Goal: Task Accomplishment & Management: Manage account settings

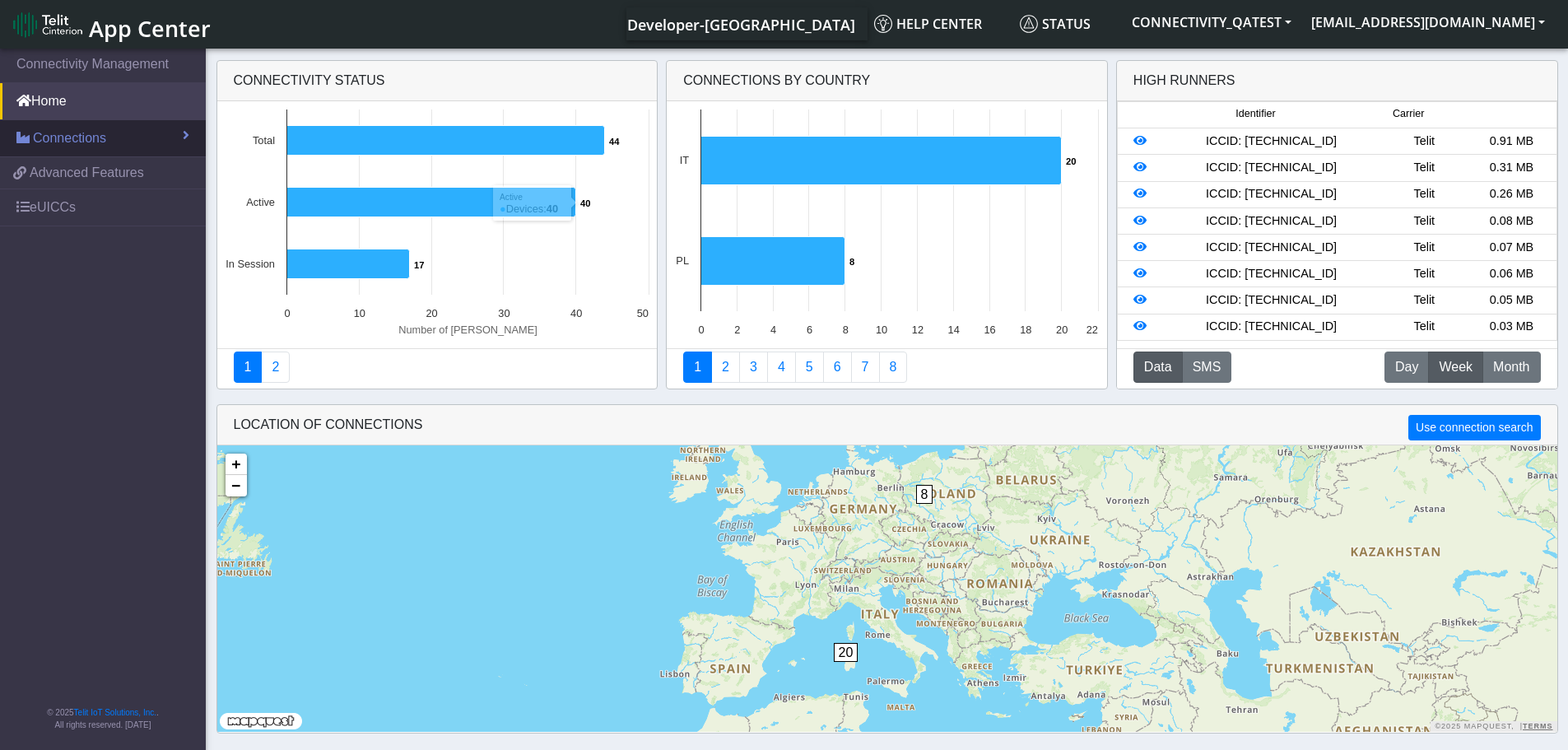
click at [104, 137] on span "Connections" at bounding box center [70, 138] width 74 height 20
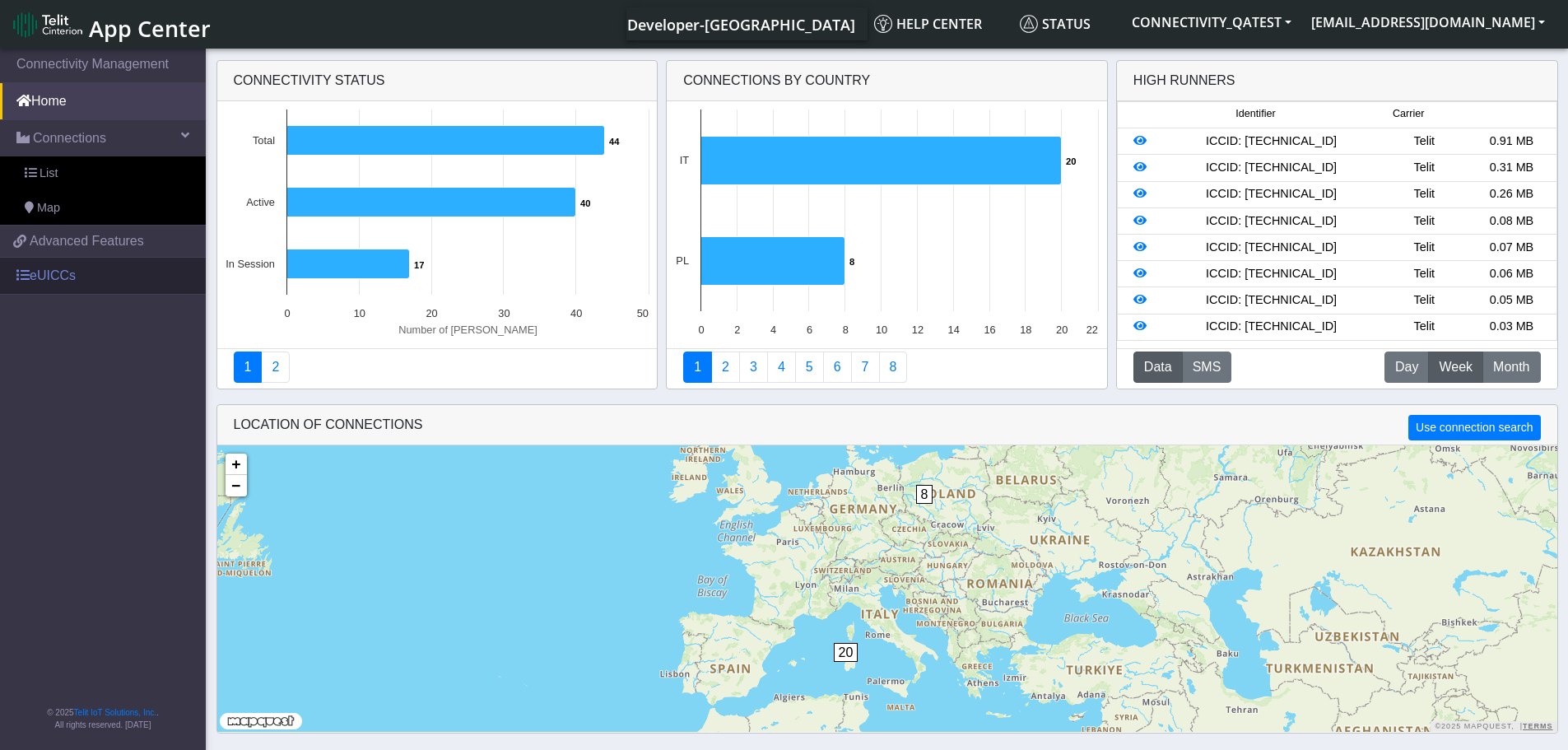
click at [51, 269] on link "eUICCs" at bounding box center [102, 276] width 206 height 36
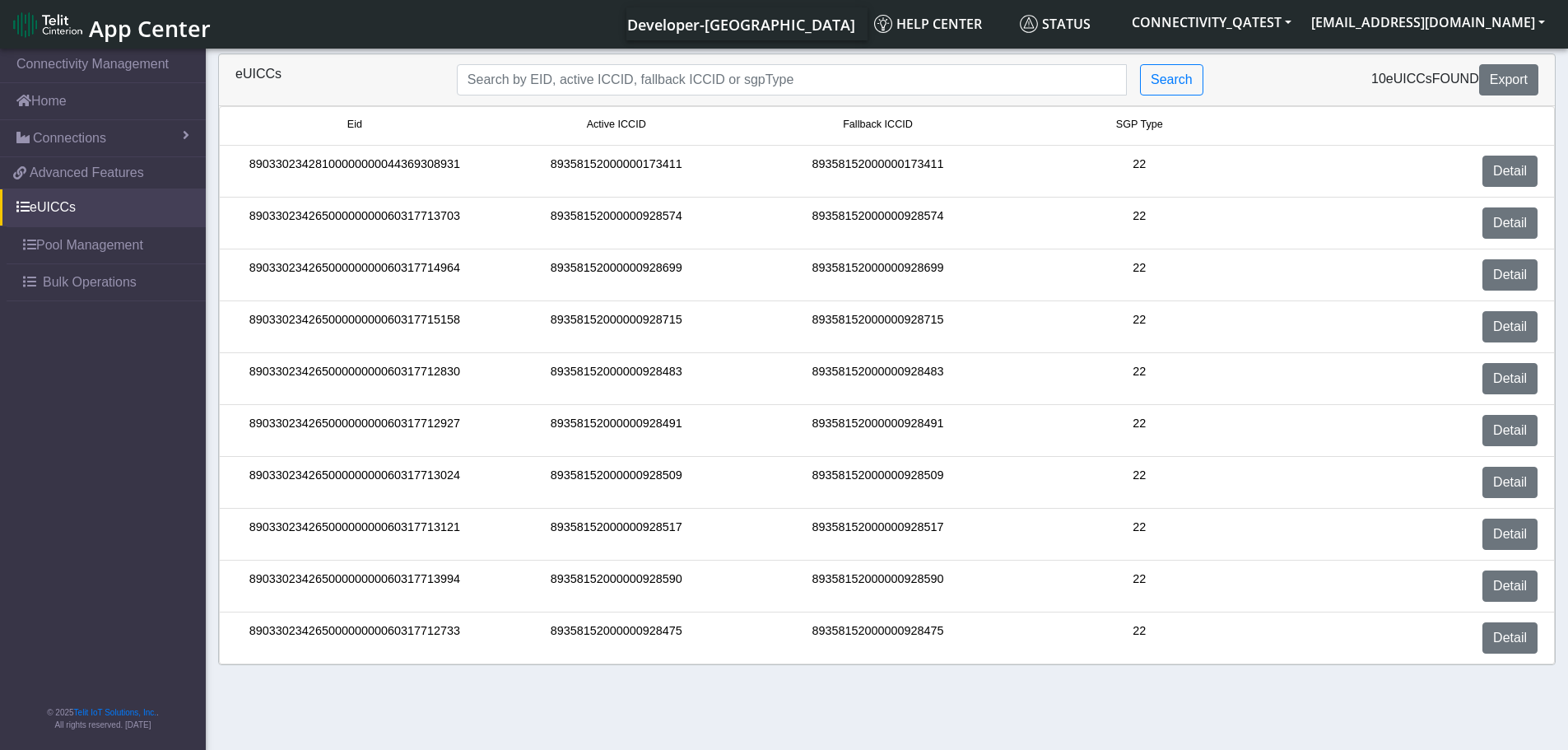
click at [80, 27] on img at bounding box center [48, 25] width 70 height 26
click at [96, 65] on link "Connectivity Management" at bounding box center [102, 64] width 206 height 36
click at [55, 98] on link "Home" at bounding box center [102, 101] width 206 height 36
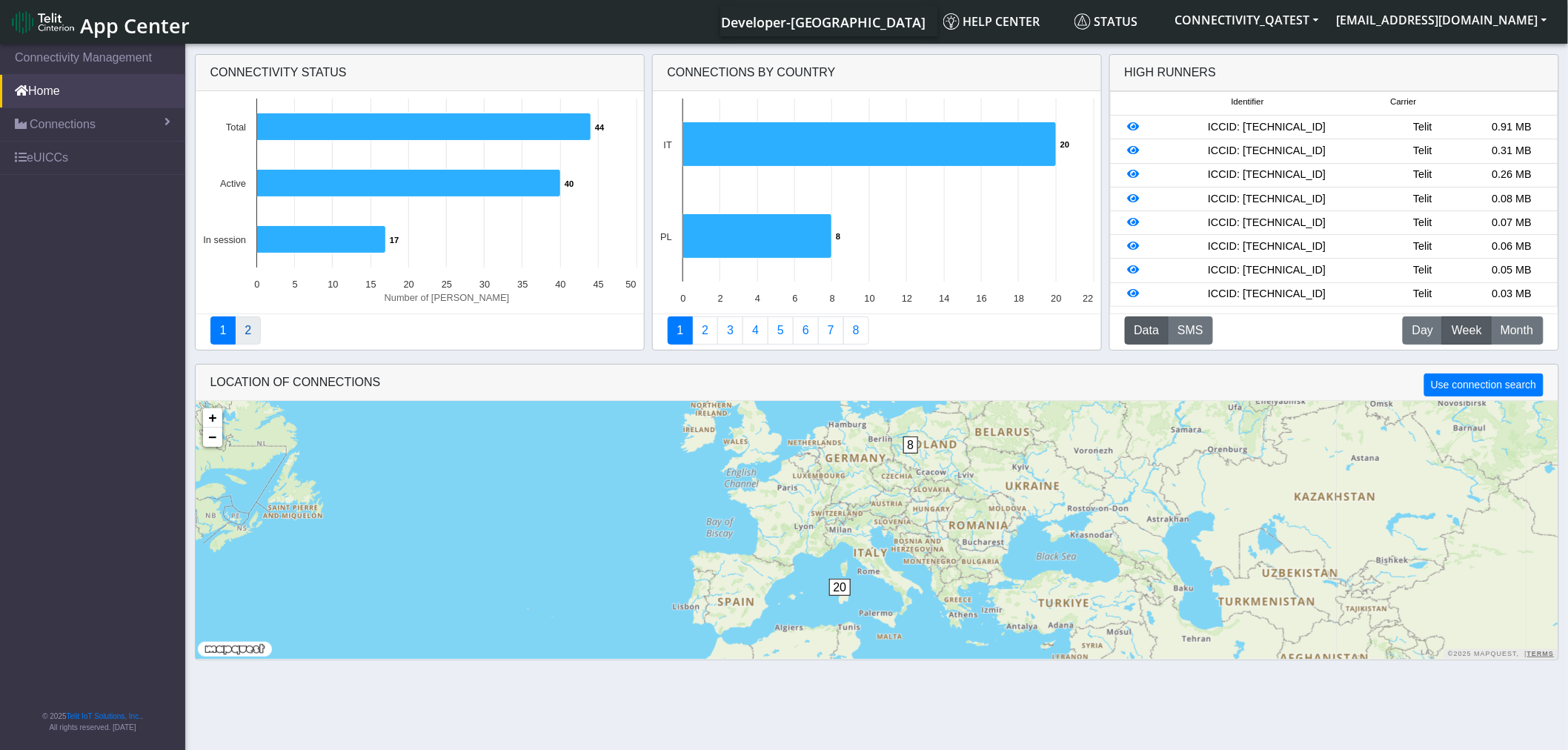
click at [245, 335] on link "2" at bounding box center [247, 330] width 26 height 28
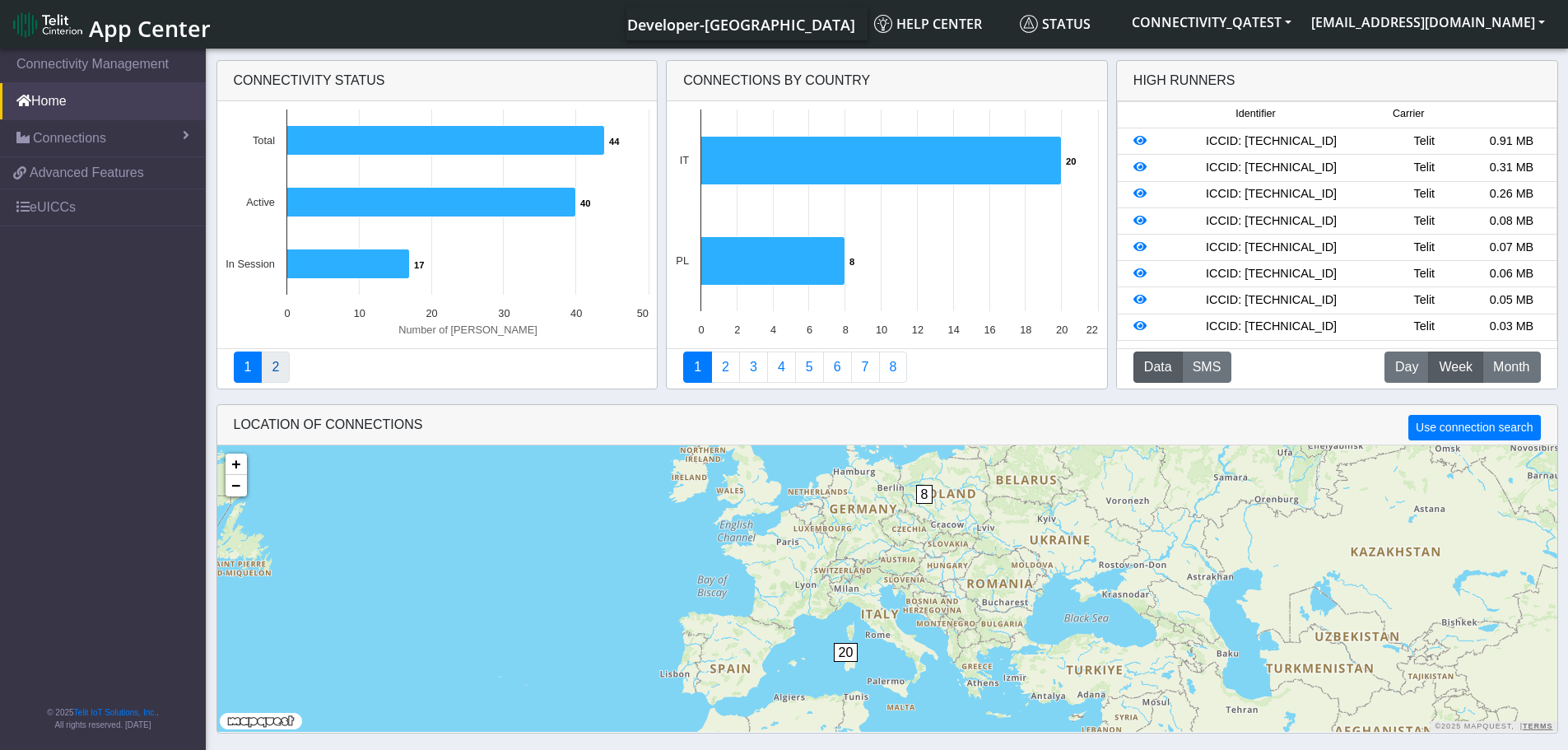
click at [279, 373] on link "2" at bounding box center [275, 366] width 29 height 31
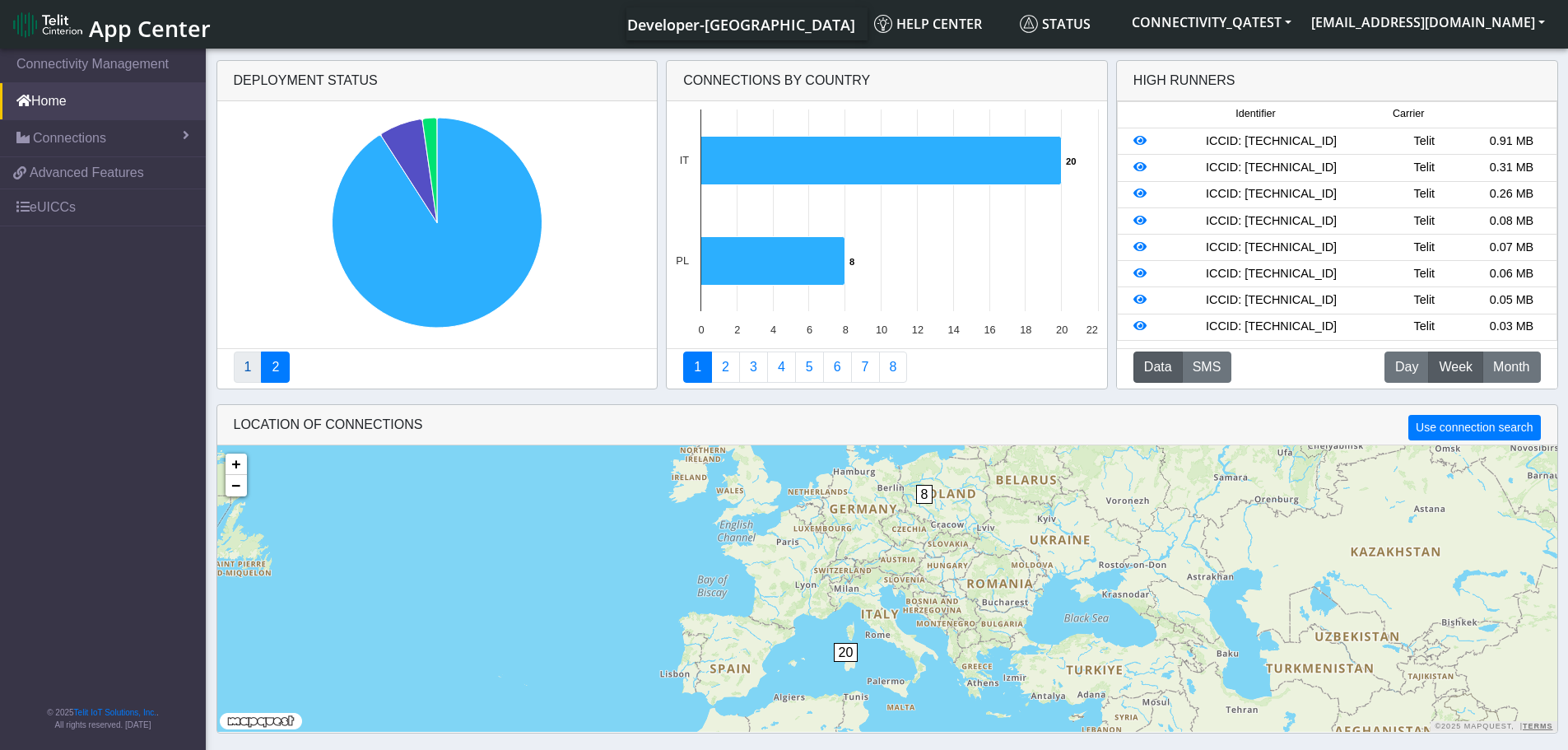
click at [235, 364] on link "1" at bounding box center [248, 366] width 29 height 31
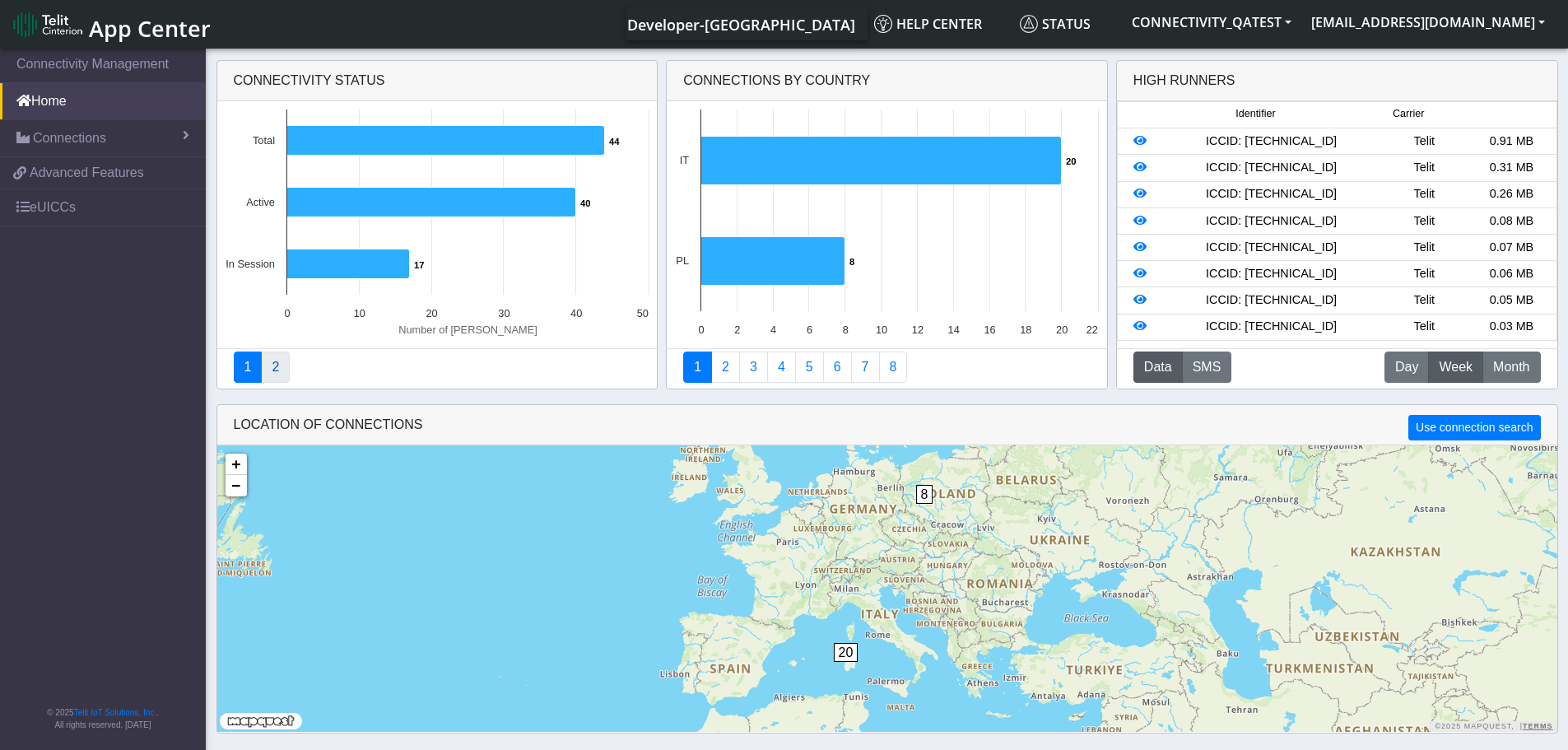
click at [286, 370] on link "2" at bounding box center [275, 366] width 29 height 31
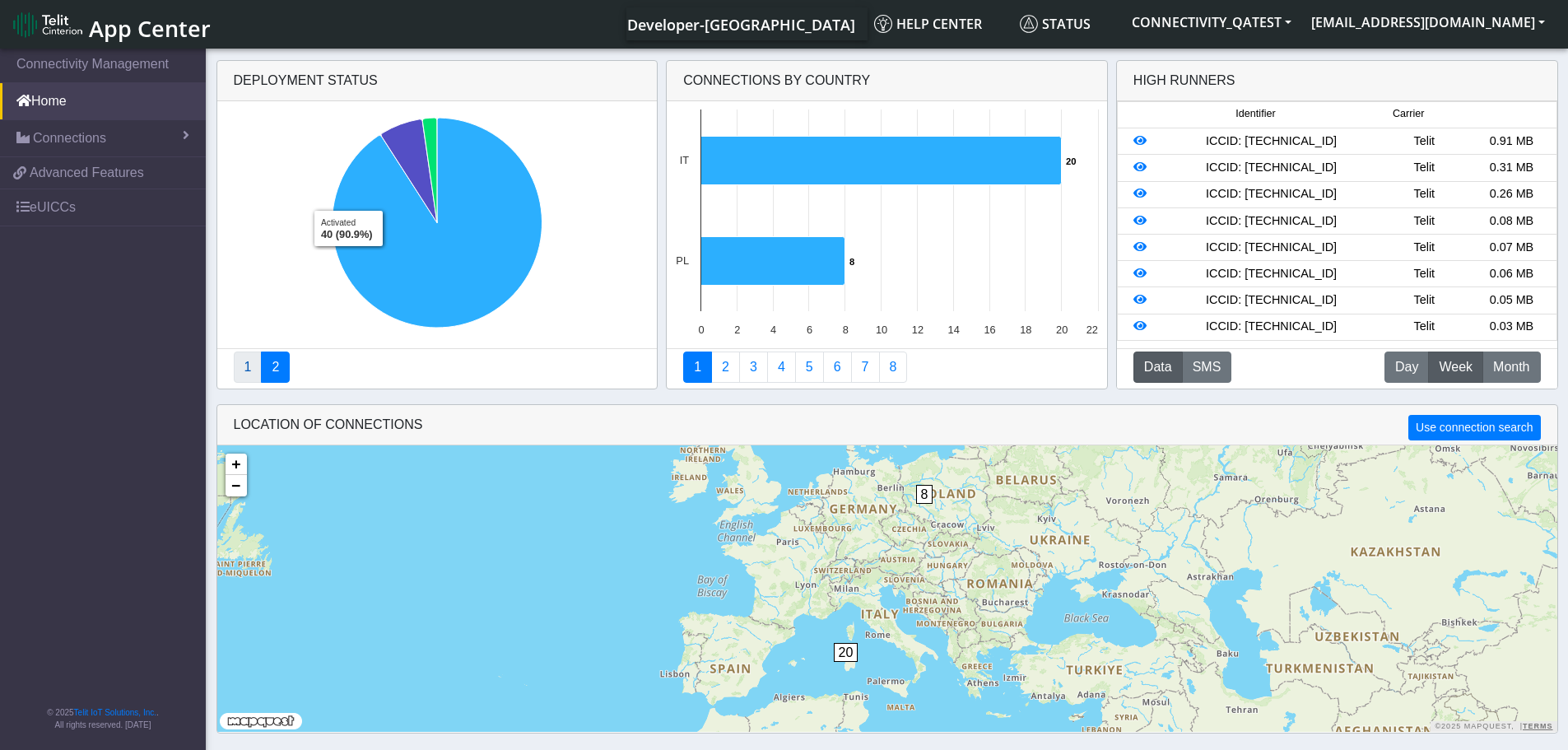
click at [251, 364] on link "1" at bounding box center [248, 366] width 29 height 31
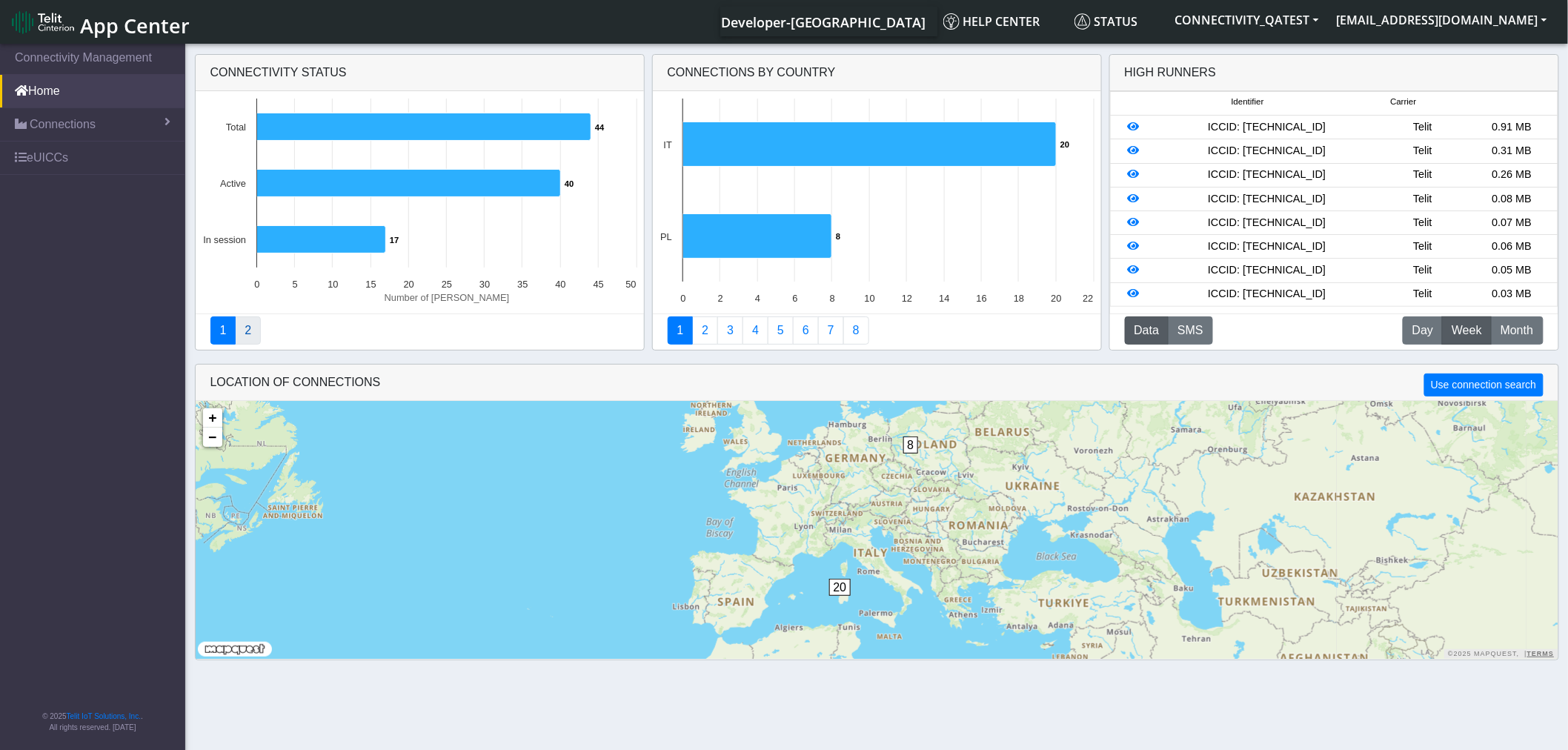
click at [252, 332] on link "2" at bounding box center [247, 330] width 26 height 28
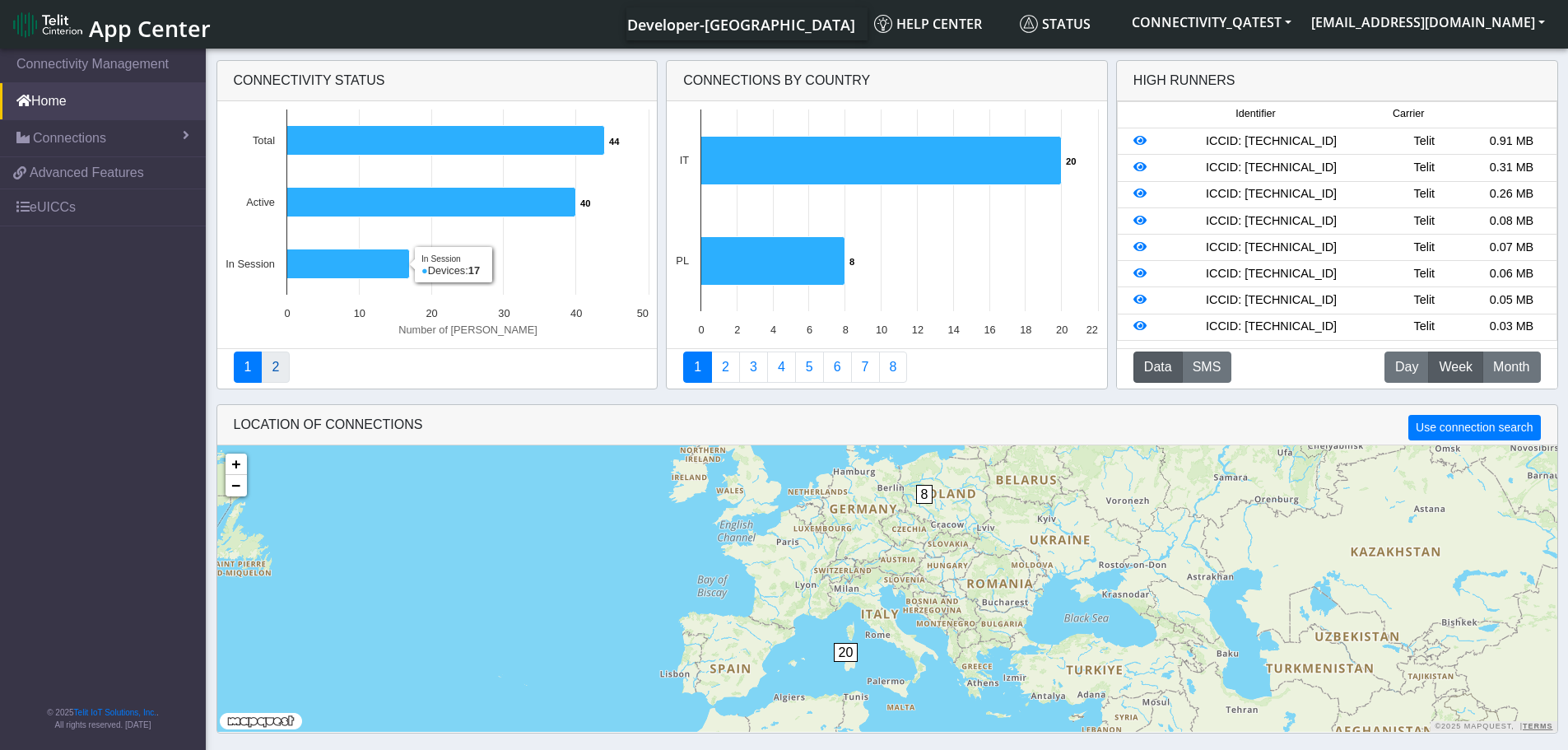
click at [281, 376] on link "2" at bounding box center [275, 366] width 29 height 31
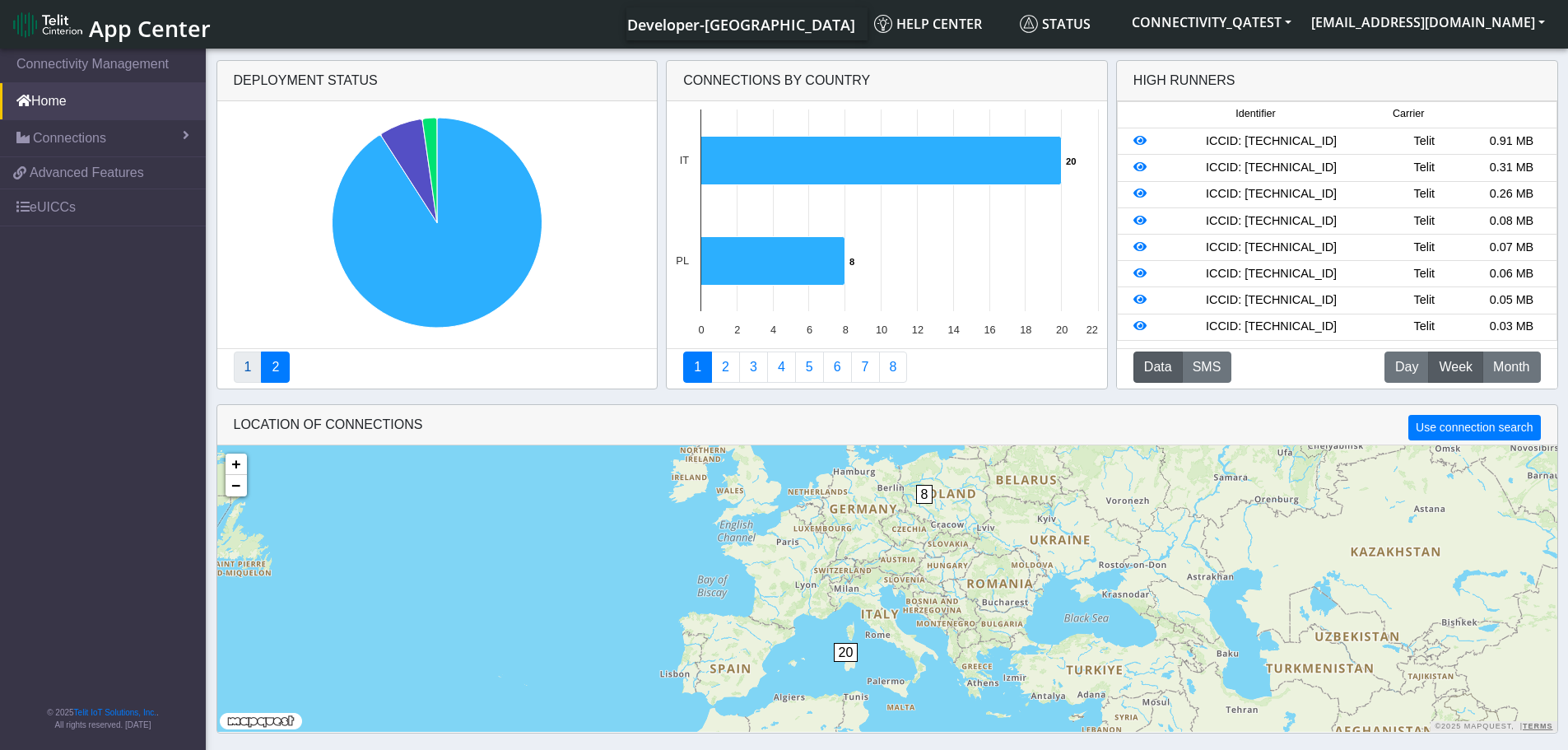
click at [245, 370] on link "1" at bounding box center [248, 366] width 29 height 31
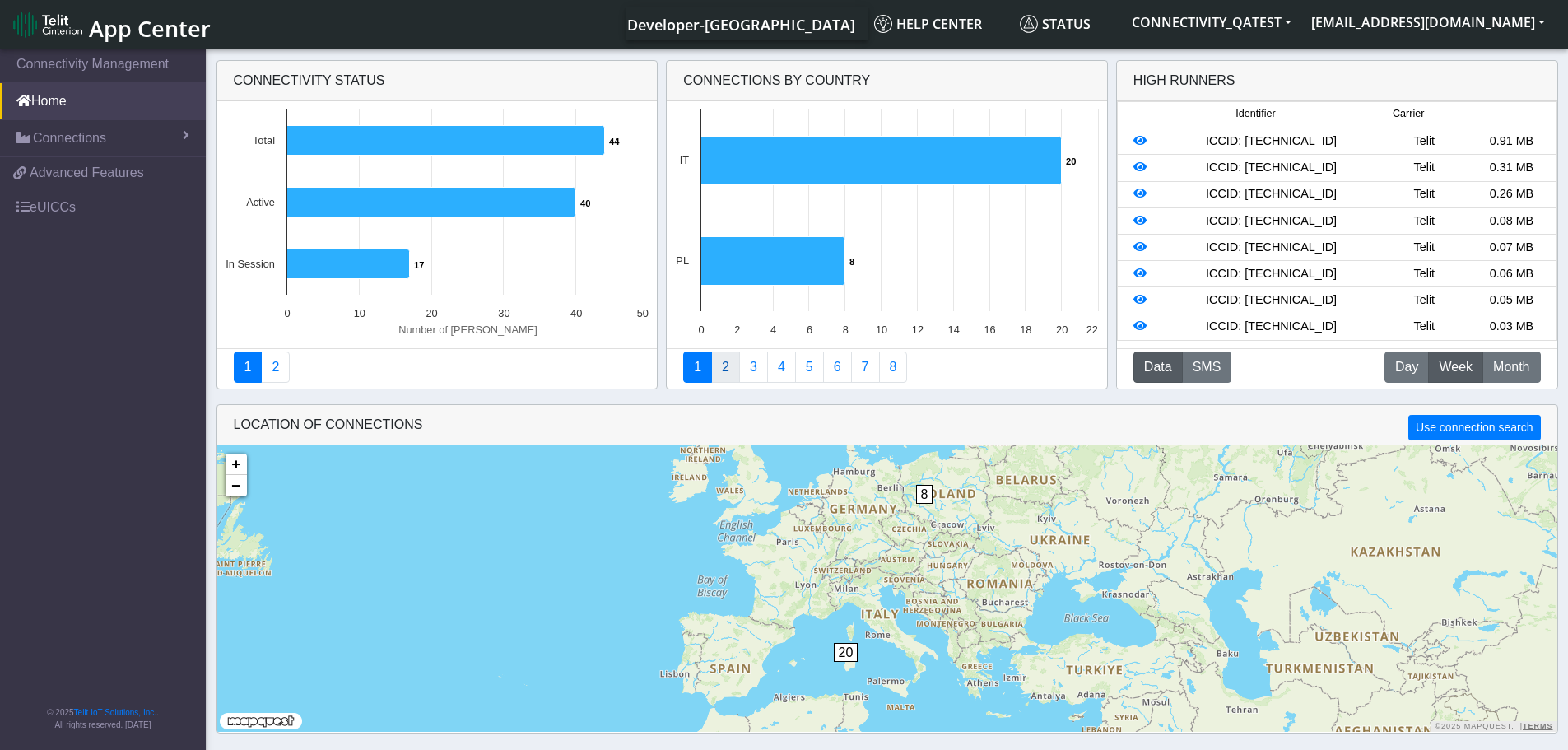
click at [731, 369] on link "2" at bounding box center [725, 366] width 29 height 31
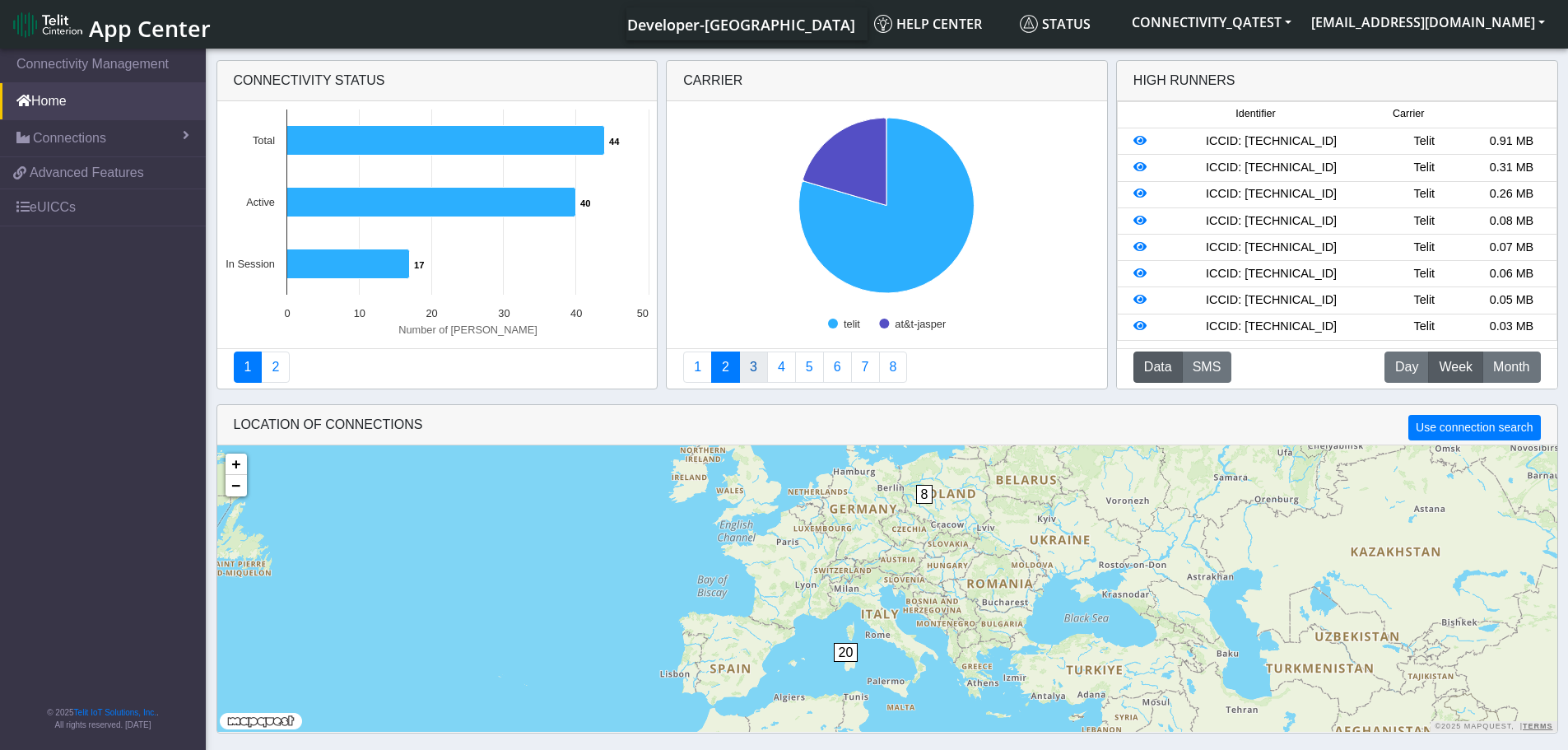
click at [756, 369] on link "3" at bounding box center [753, 366] width 29 height 31
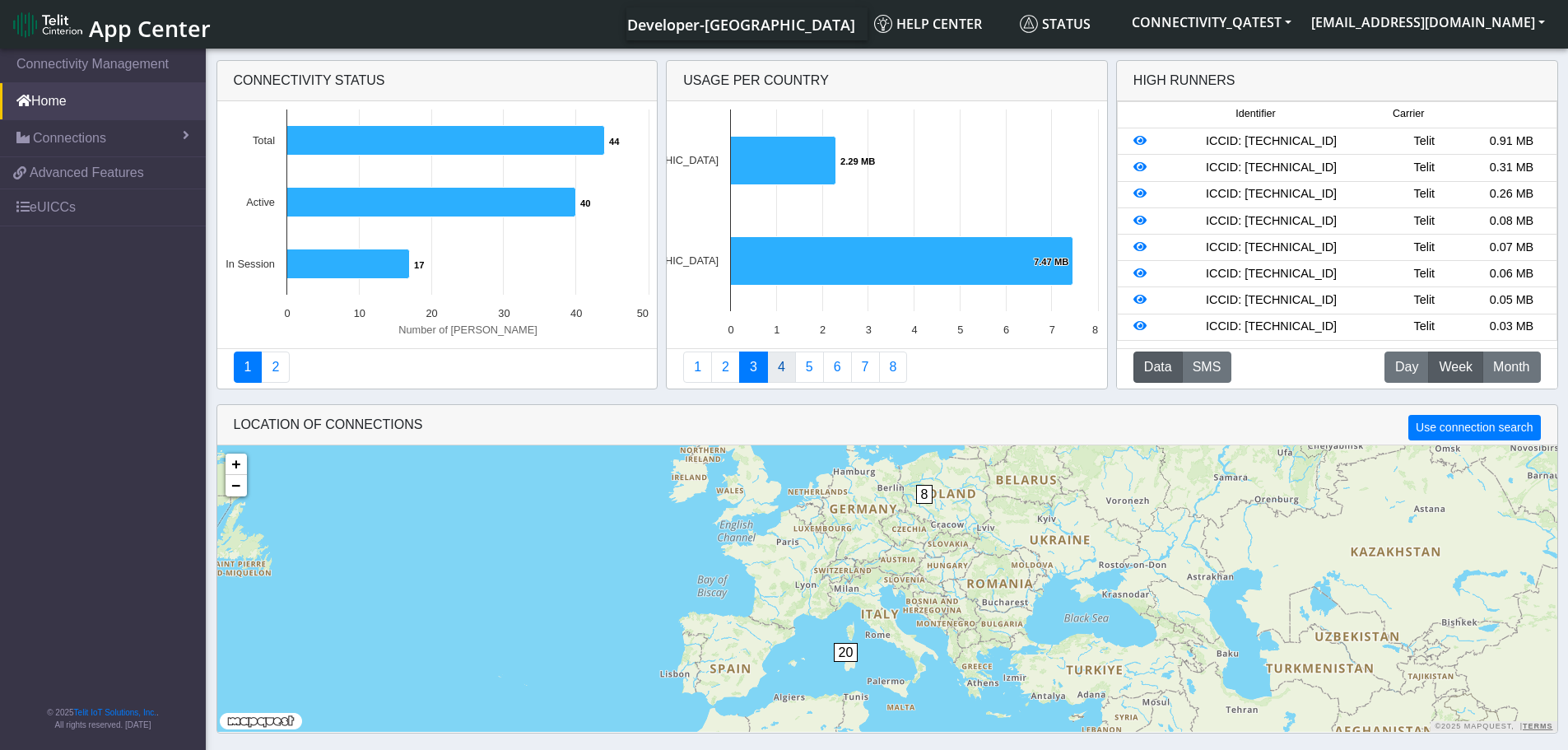
click at [787, 365] on link "4" at bounding box center [781, 366] width 29 height 31
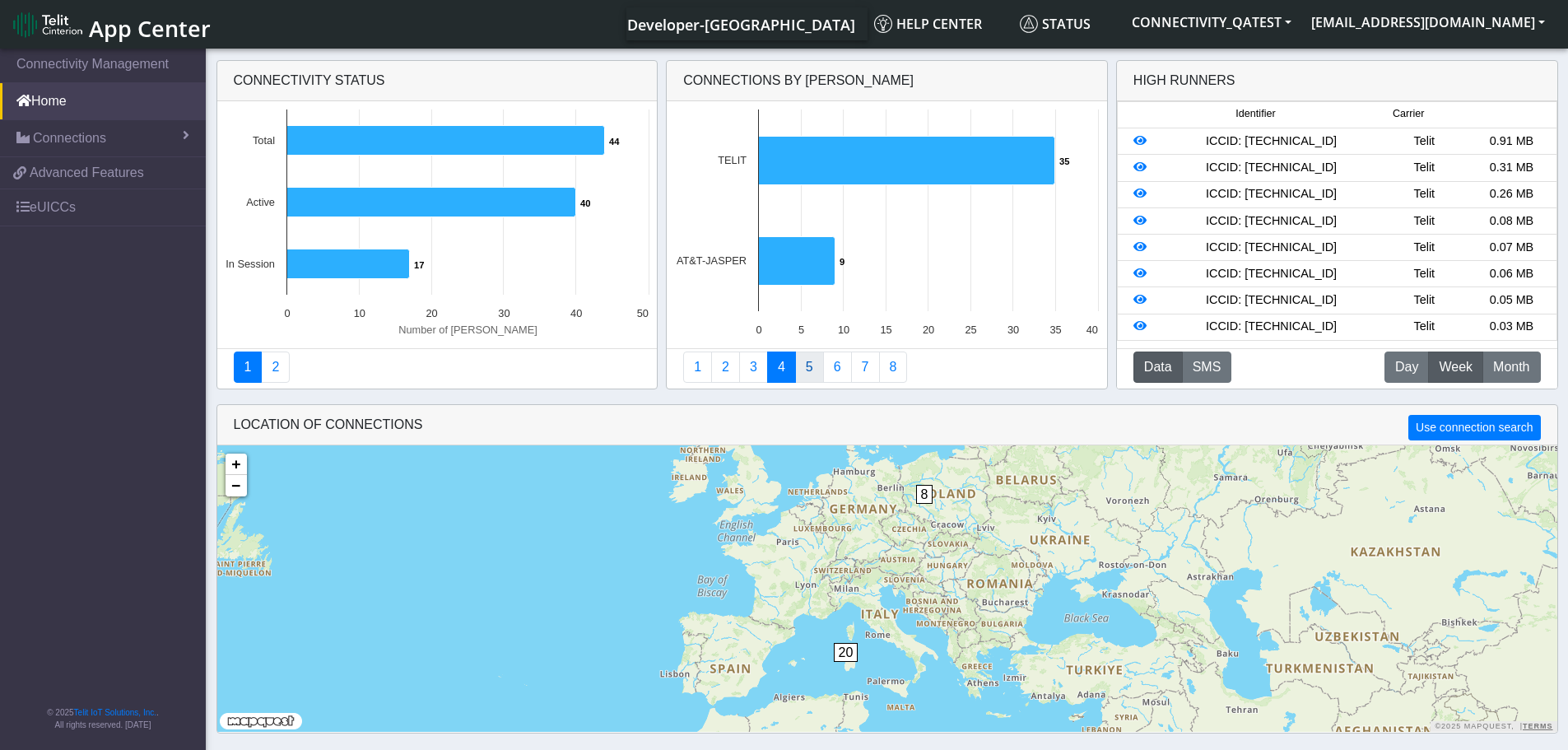
click at [813, 370] on link "5" at bounding box center [809, 366] width 29 height 31
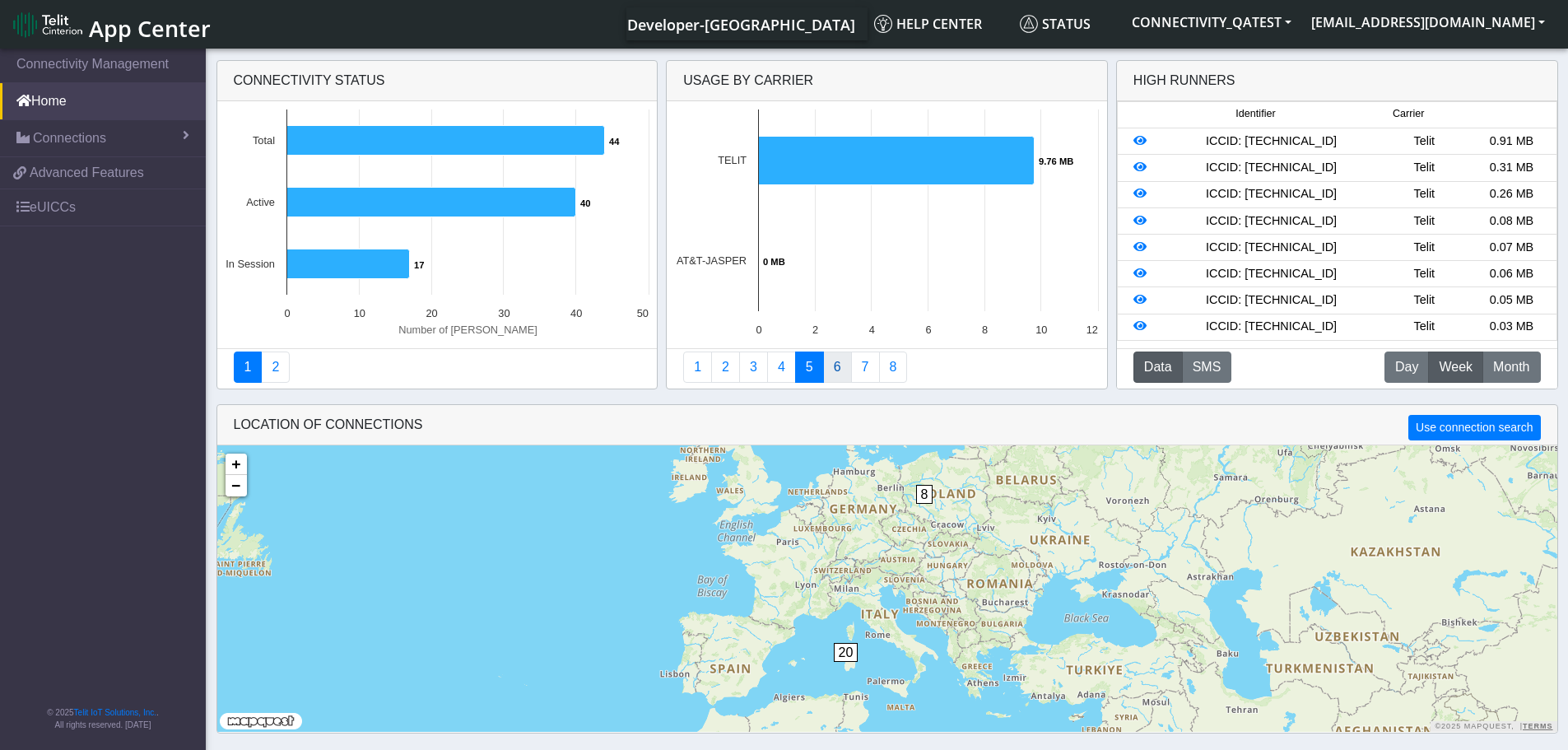
click at [842, 370] on link "6" at bounding box center [837, 366] width 29 height 31
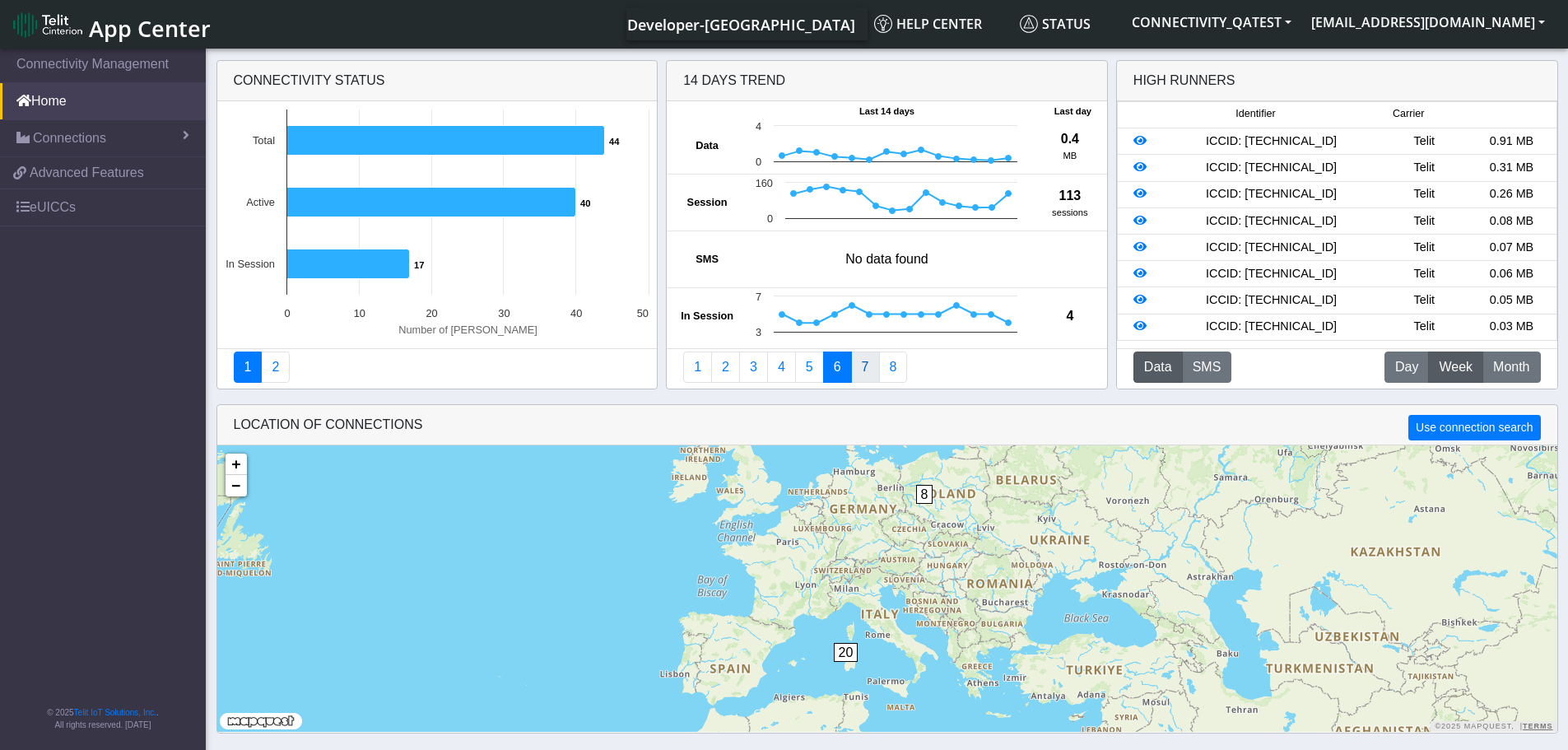
click at [861, 374] on link "7" at bounding box center [866, 366] width 29 height 31
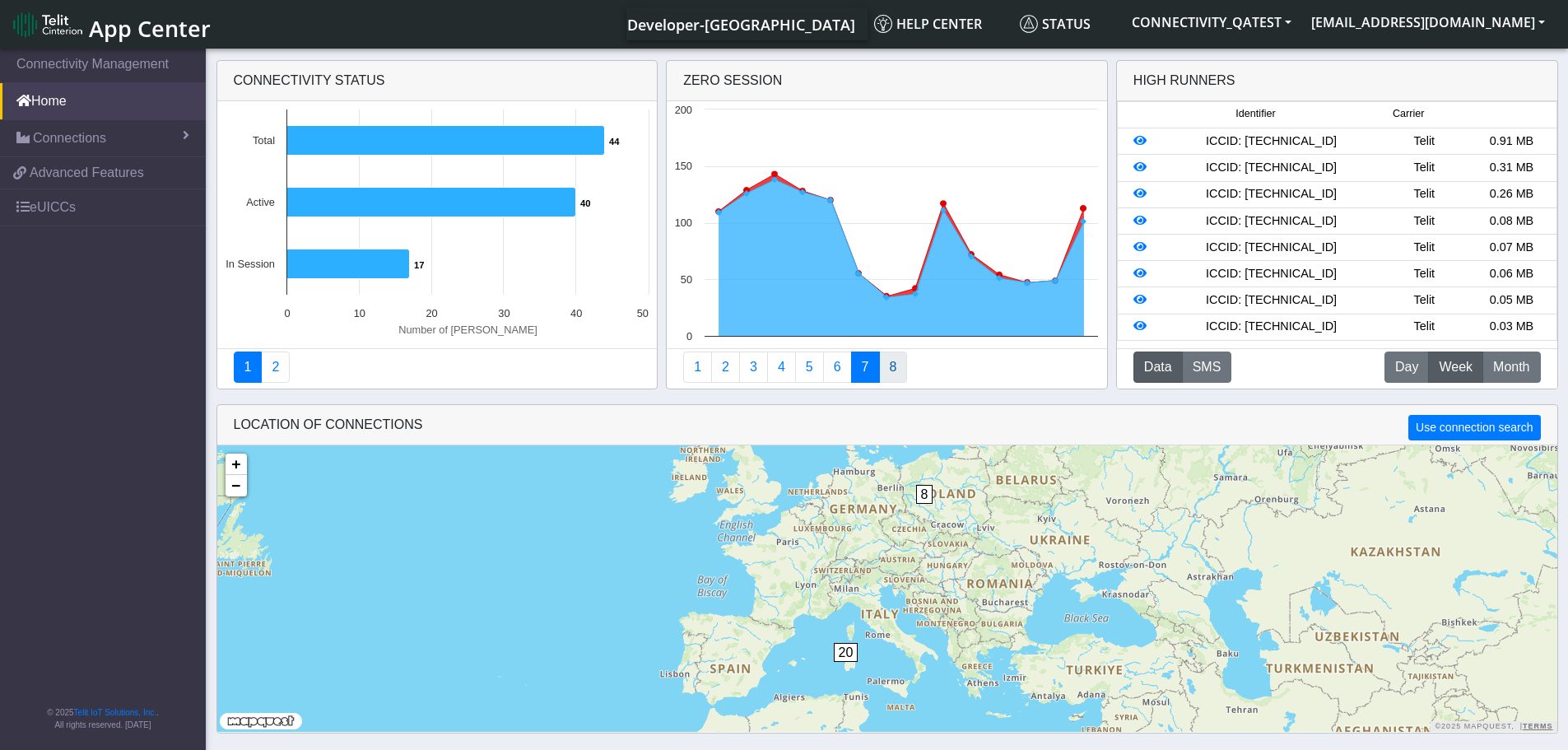
click at [891, 370] on link "8" at bounding box center [893, 366] width 29 height 31
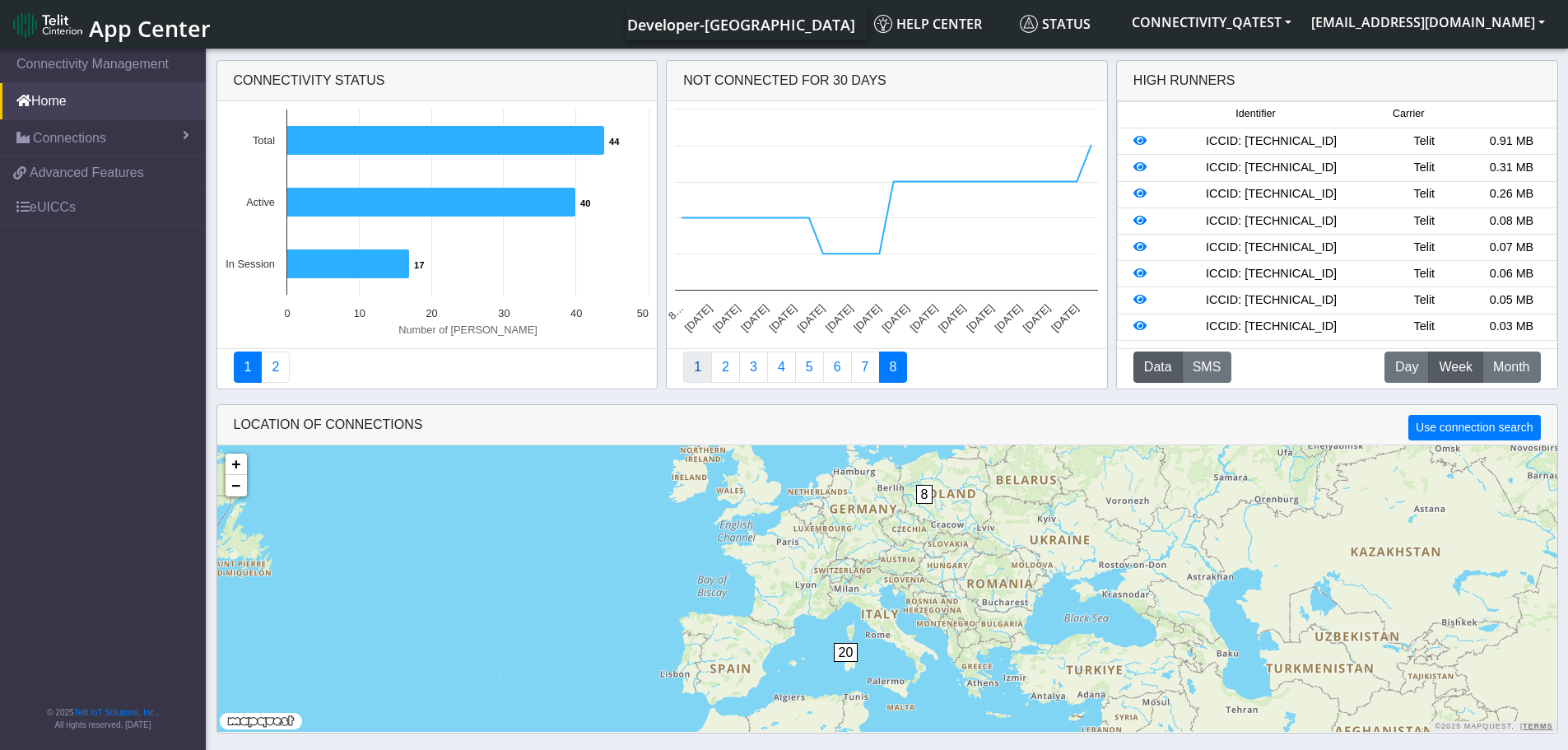
click at [696, 368] on link "1" at bounding box center [697, 366] width 29 height 31
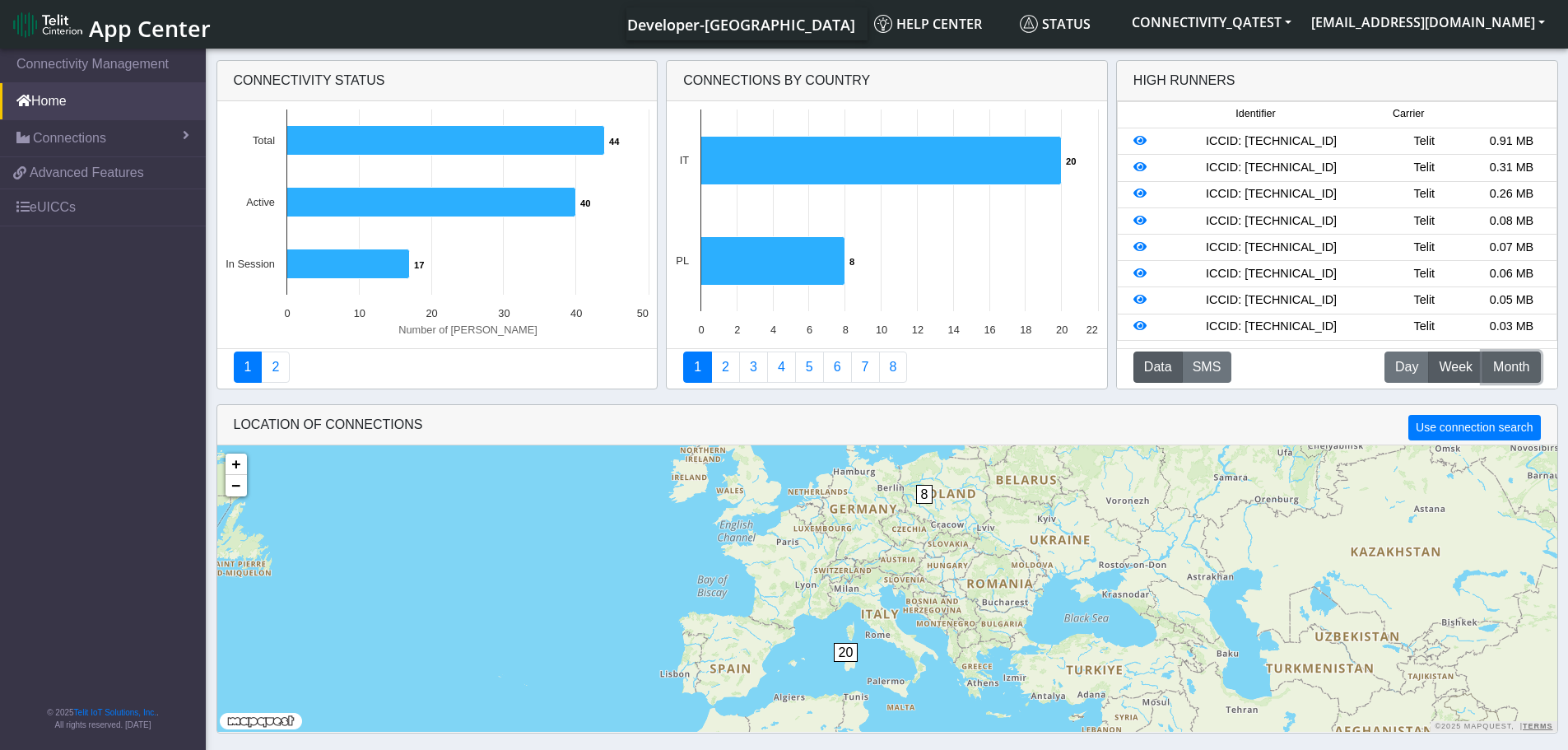
click at [1515, 370] on span "Month" at bounding box center [1511, 367] width 36 height 20
click at [1416, 365] on span "Day" at bounding box center [1406, 367] width 23 height 20
click at [1199, 364] on button "SMS" at bounding box center [1207, 366] width 50 height 31
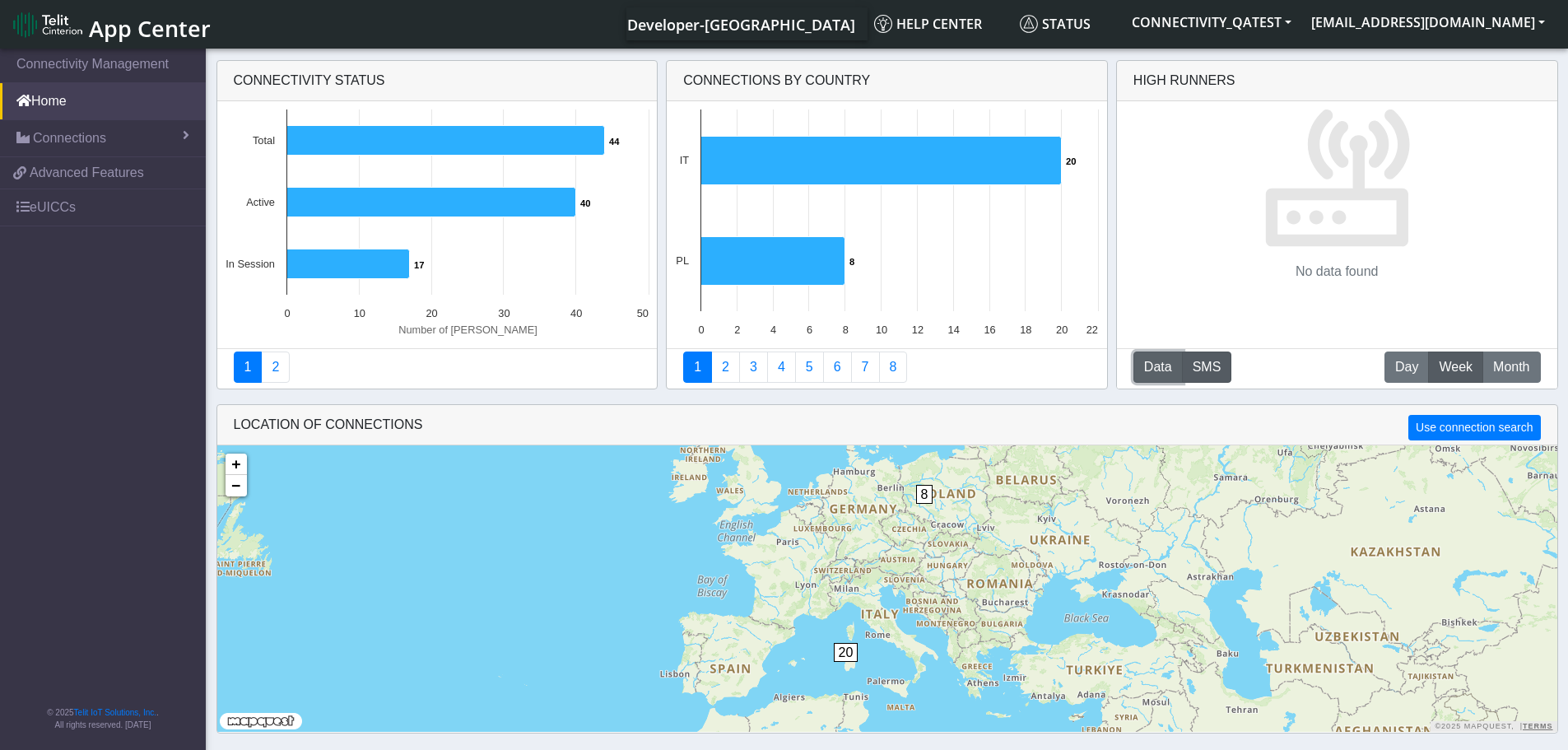
click at [1157, 358] on button "Data" at bounding box center [1158, 366] width 50 height 31
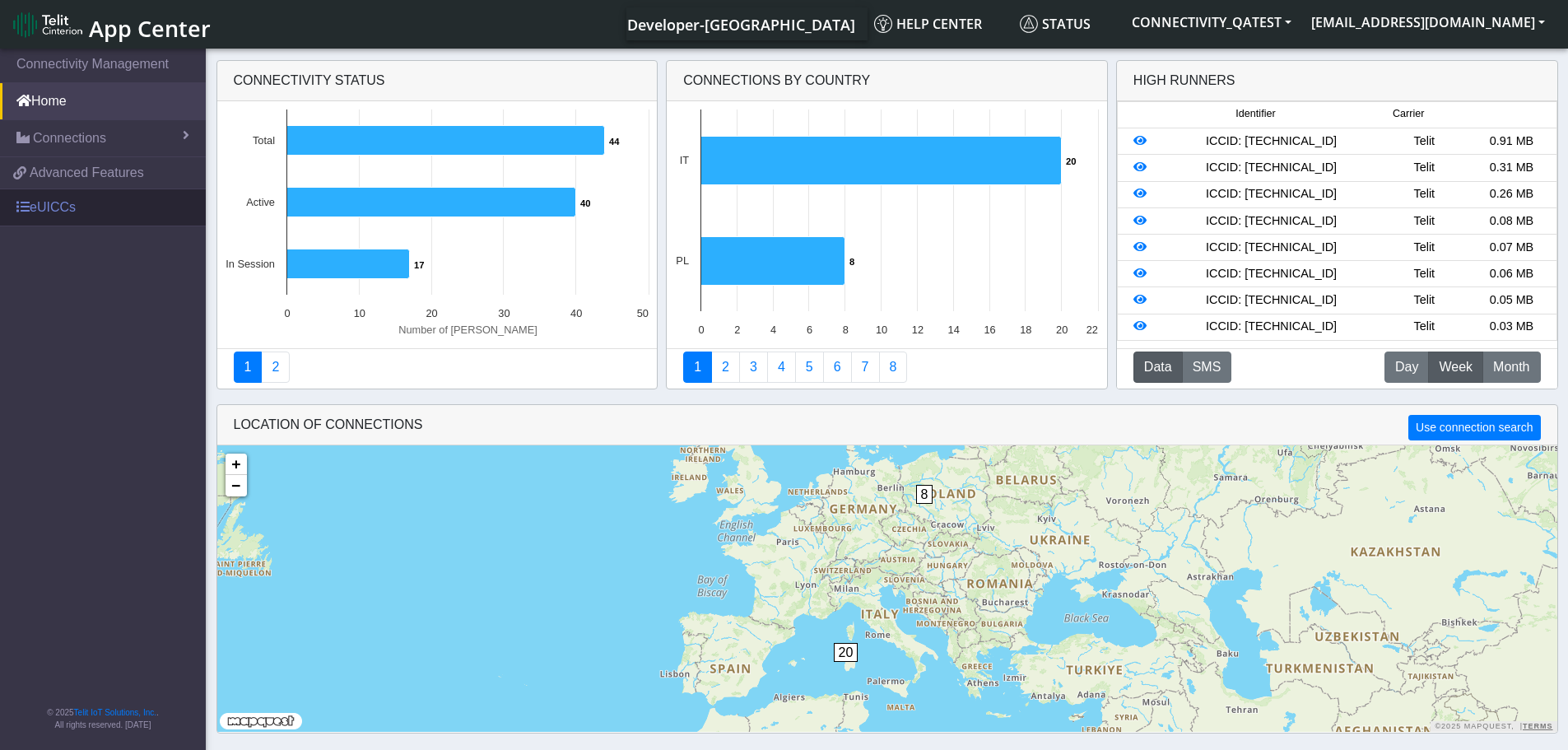
click at [79, 204] on link "eUICCs" at bounding box center [102, 207] width 206 height 36
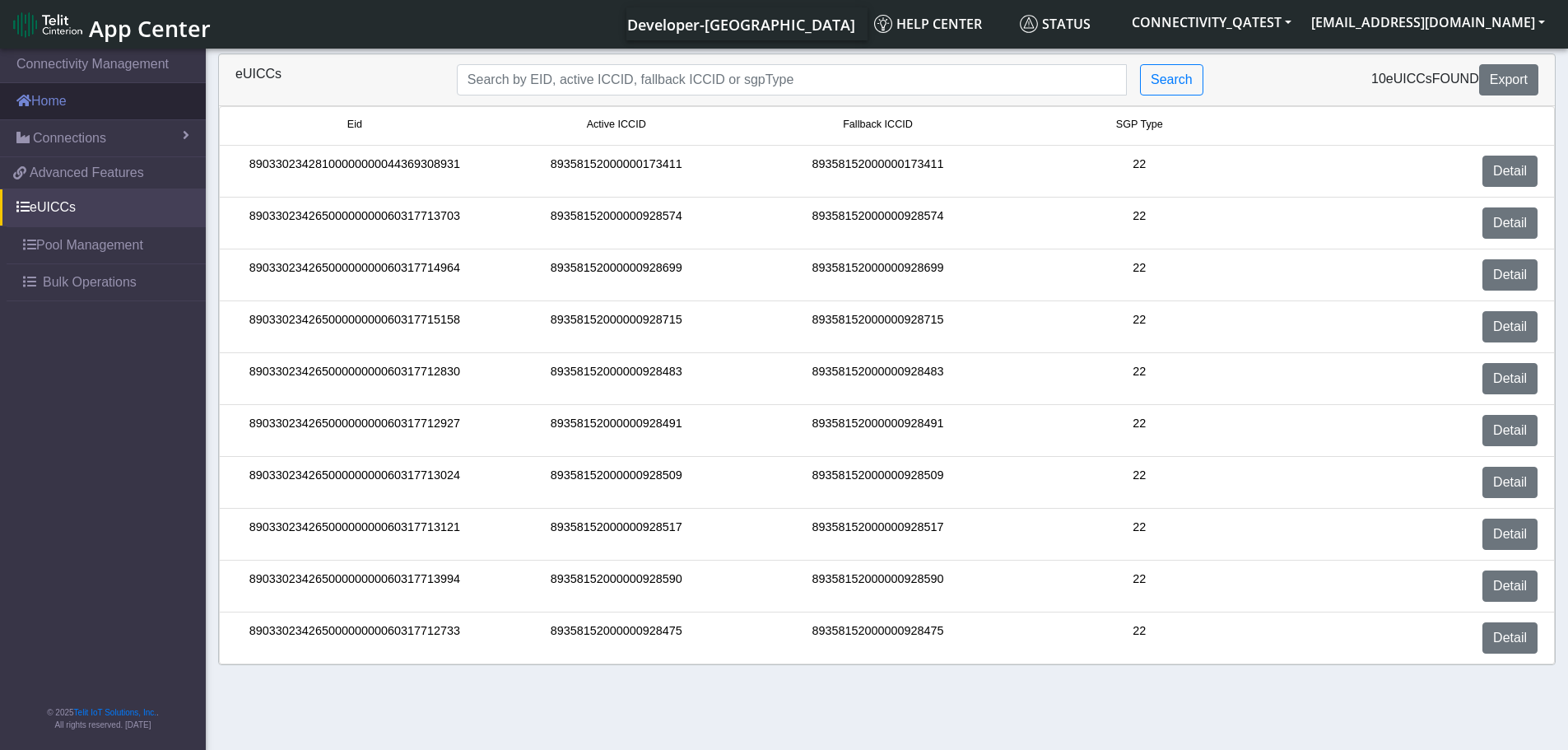
click at [87, 104] on link "Home" at bounding box center [102, 101] width 206 height 36
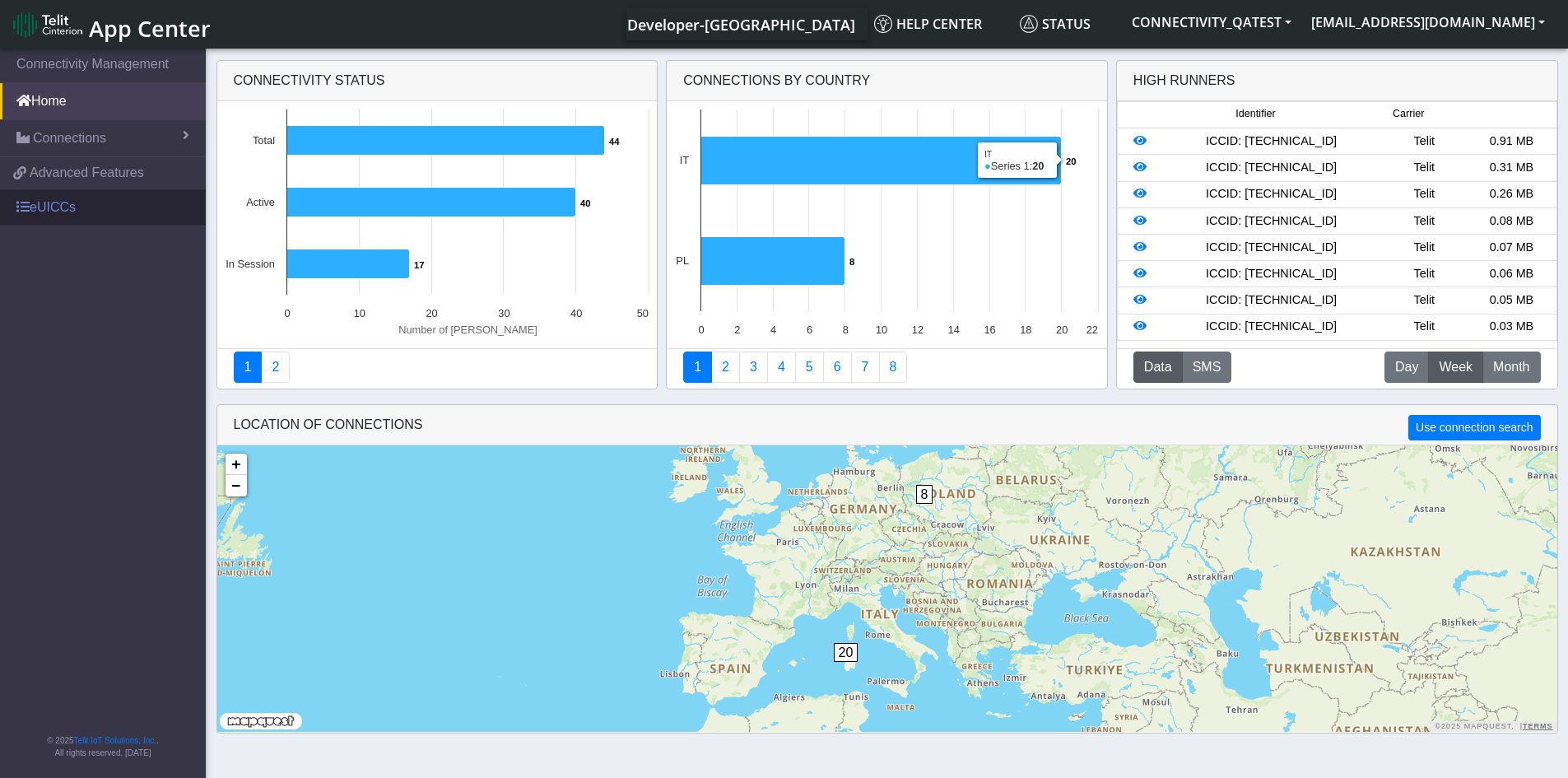
click at [52, 208] on link "eUICCs" at bounding box center [102, 207] width 206 height 36
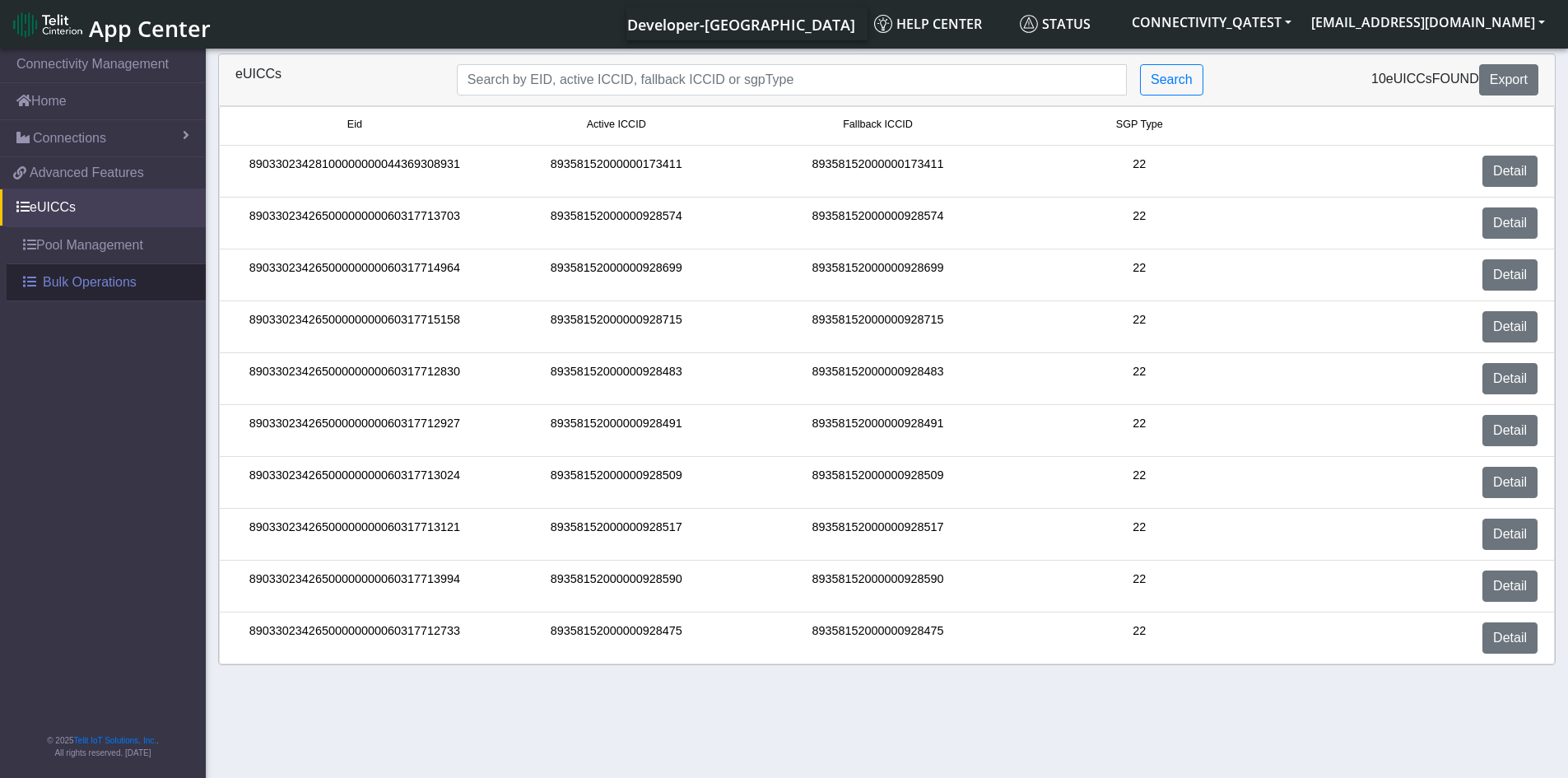
click at [78, 284] on span "Bulk Operations" at bounding box center [90, 283] width 94 height 20
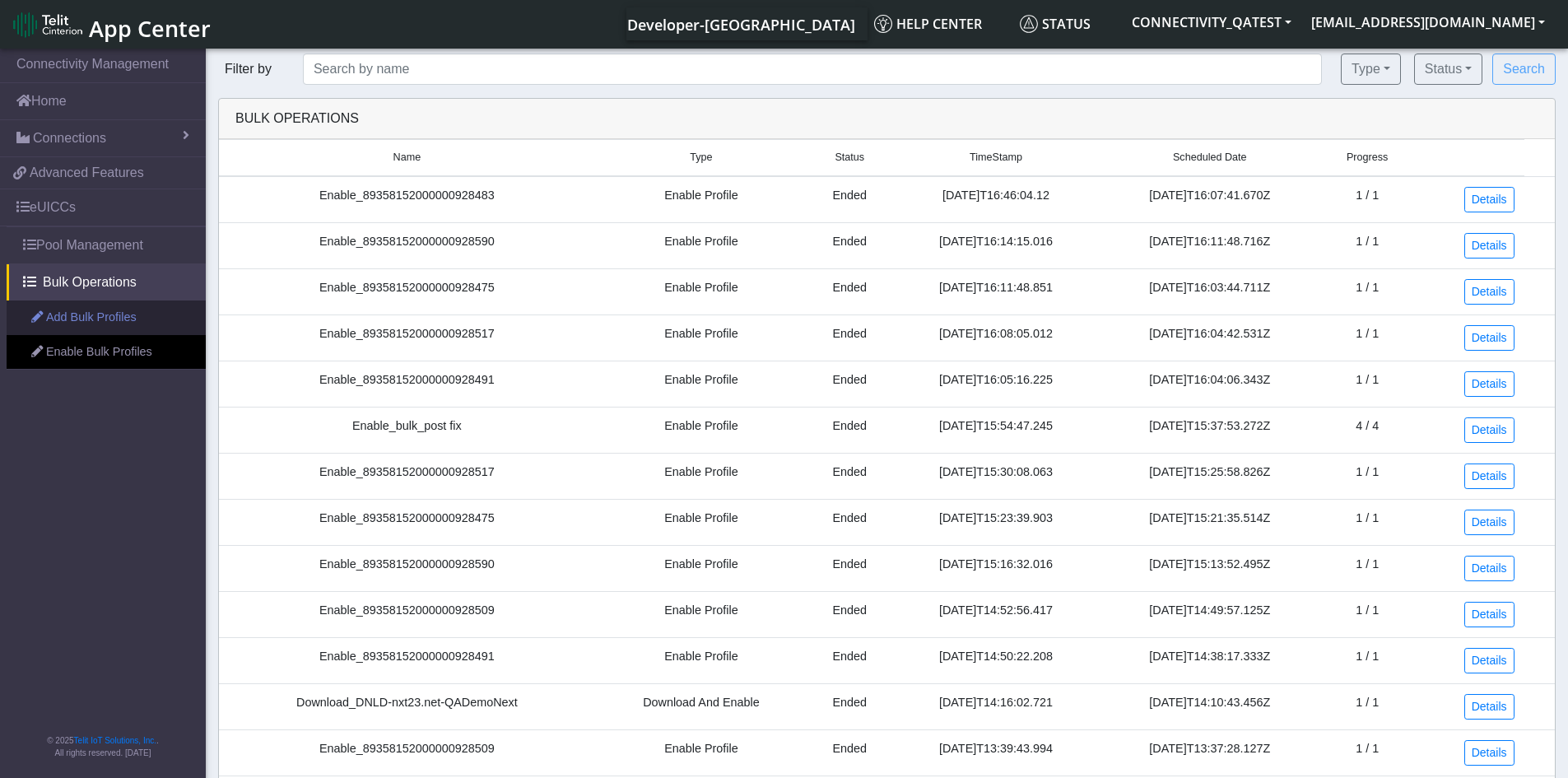
click at [107, 313] on link "Add Bulk Profiles" at bounding box center [106, 317] width 199 height 35
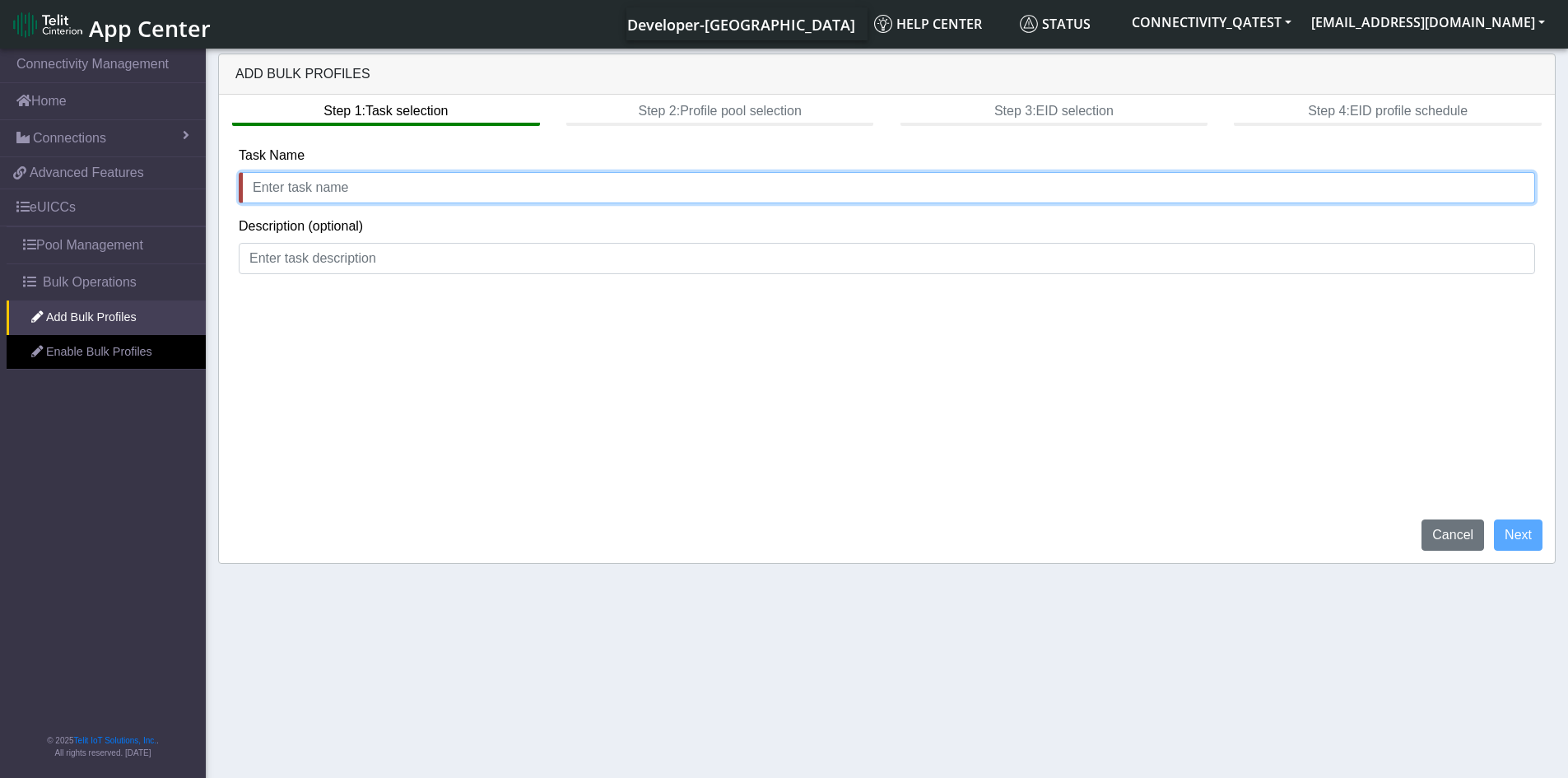
click at [464, 201] on input "text" at bounding box center [886, 187] width 1296 height 31
type input "sss"
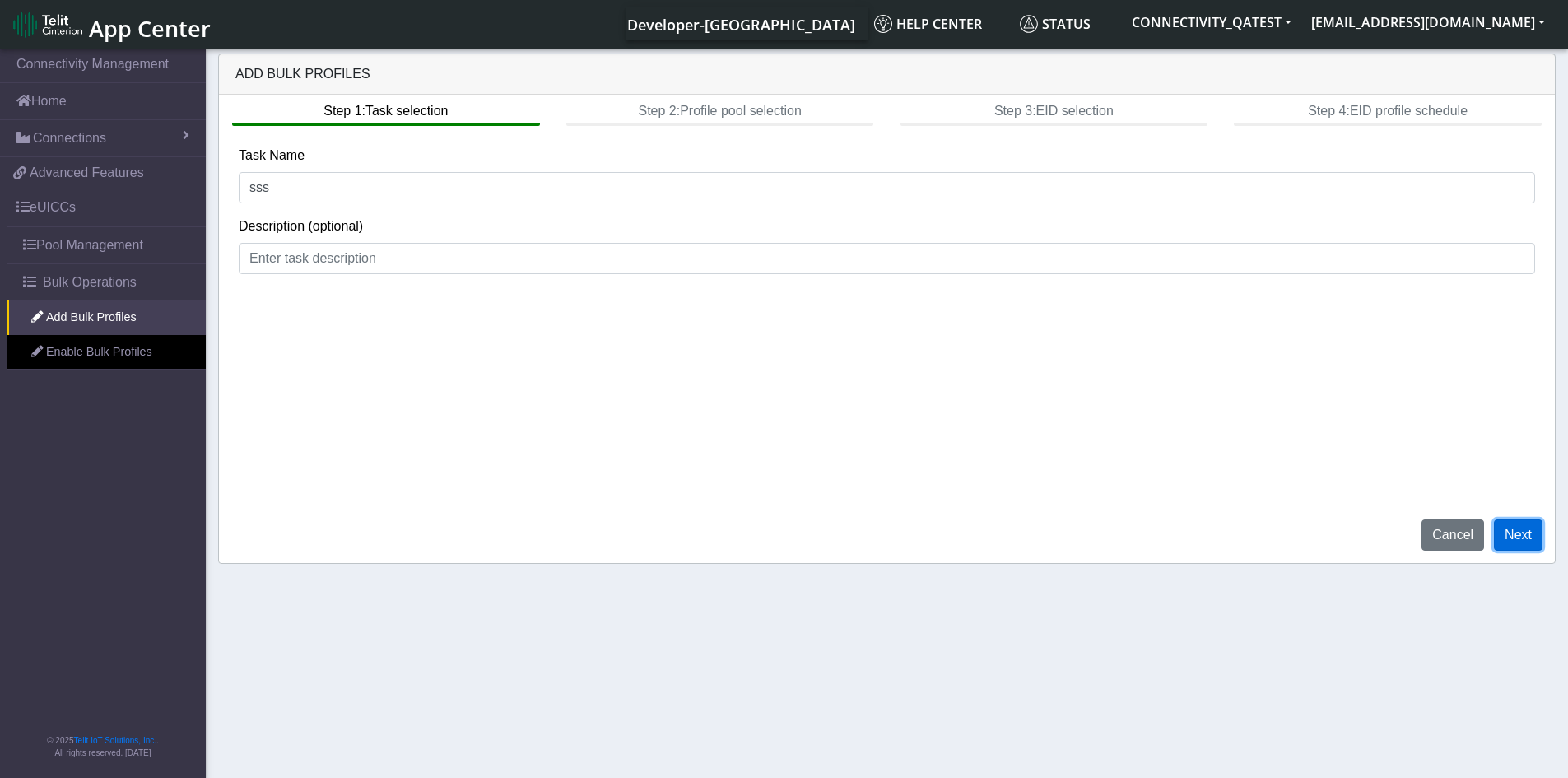
click at [1532, 522] on button "Next" at bounding box center [1518, 534] width 49 height 31
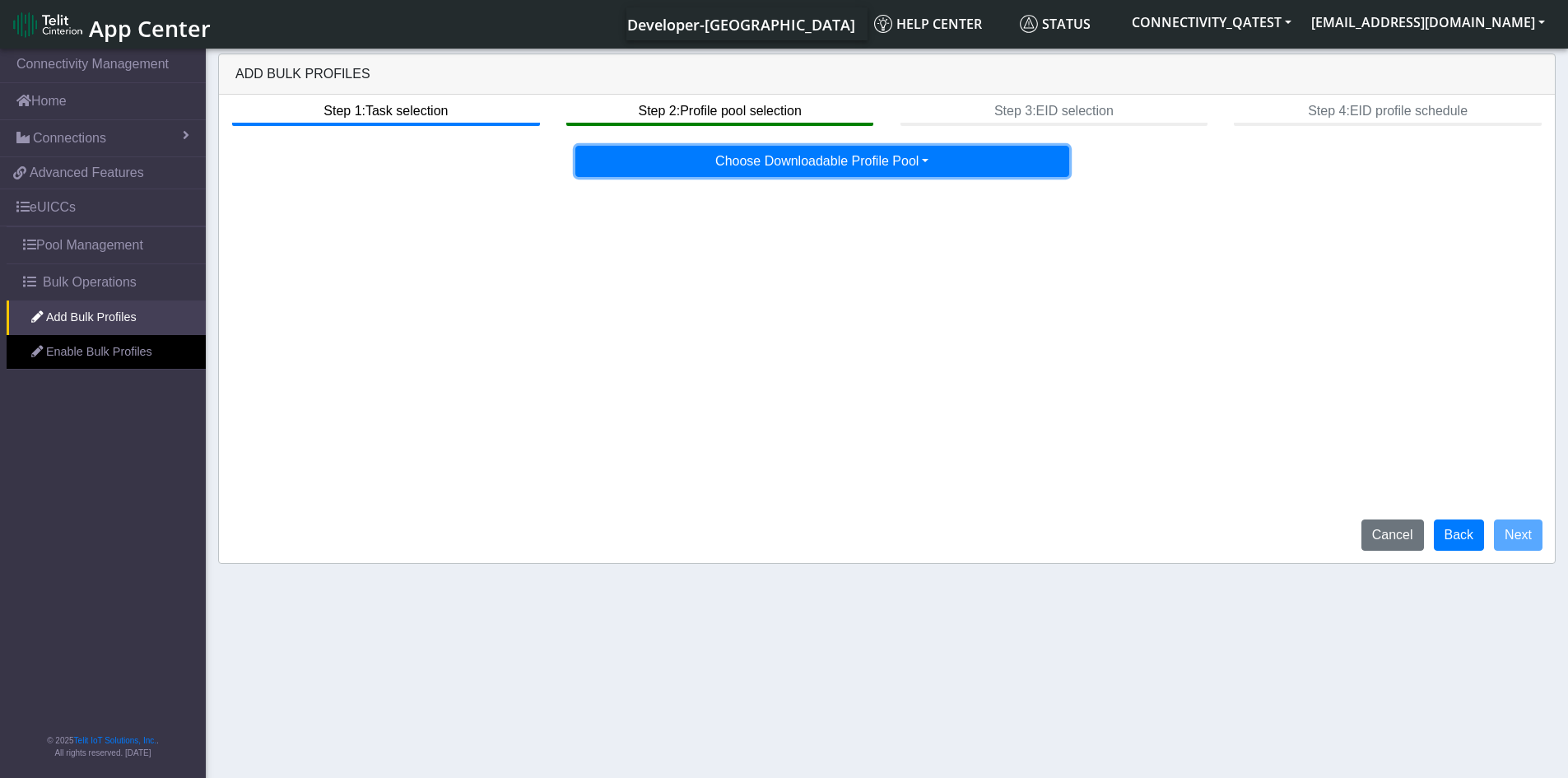
click at [761, 163] on button "Choose Downloadable Profile Pool" at bounding box center [822, 160] width 493 height 31
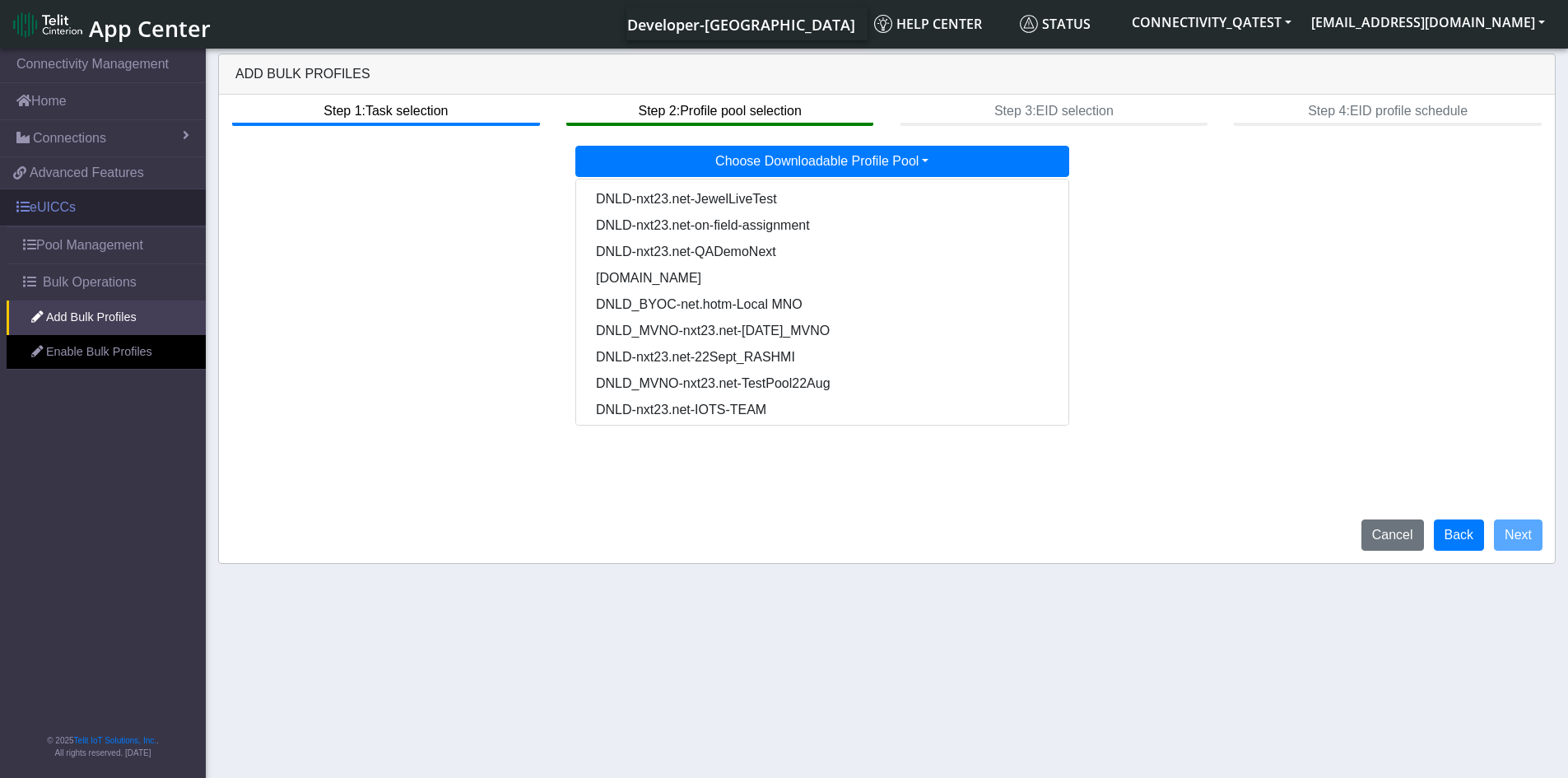
click at [66, 215] on link "eUICCs" at bounding box center [102, 207] width 206 height 36
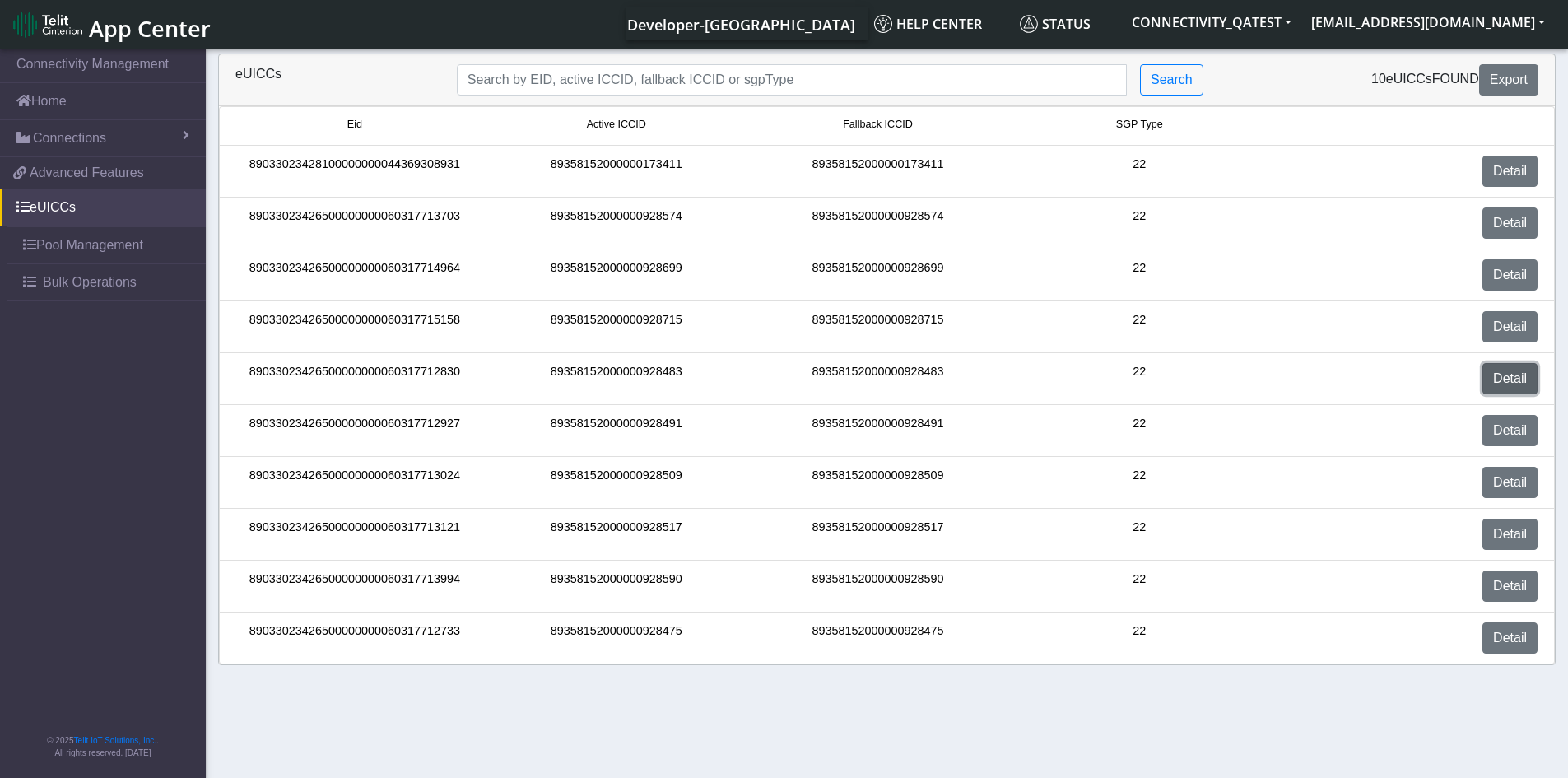
click at [1491, 372] on link "Detail" at bounding box center [1509, 378] width 55 height 31
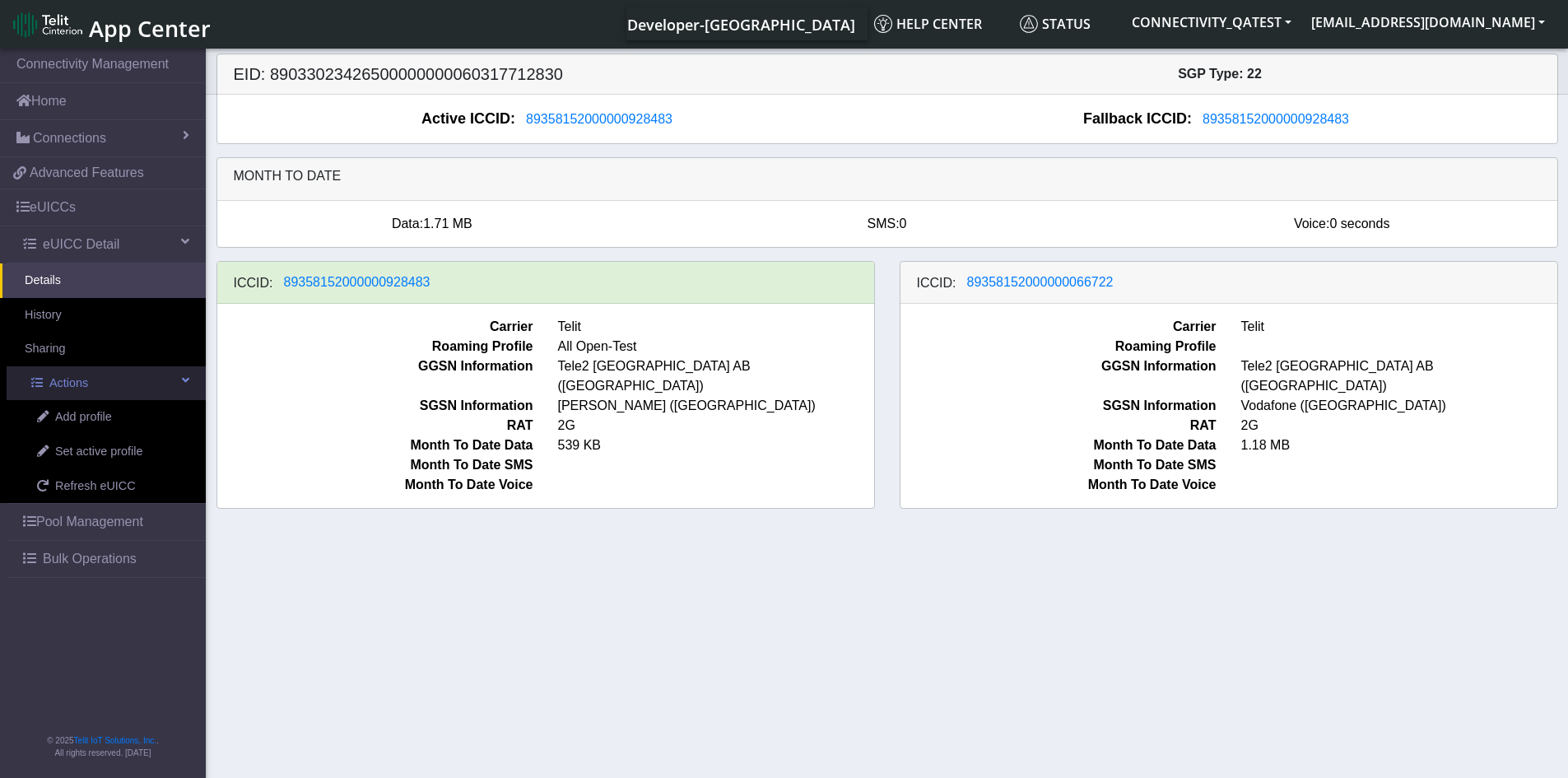
click at [96, 376] on link "Actions" at bounding box center [106, 383] width 199 height 35
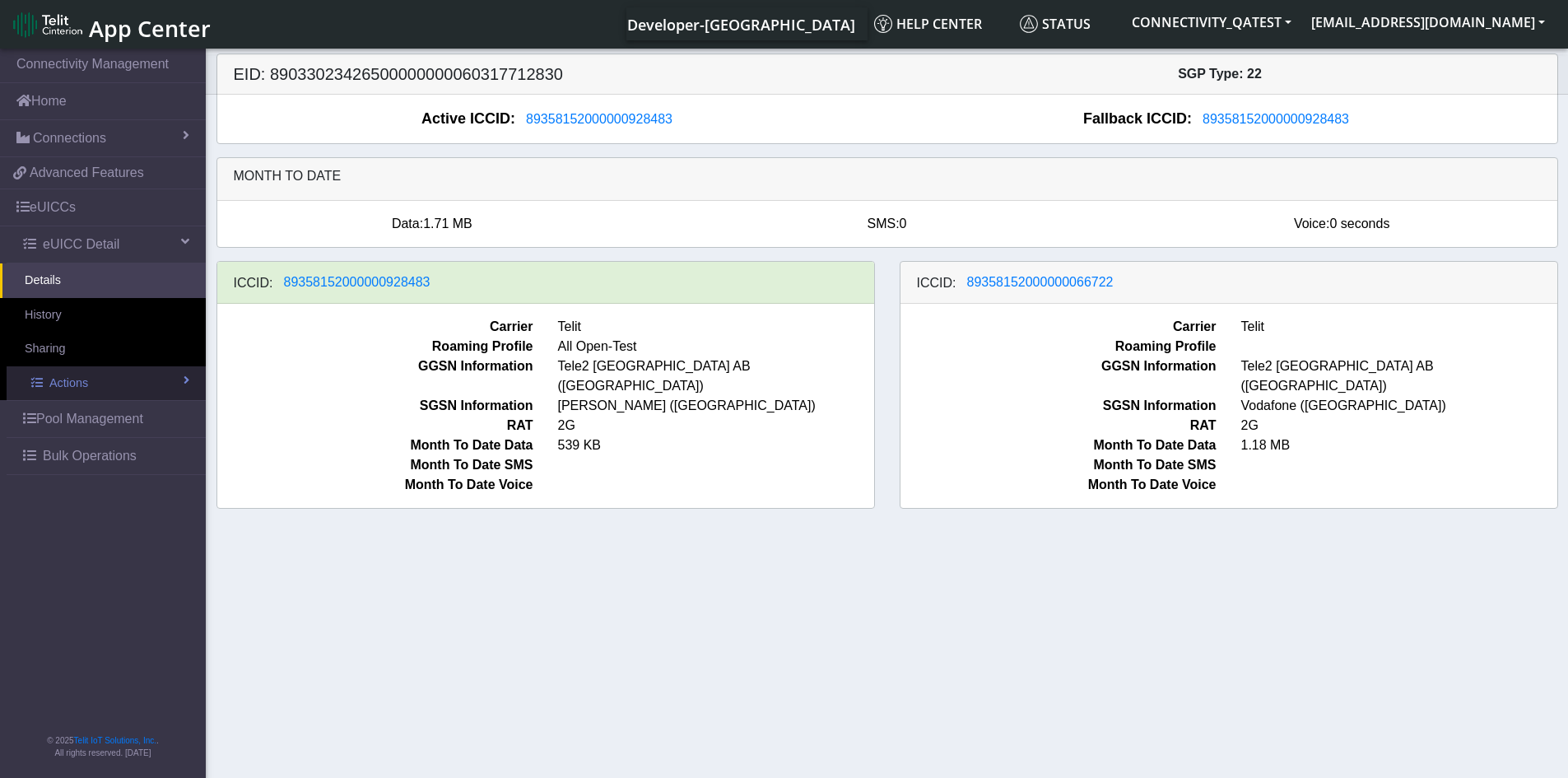
click at [96, 376] on link "Actions" at bounding box center [106, 383] width 199 height 35
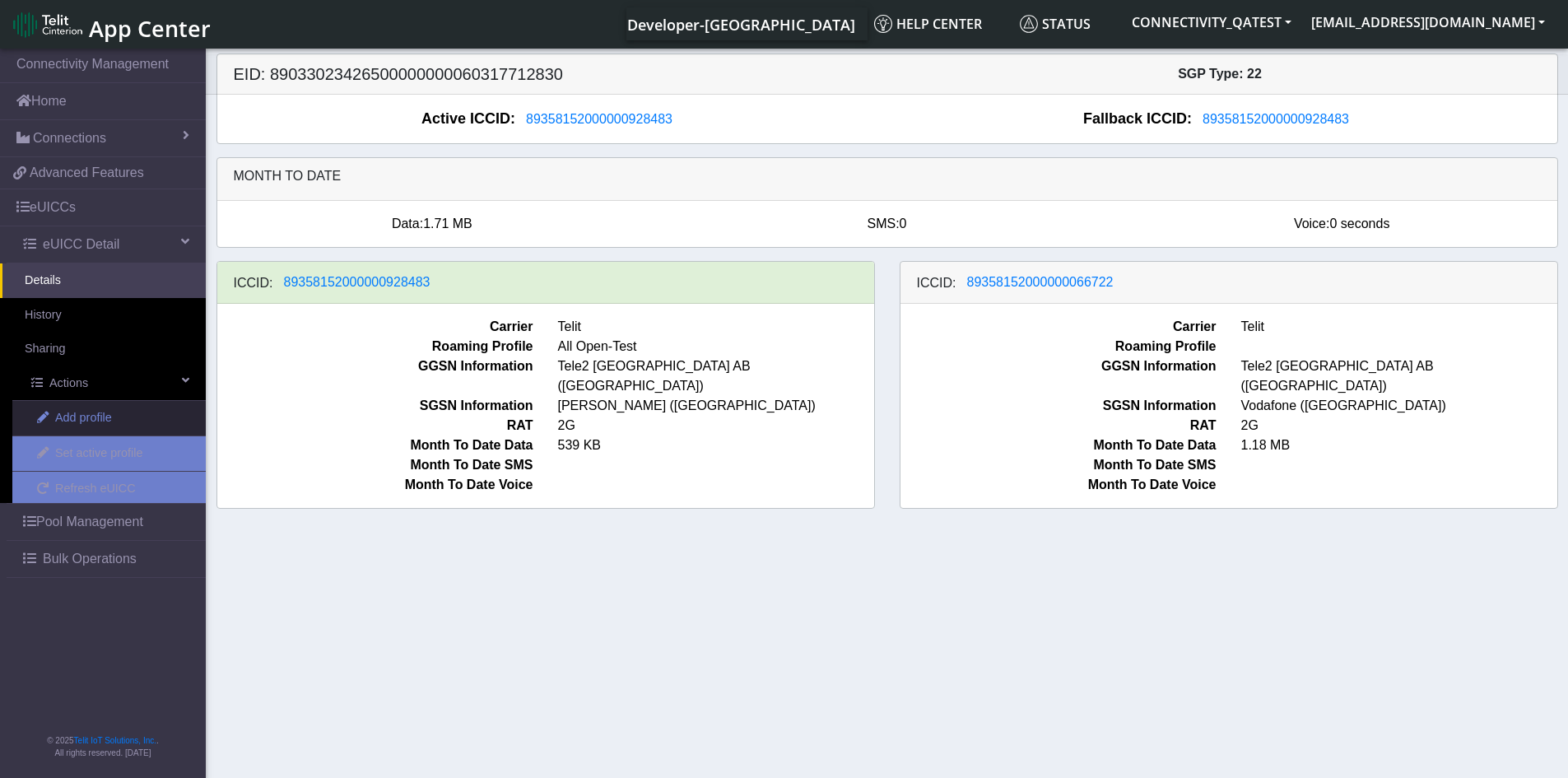
click at [73, 415] on span "Add profile" at bounding box center [83, 418] width 57 height 18
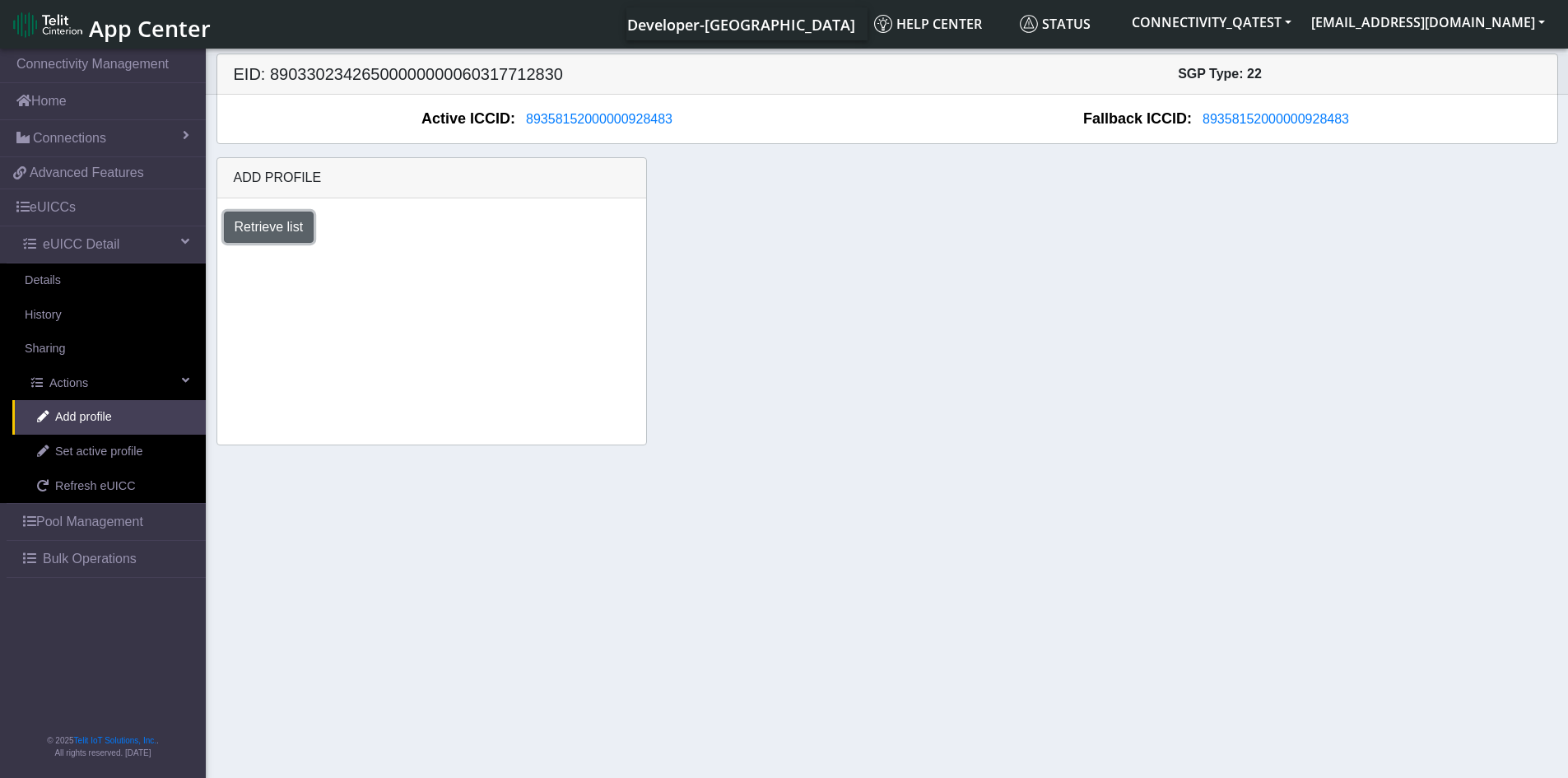
click at [294, 231] on button "Retrieve list" at bounding box center [269, 227] width 91 height 31
click at [315, 290] on div at bounding box center [432, 293] width 441 height 13
click at [315, 277] on select "Select profile to add JewelLiveTest (available: 0) on-field-assignment (availab…" at bounding box center [339, 271] width 232 height 31
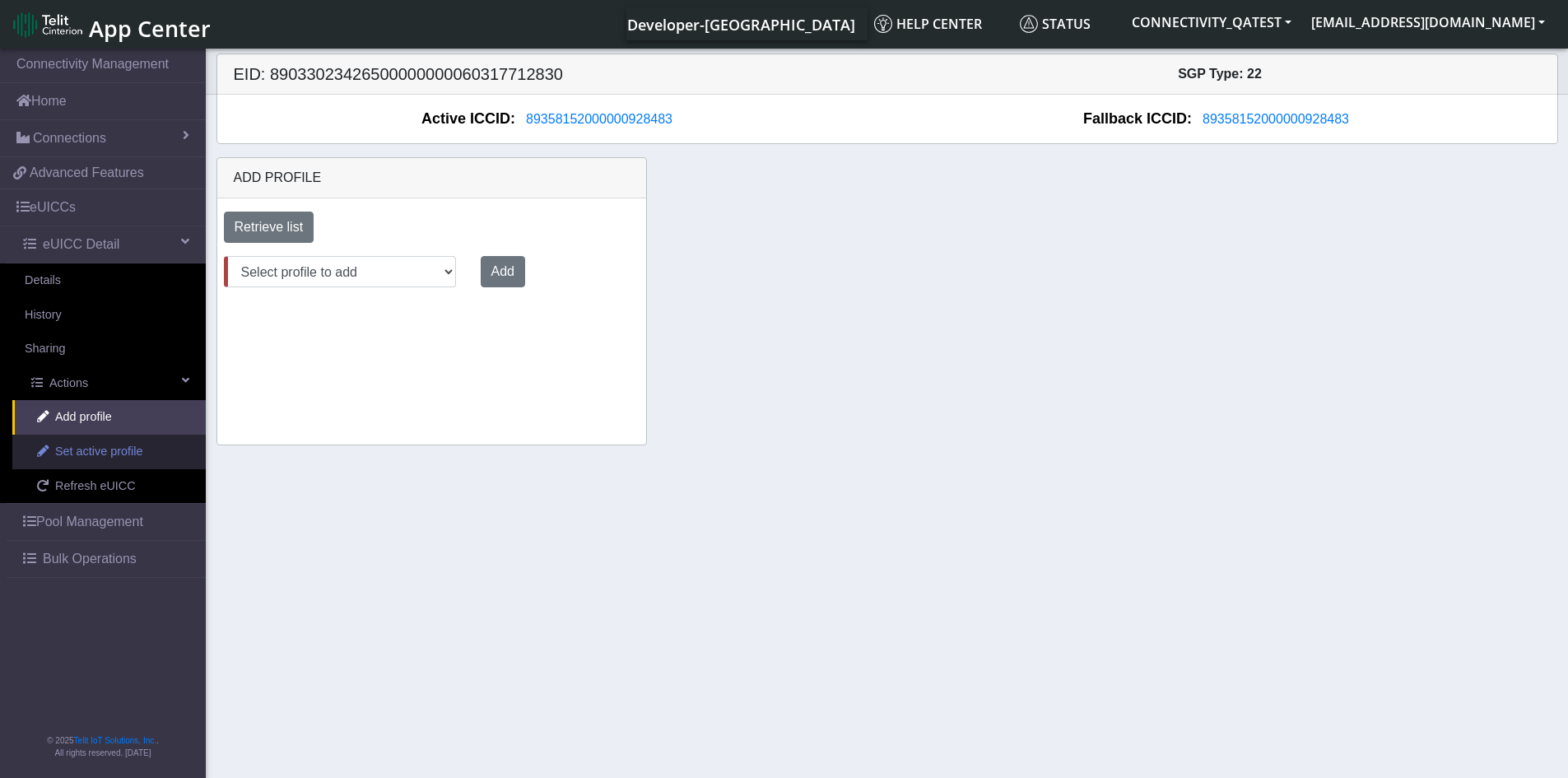
click at [85, 451] on span "Set active profile" at bounding box center [98, 452] width 88 height 18
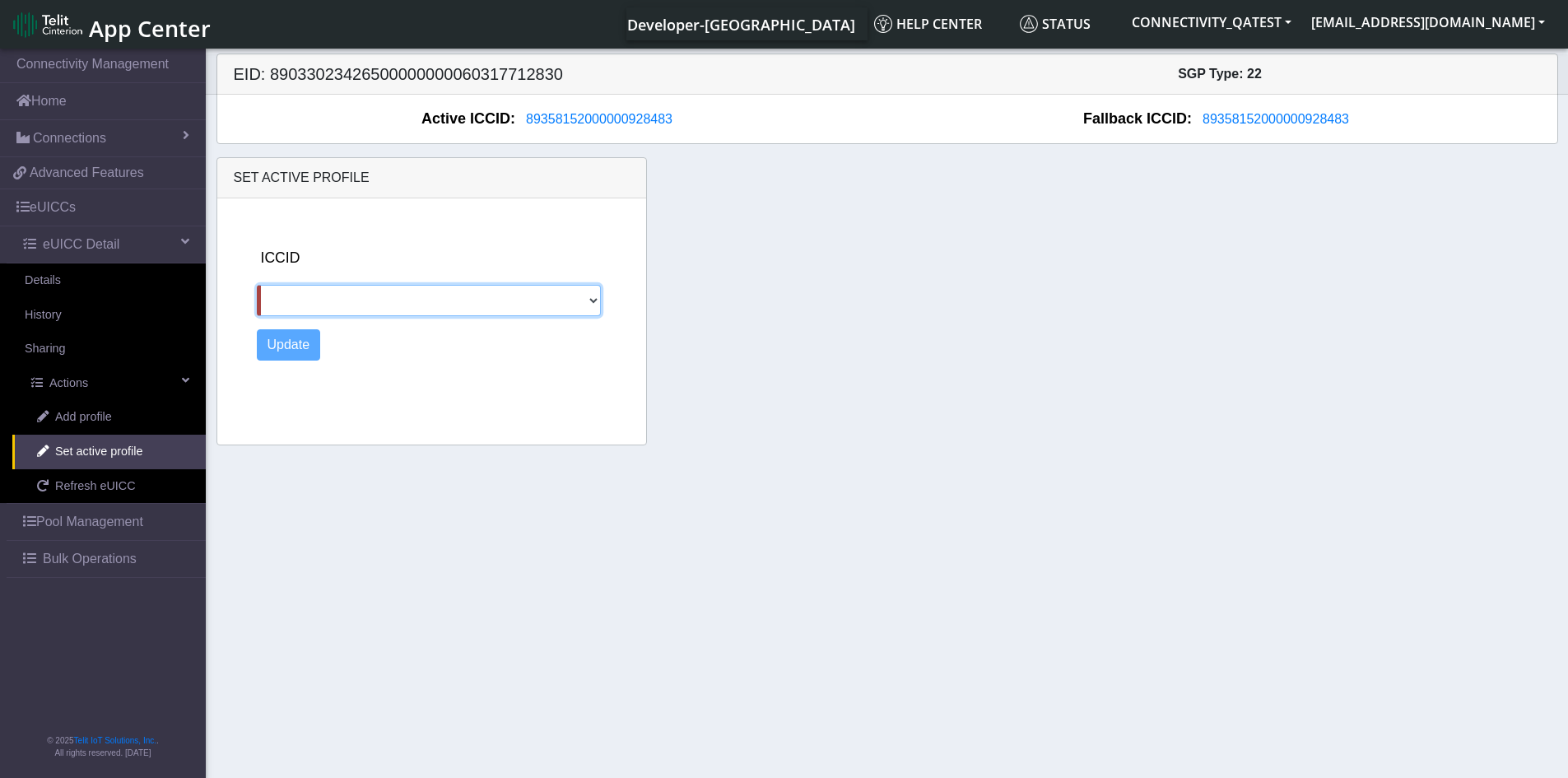
click at [328, 299] on select "89358152000000066722" at bounding box center [429, 299] width 345 height 31
select select "89358152000000066722"
click at [257, 285] on select "89358152000000066722" at bounding box center [429, 299] width 345 height 31
click at [308, 349] on button "Update" at bounding box center [289, 344] width 65 height 31
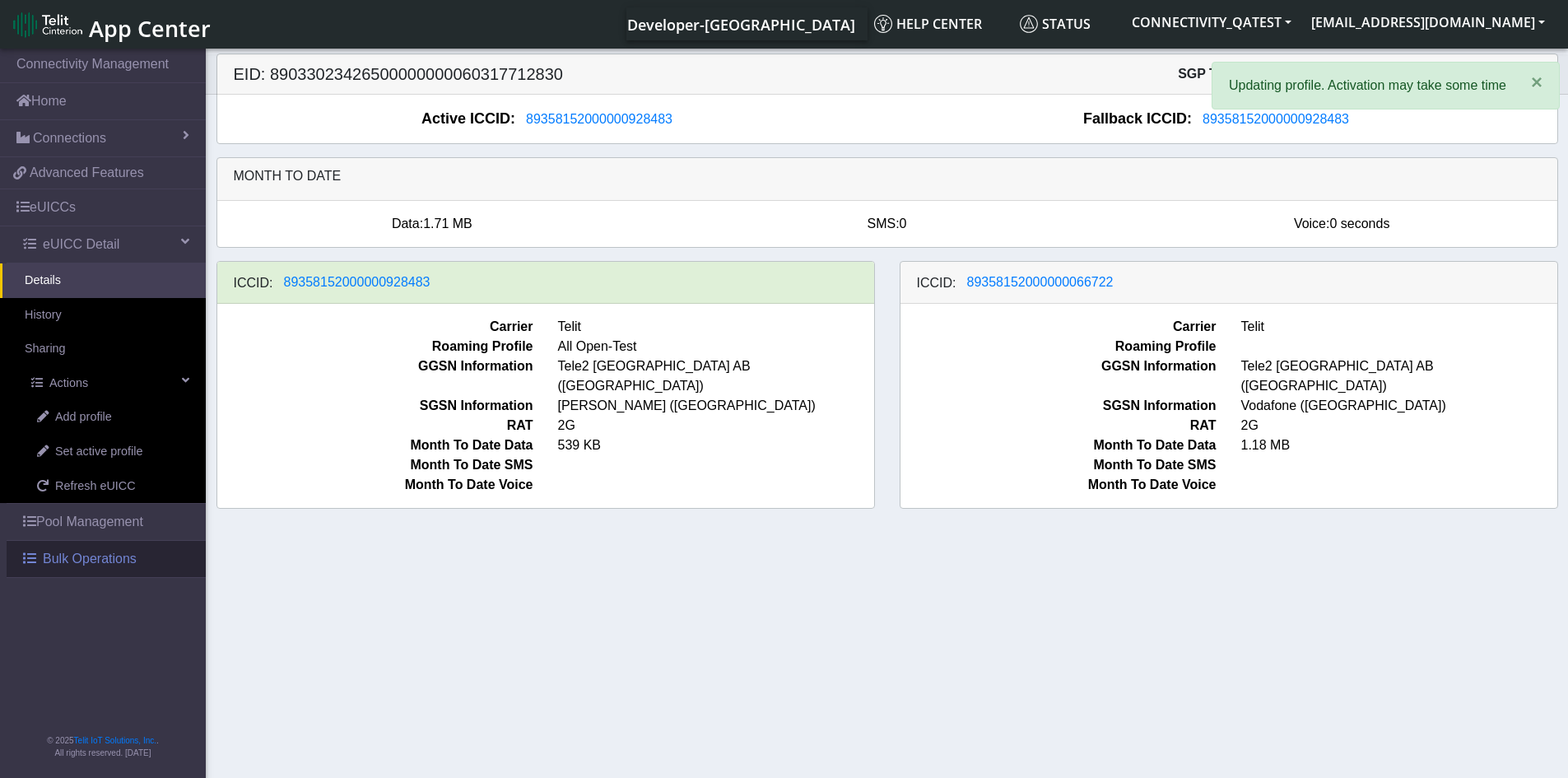
click at [137, 565] on link "Bulk Operations" at bounding box center [106, 559] width 199 height 36
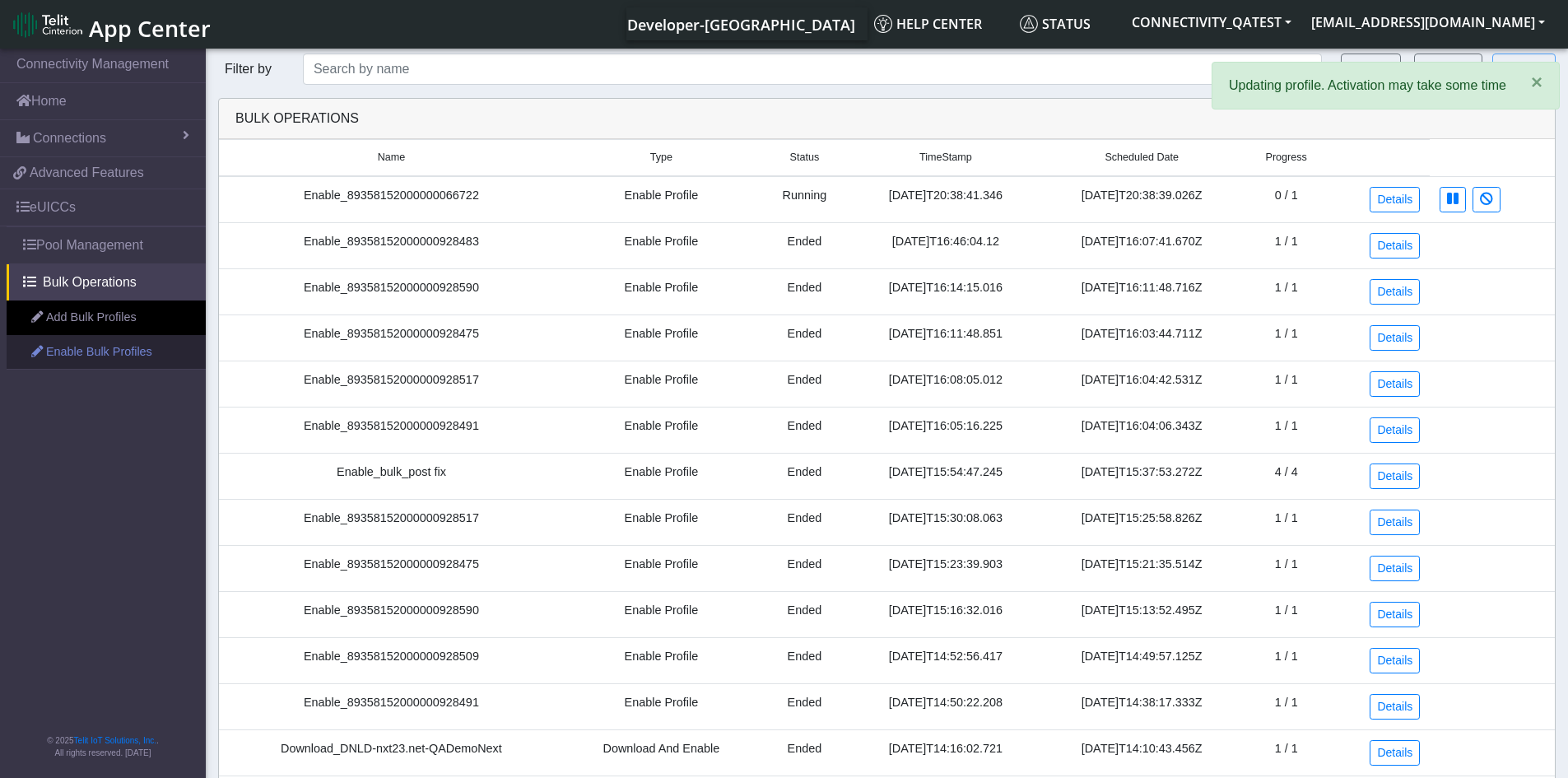
click at [89, 350] on link "Enable Bulk Profiles" at bounding box center [106, 352] width 199 height 35
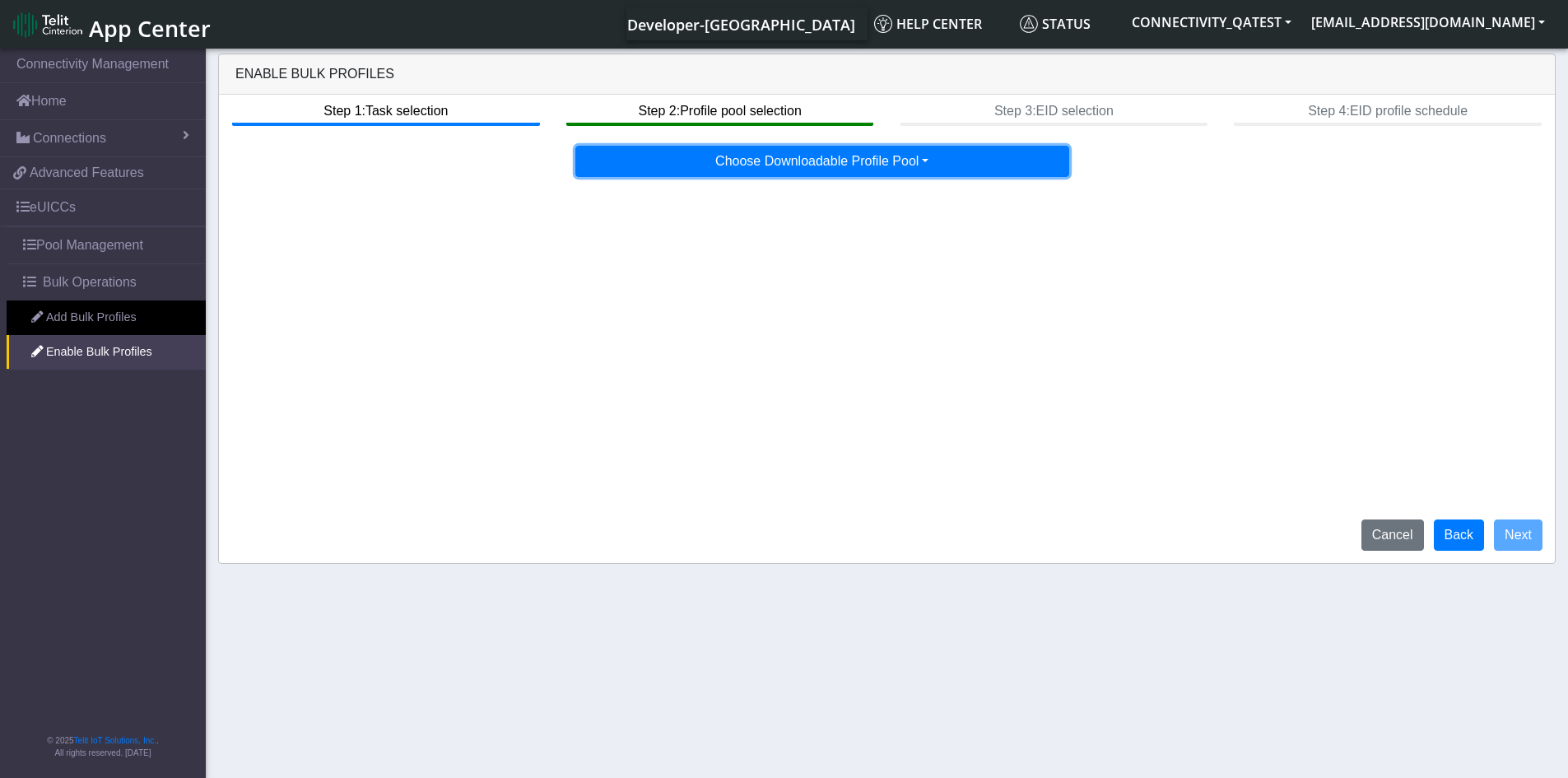
click at [686, 165] on button "Choose Downloadable Profile Pool" at bounding box center [822, 160] width 493 height 31
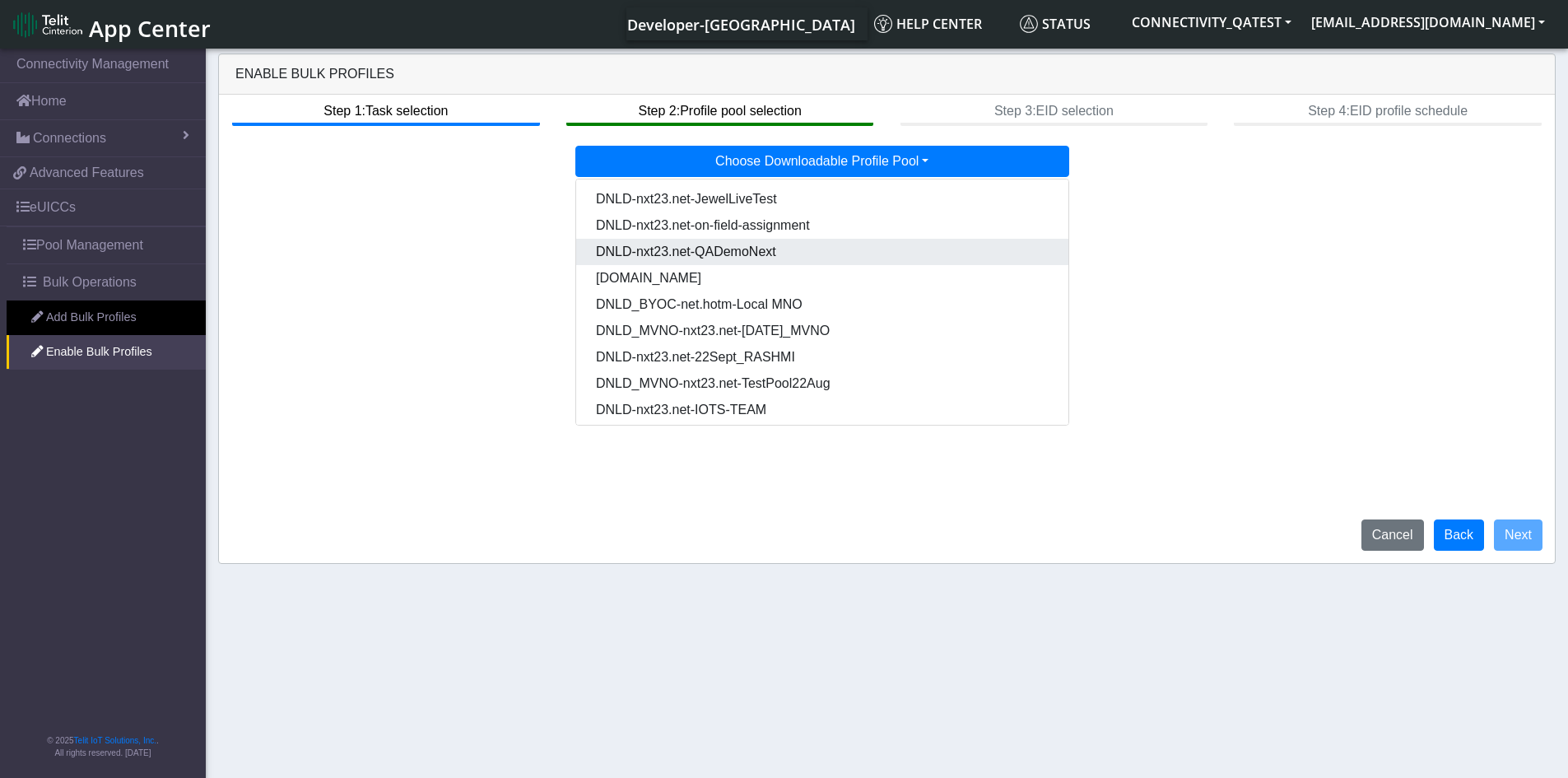
click at [768, 244] on Pool7eab5334-eaa0-4b38-b93b-2f7c70d4aa37-dropdown "DNLD-nxt23.net-QADemoNext" at bounding box center [822, 252] width 492 height 26
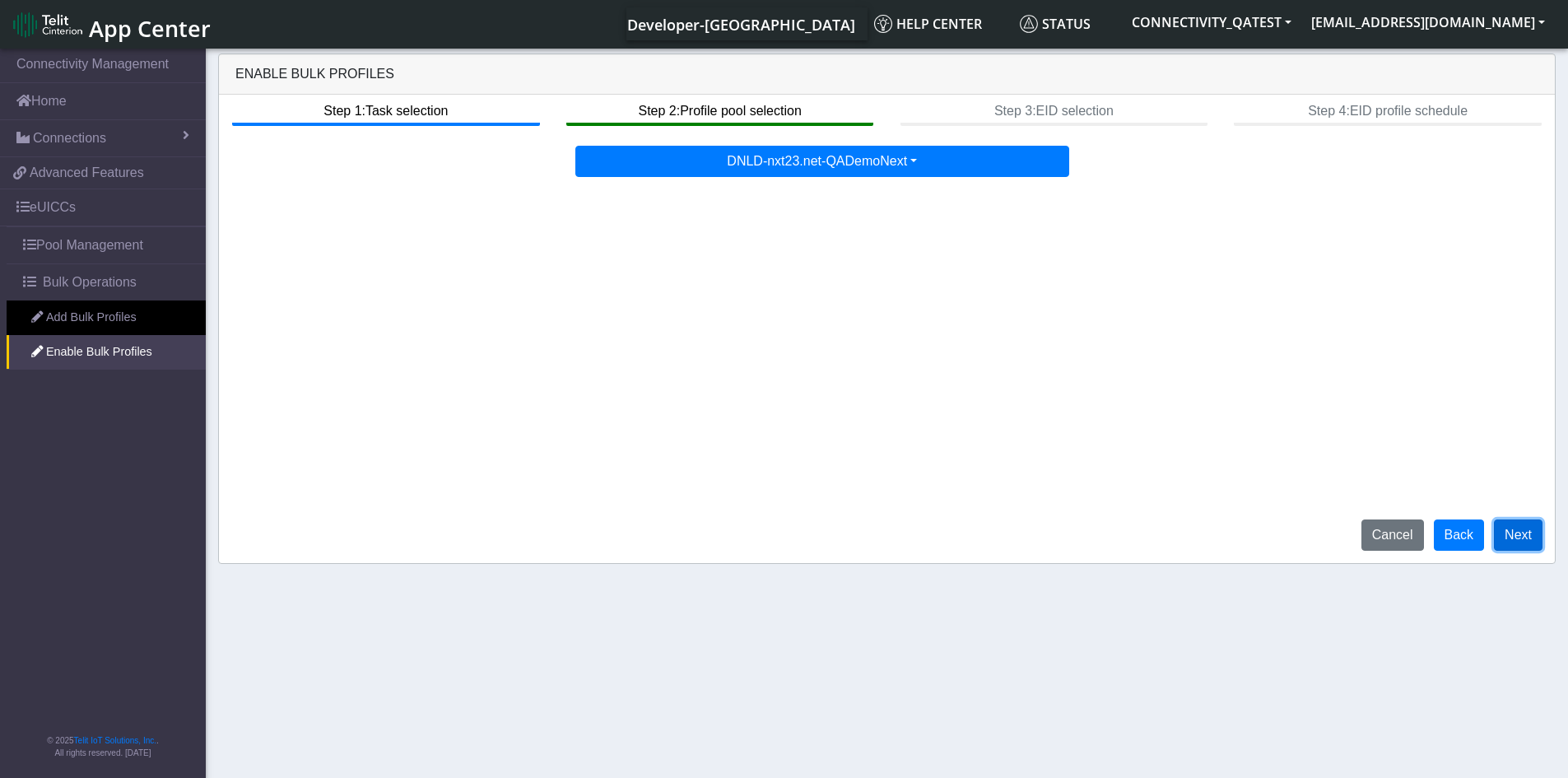
click at [1514, 532] on button "Next" at bounding box center [1518, 534] width 49 height 31
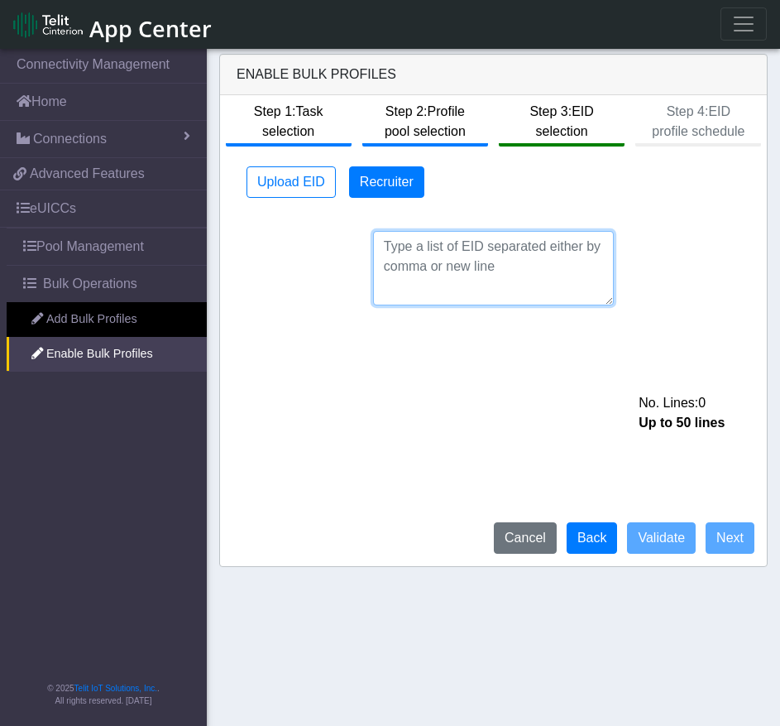
click at [450, 250] on textarea at bounding box center [494, 268] width 242 height 74
paste textarea "89033023426500000000060317713994"
click at [489, 272] on textarea "89033023426500000000060317713994," at bounding box center [494, 268] width 242 height 74
paste textarea "89033023426500000000060317712733"
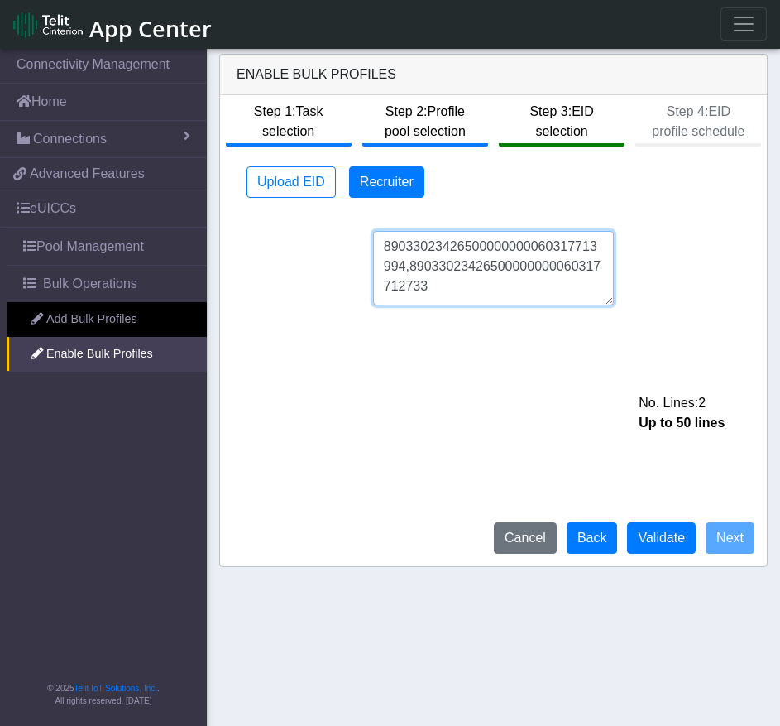
click at [466, 291] on textarea "89033023426500000000060317713994,89033023426500000000060317712733" at bounding box center [494, 268] width 242 height 74
paste textarea "89033023426500000000060317713121"
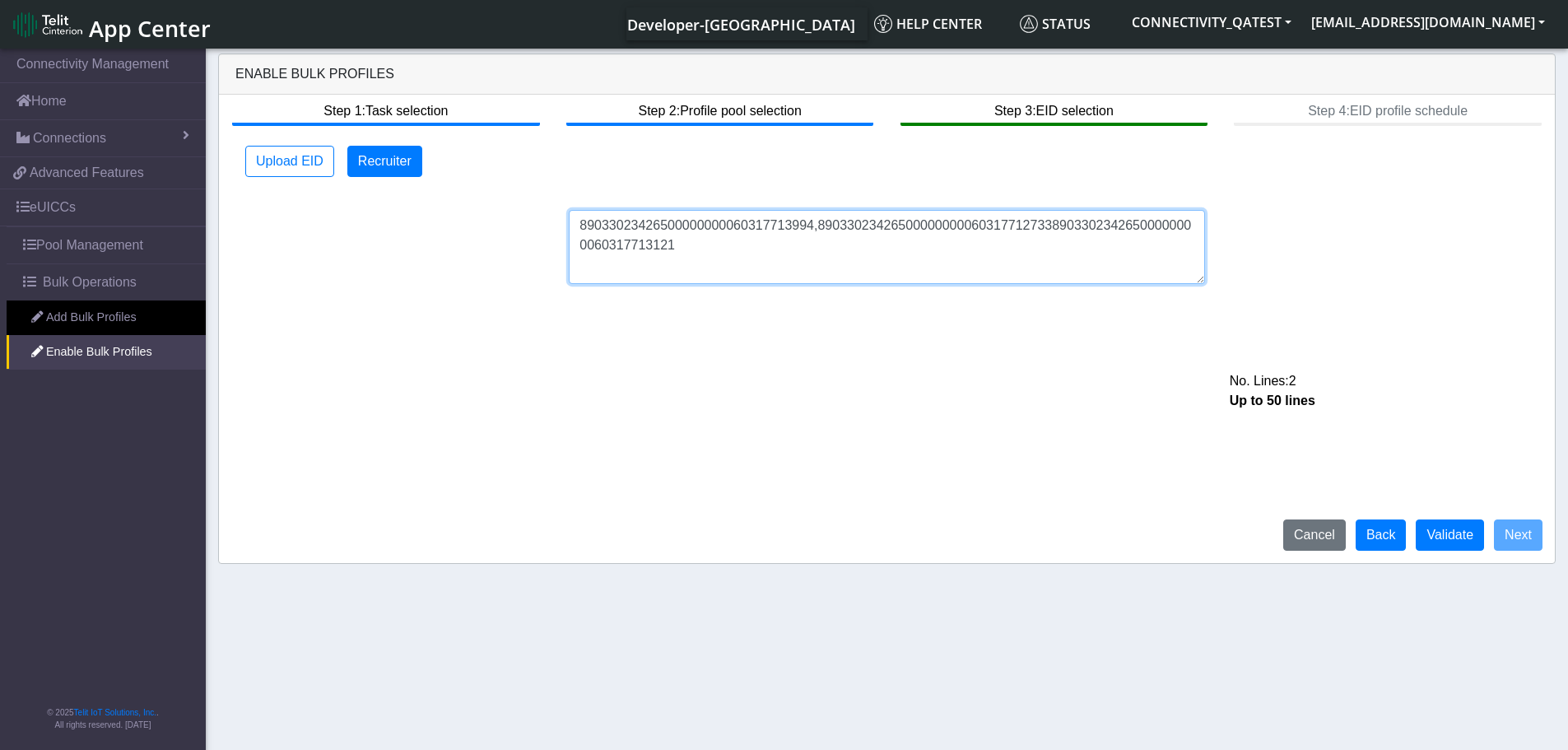
click at [810, 229] on textarea "89033023426500000000060317713994,8903302342650000000006031771273389033023426500…" at bounding box center [887, 247] width 637 height 74
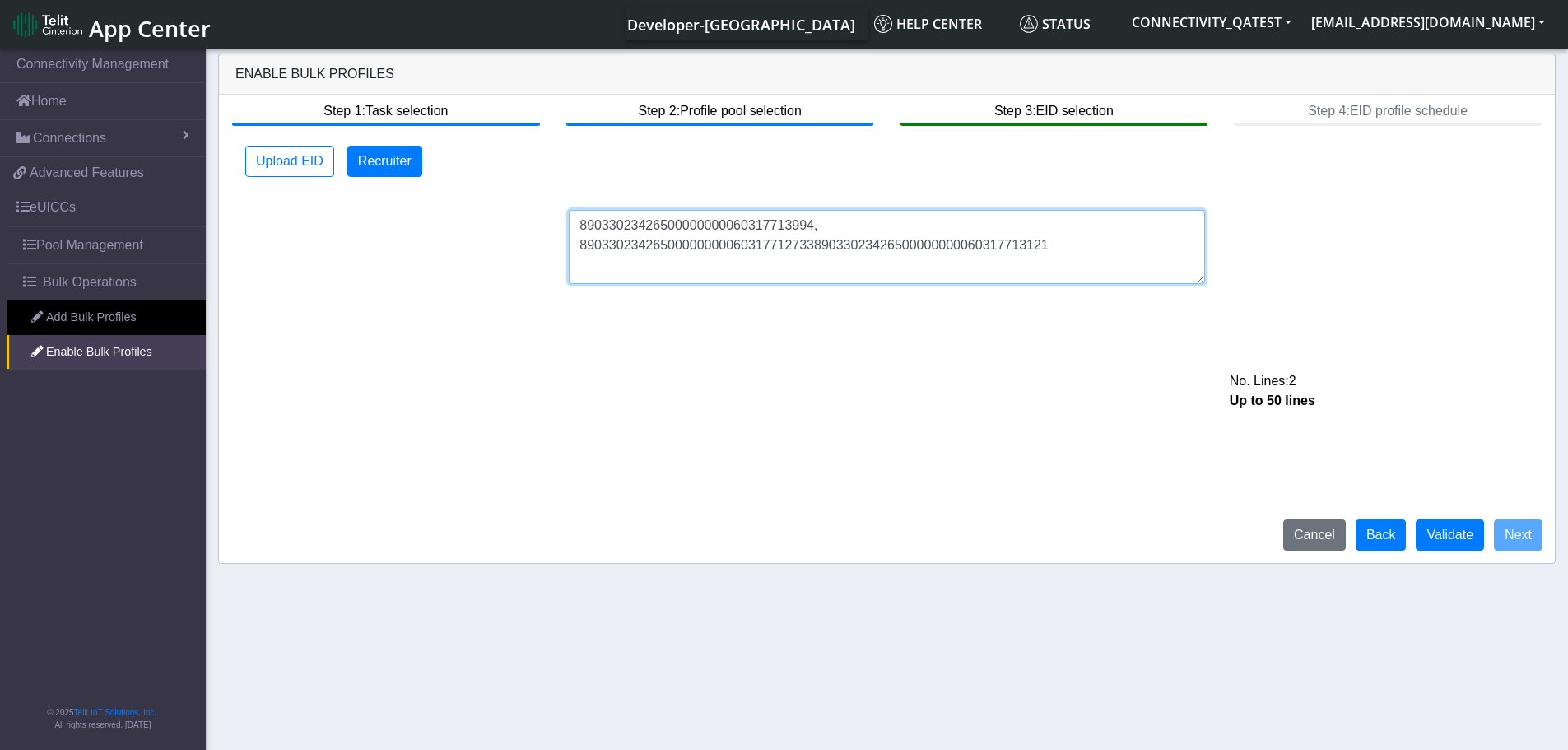
click at [809, 245] on textarea "89033023426500000000060317713994, 890330234265000000000603177127338903302342650…" at bounding box center [887, 247] width 637 height 74
type textarea "89033023426500000000060317713994, 89033023426500000000060317712733, 89033023426…"
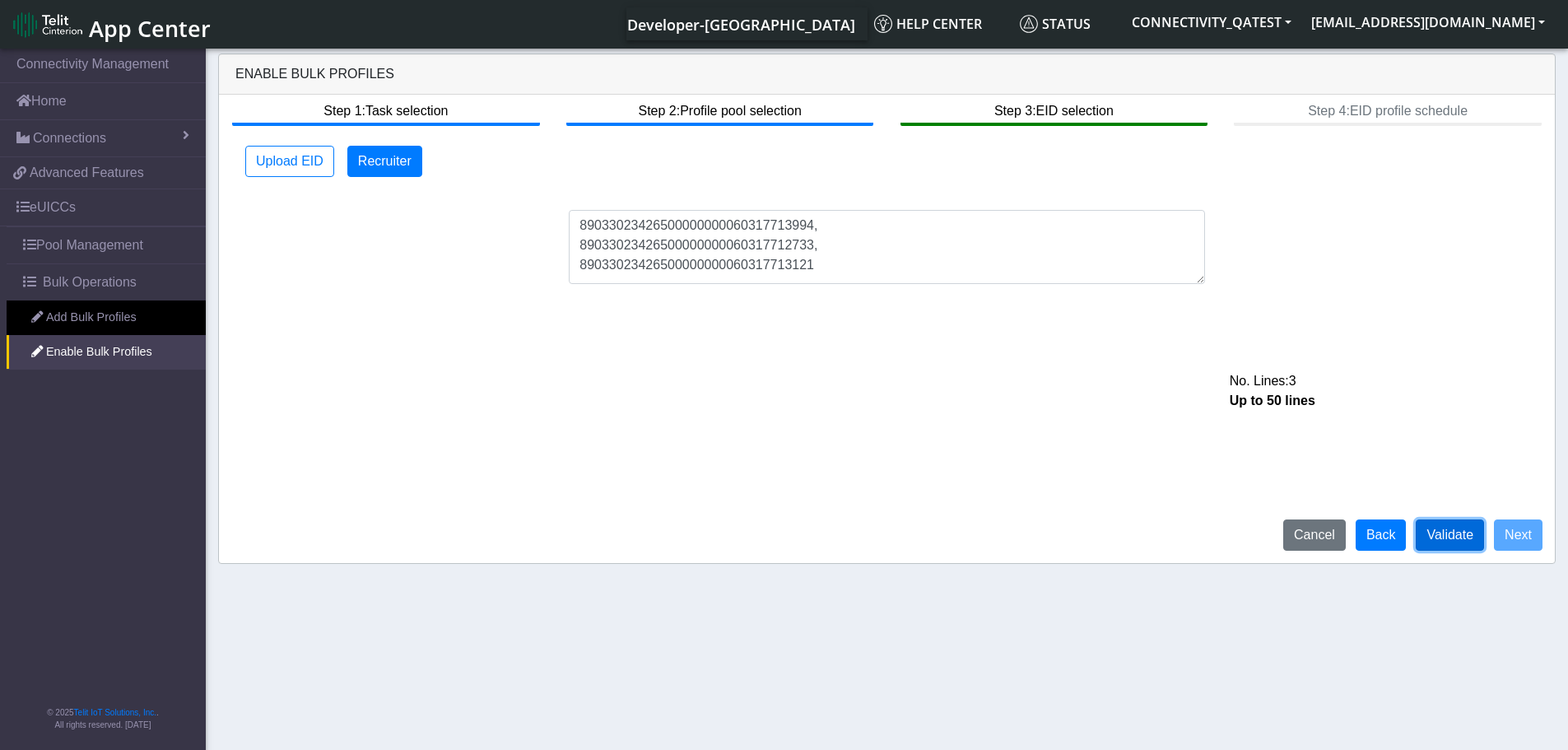
click at [1467, 532] on button "Validate" at bounding box center [1450, 534] width 69 height 31
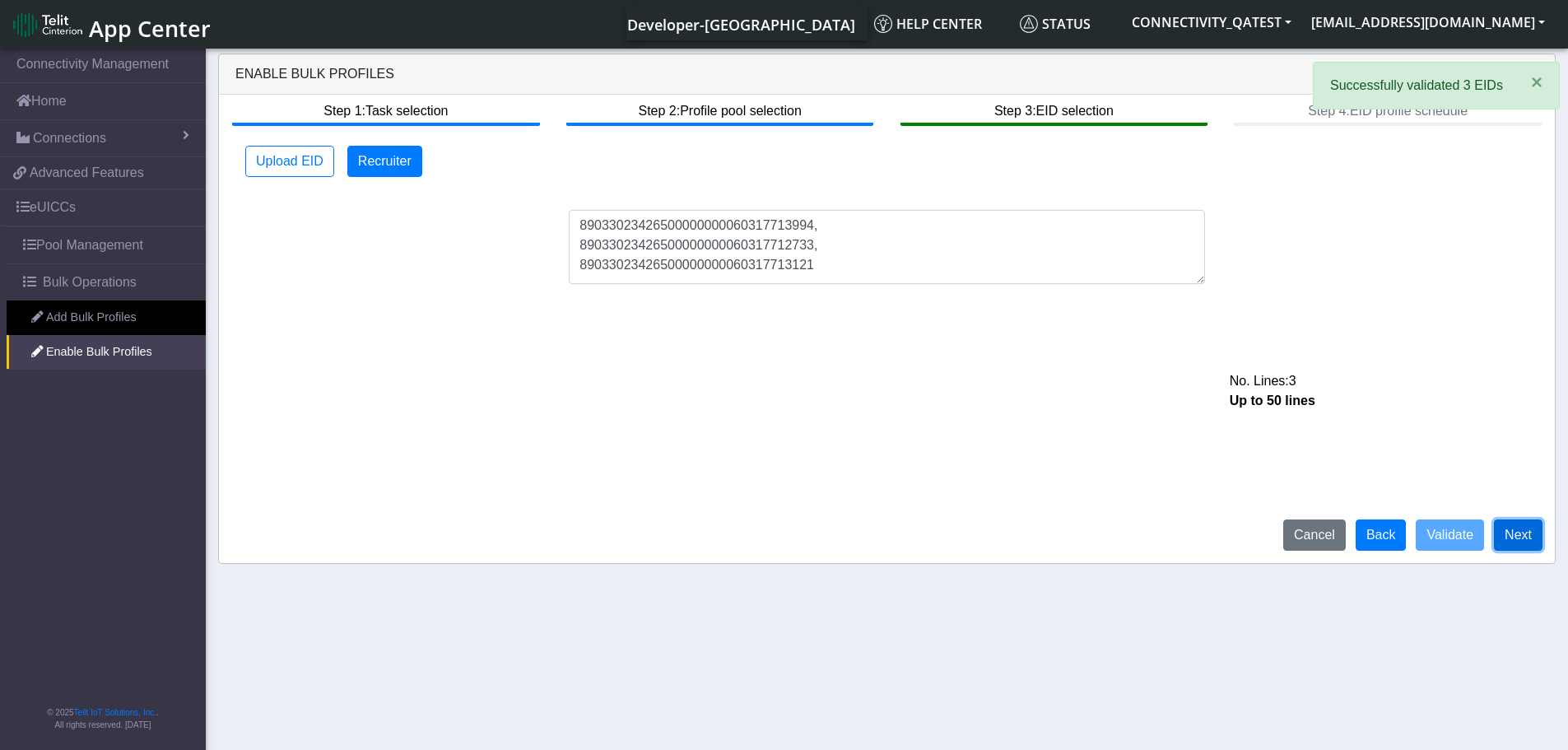
click at [1515, 541] on button "Next" at bounding box center [1518, 534] width 49 height 31
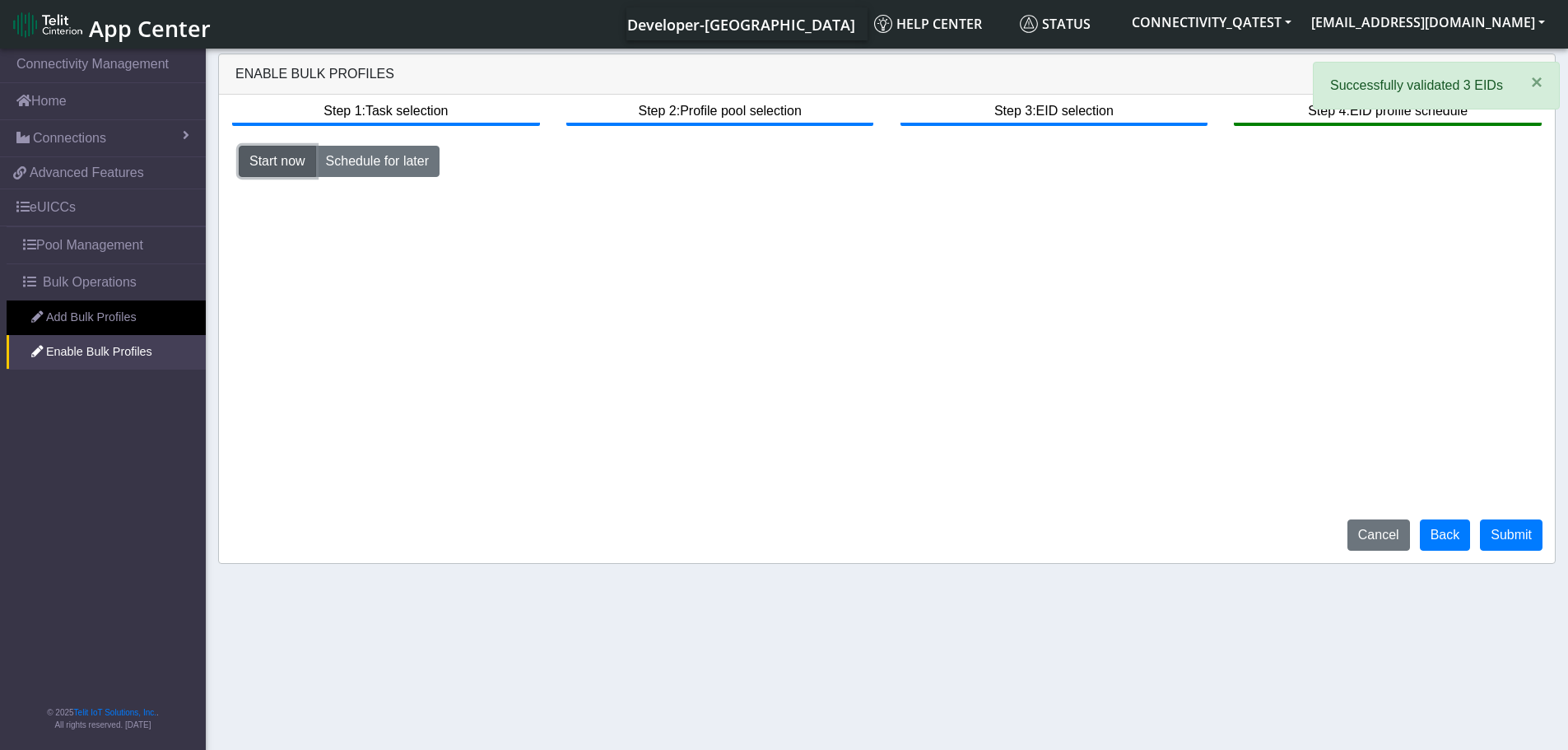
click at [296, 158] on button "Start now" at bounding box center [278, 160] width 78 height 31
click at [335, 157] on button "Schedule for later" at bounding box center [377, 160] width 124 height 31
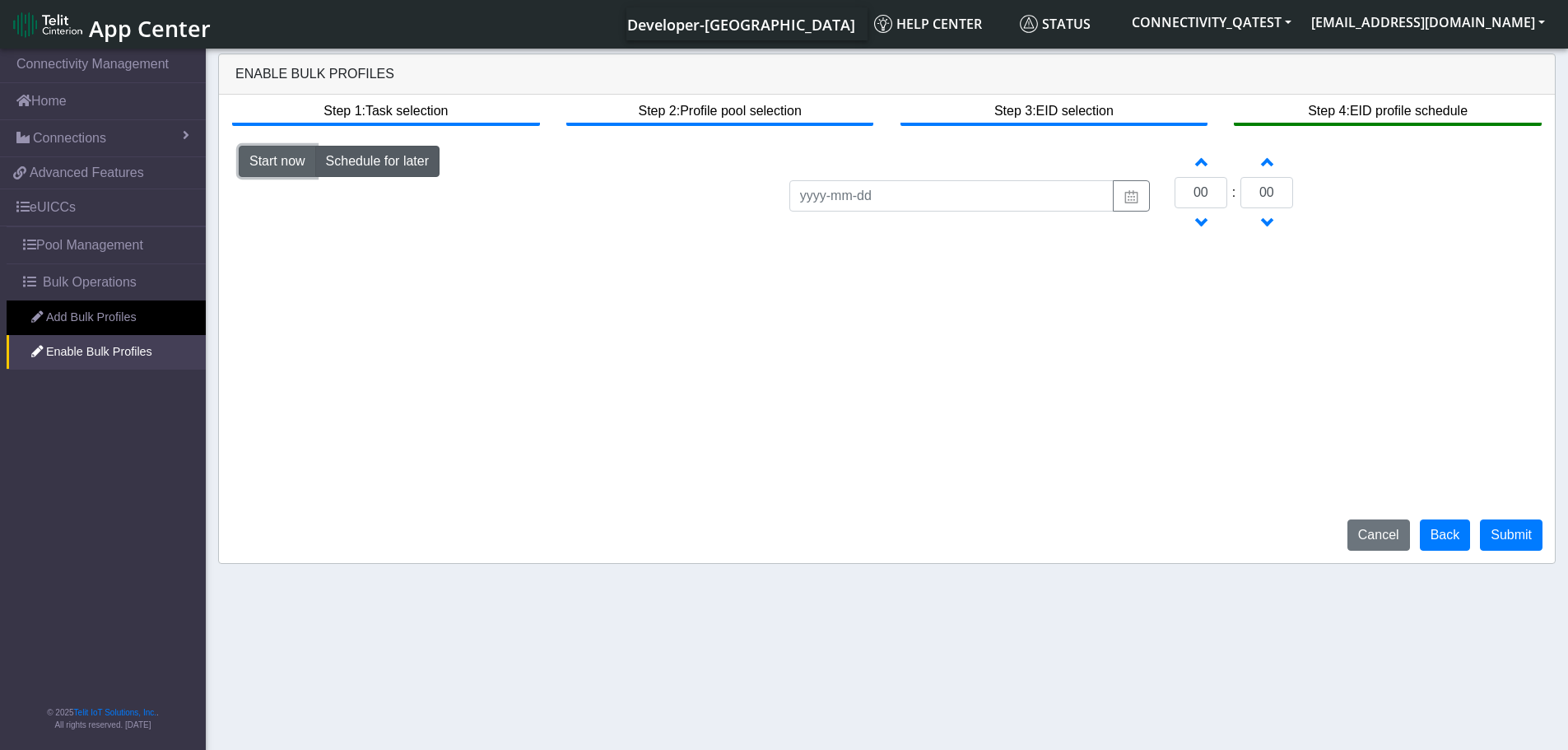
click at [272, 155] on button "Start now" at bounding box center [278, 160] width 78 height 31
click at [1522, 537] on button "Submit" at bounding box center [1511, 534] width 63 height 31
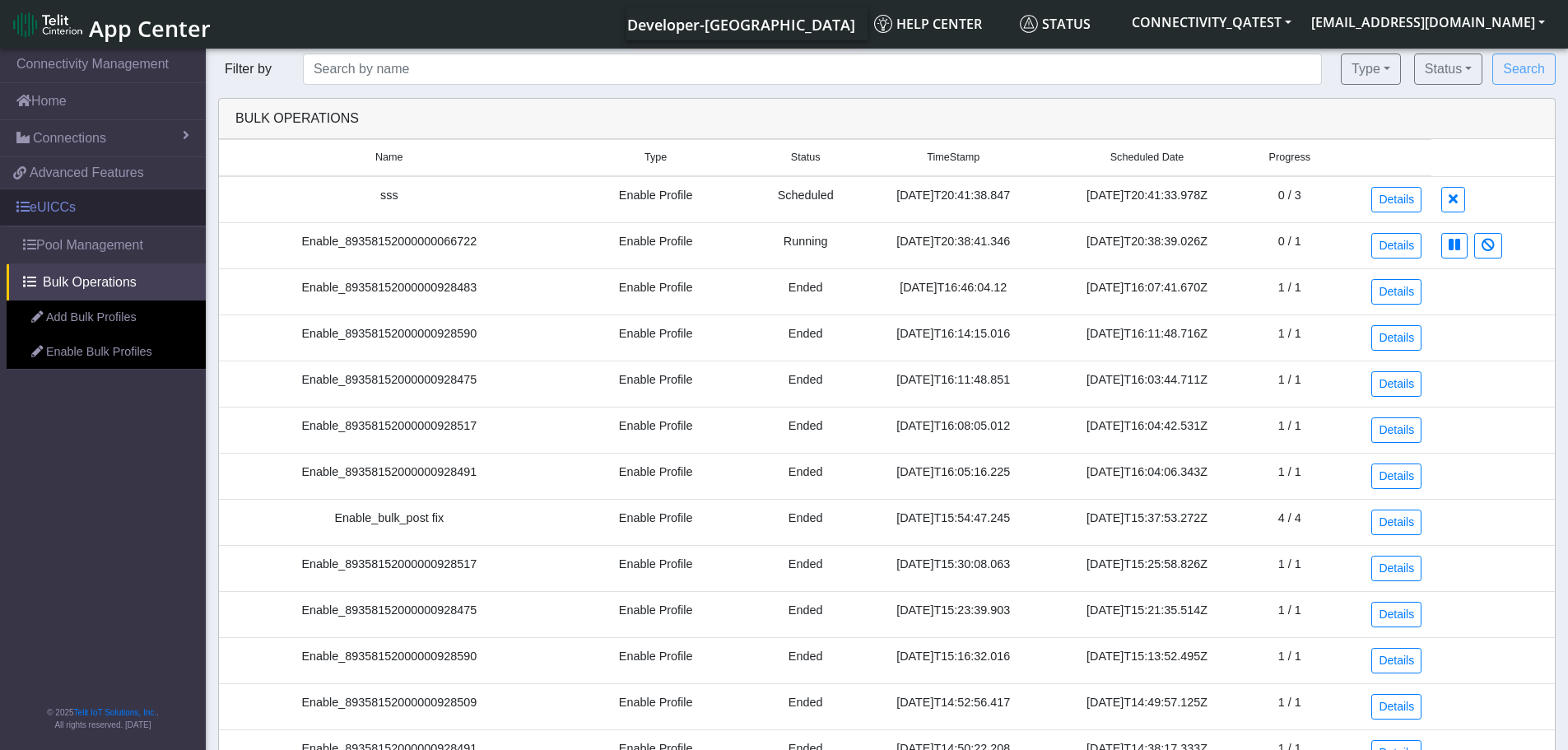
click at [61, 207] on link "eUICCs" at bounding box center [102, 207] width 206 height 36
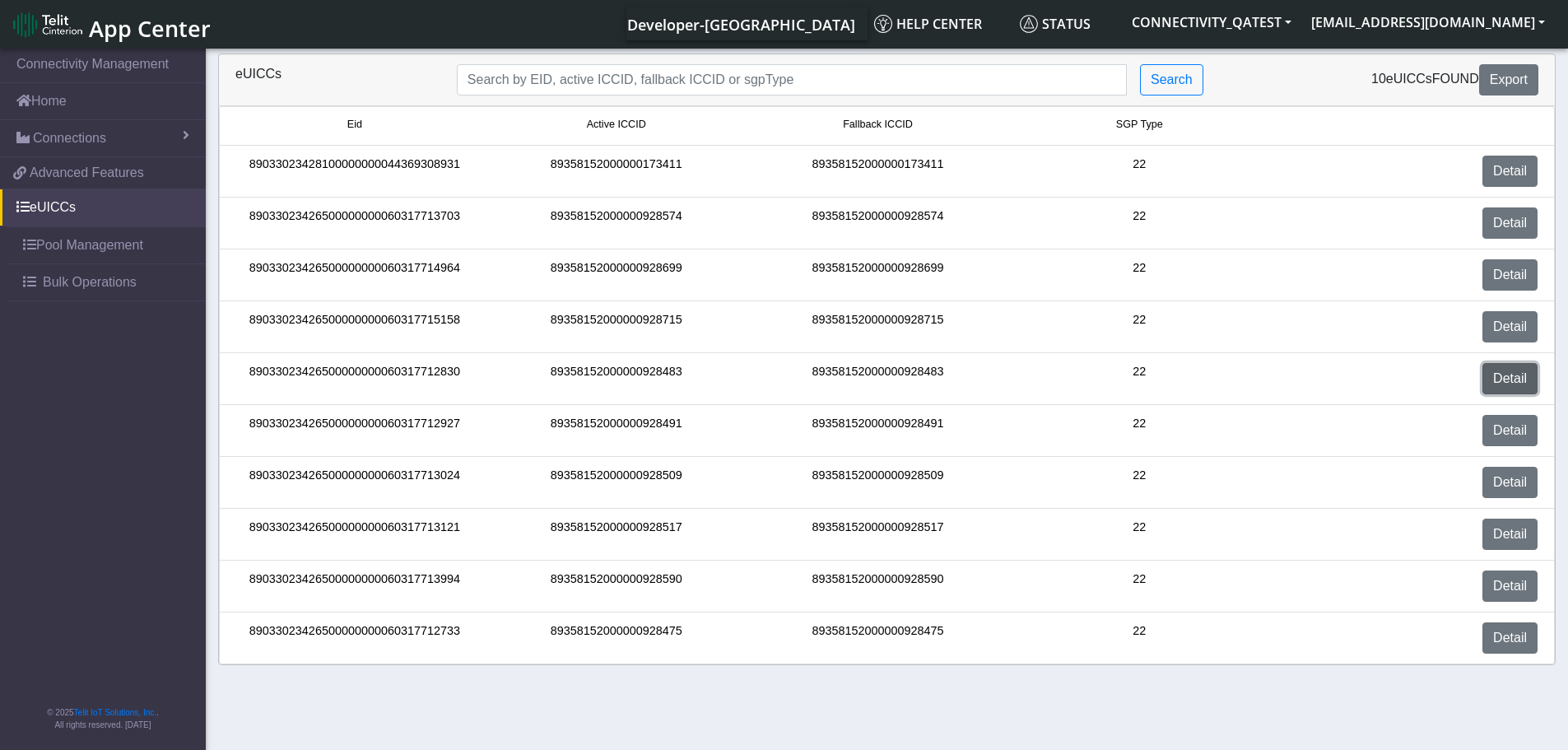
click at [1510, 378] on link "Detail" at bounding box center [1509, 378] width 55 height 31
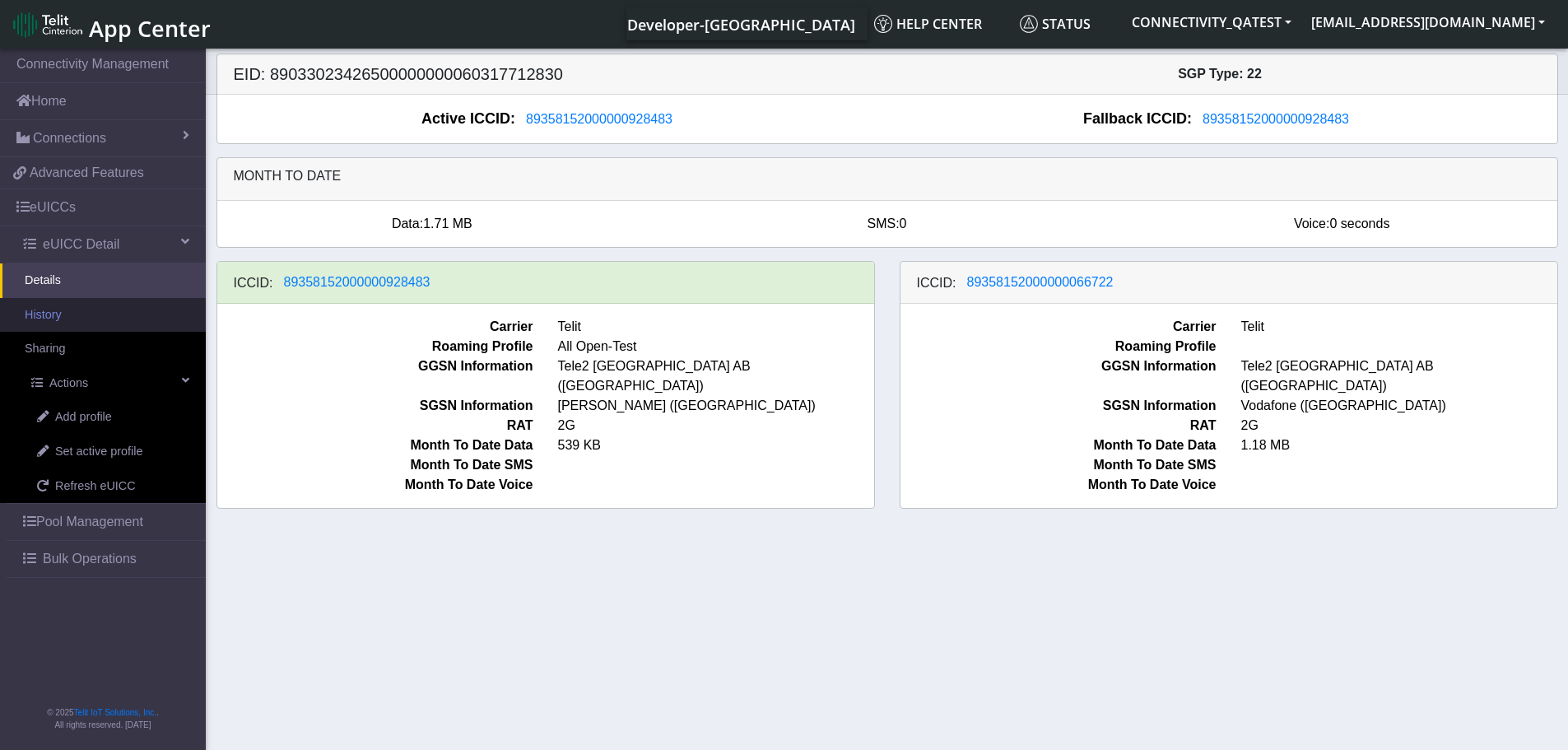
click at [65, 320] on link "History" at bounding box center [102, 315] width 206 height 35
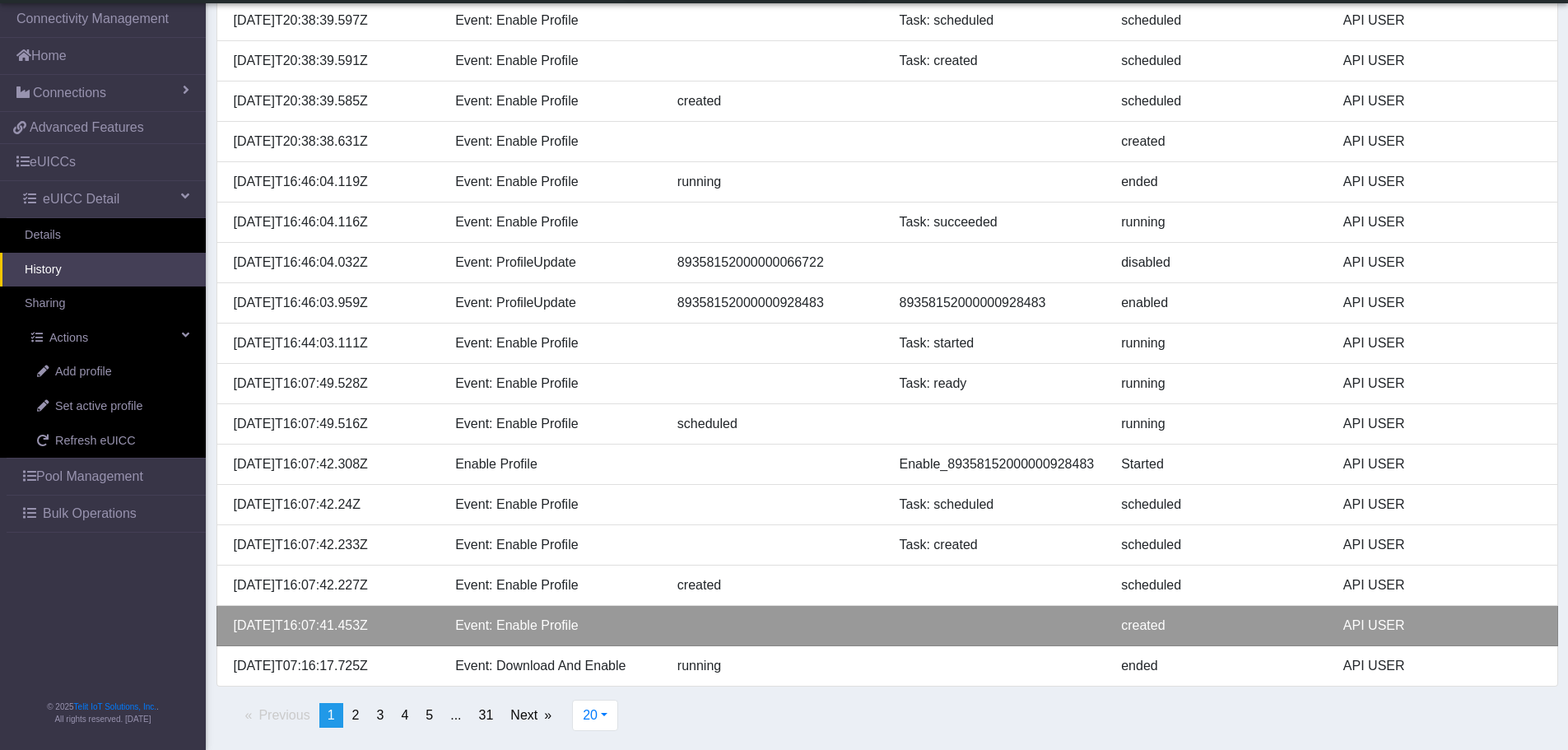
scroll to position [338, 0]
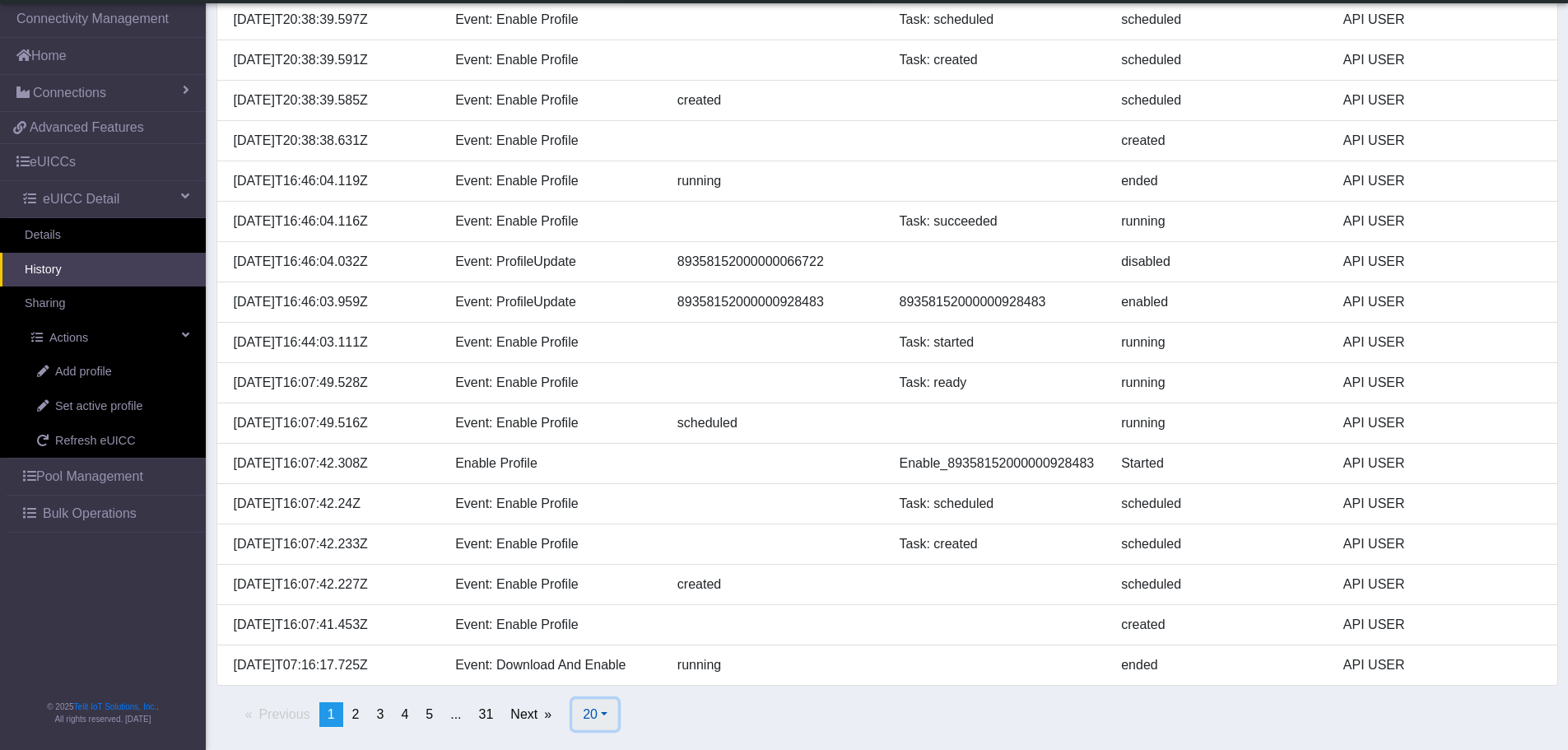
click at [593, 714] on span "20" at bounding box center [590, 714] width 15 height 14
click at [618, 674] on button "500" at bounding box center [638, 676] width 130 height 26
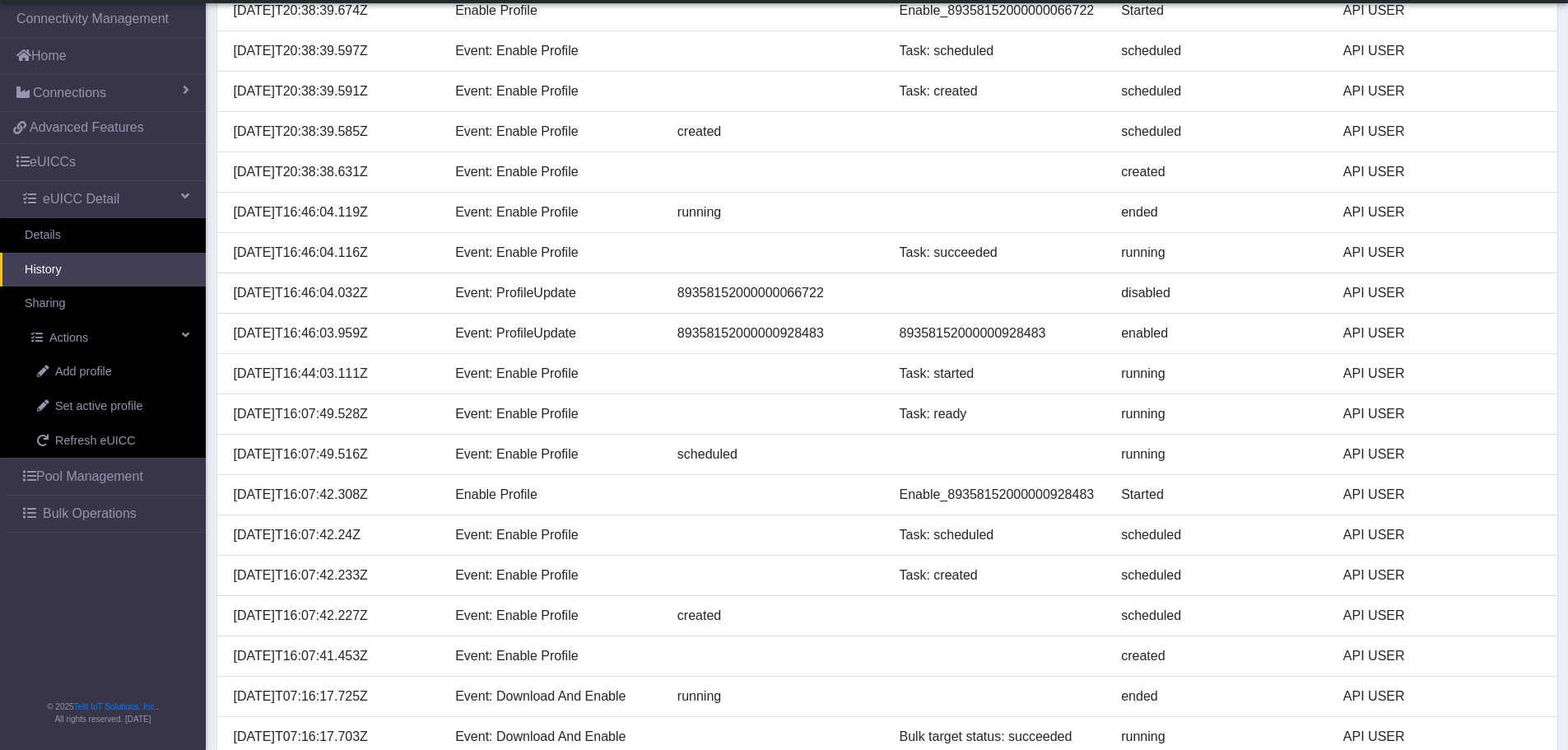
scroll to position [9, 0]
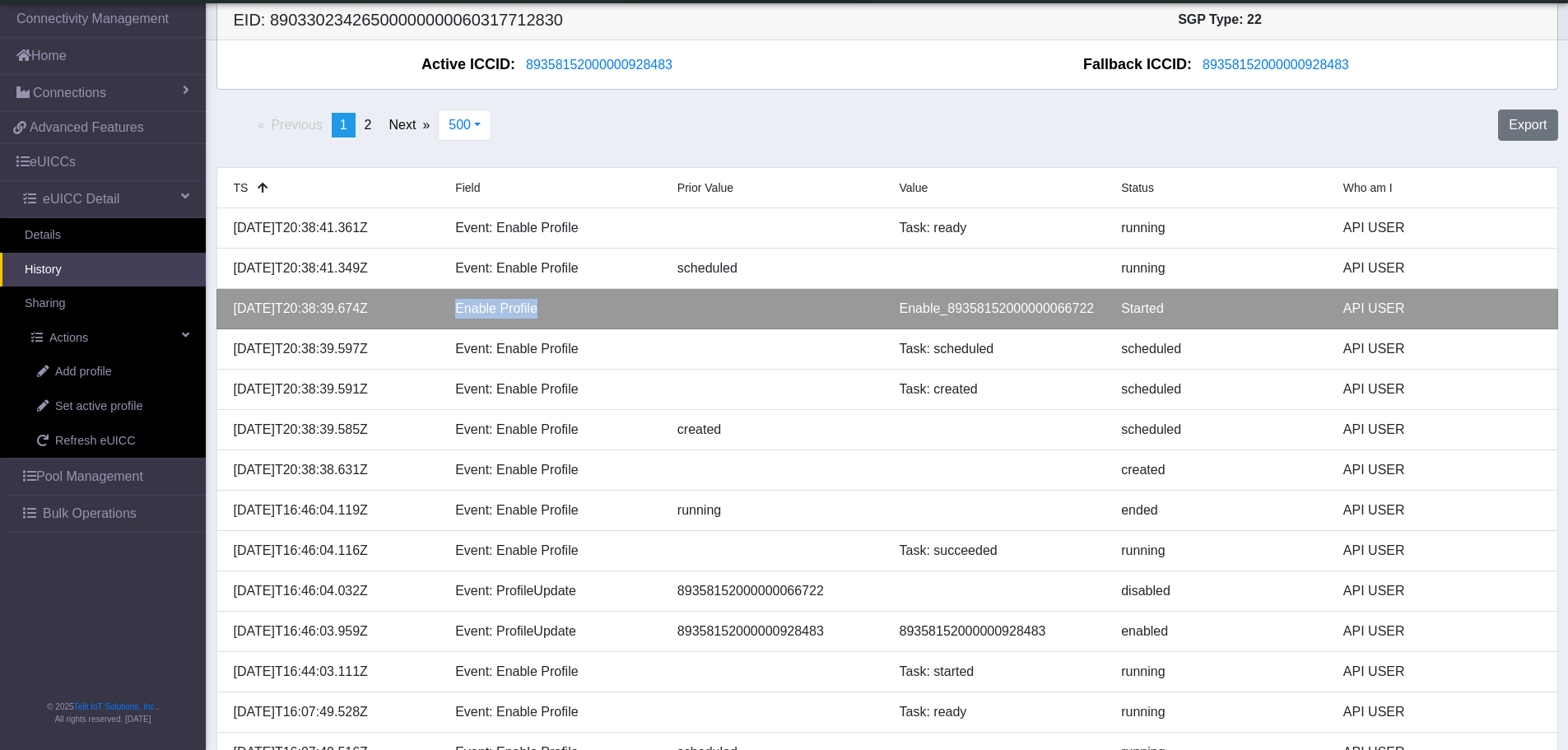
drag, startPoint x: 535, startPoint y: 307, endPoint x: 451, endPoint y: 307, distance: 84.0
click at [451, 307] on div "Enable Profile" at bounding box center [553, 308] width 222 height 20
copy div "Enable Profile"
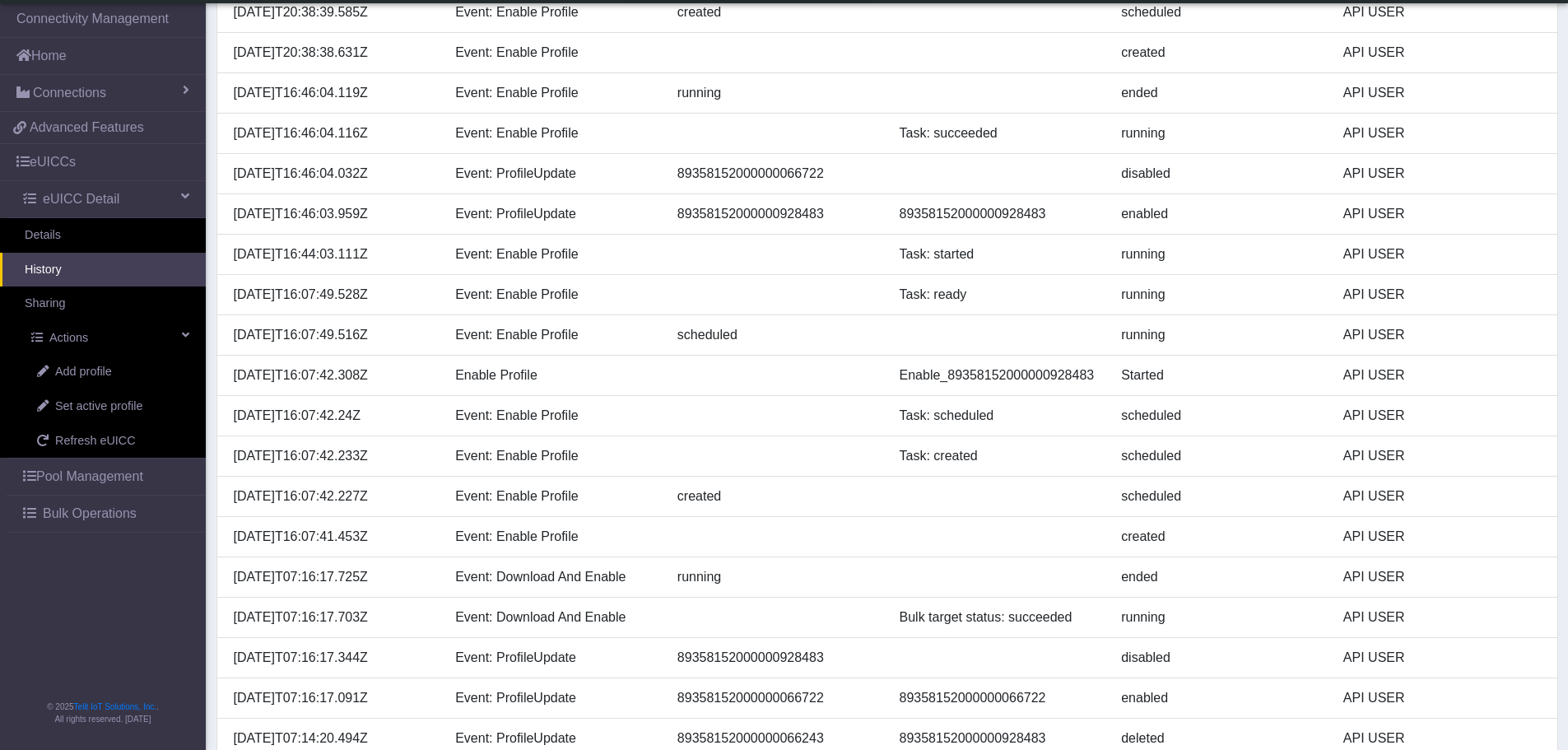
scroll to position [0, 0]
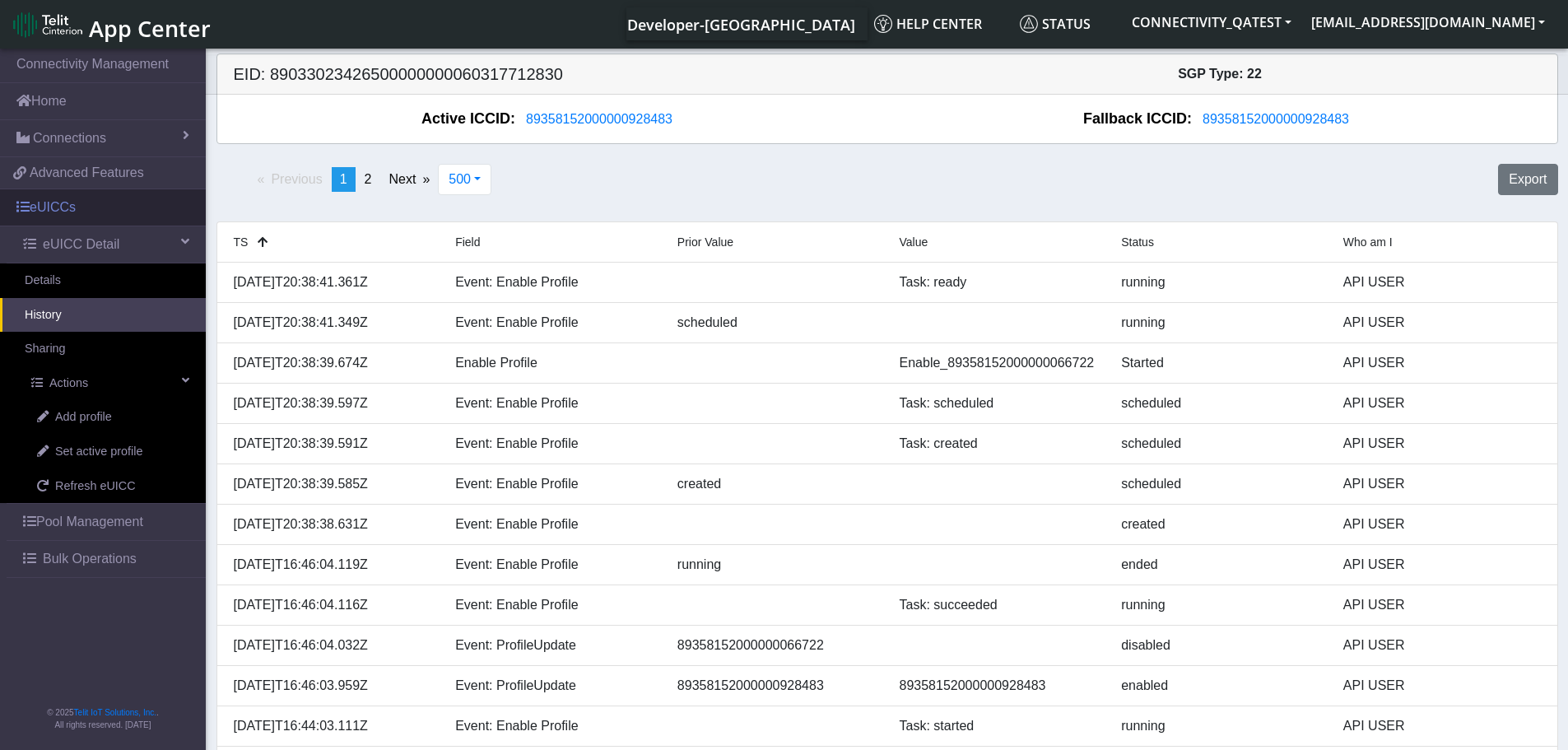
click at [62, 205] on link "eUICCs" at bounding box center [102, 207] width 206 height 36
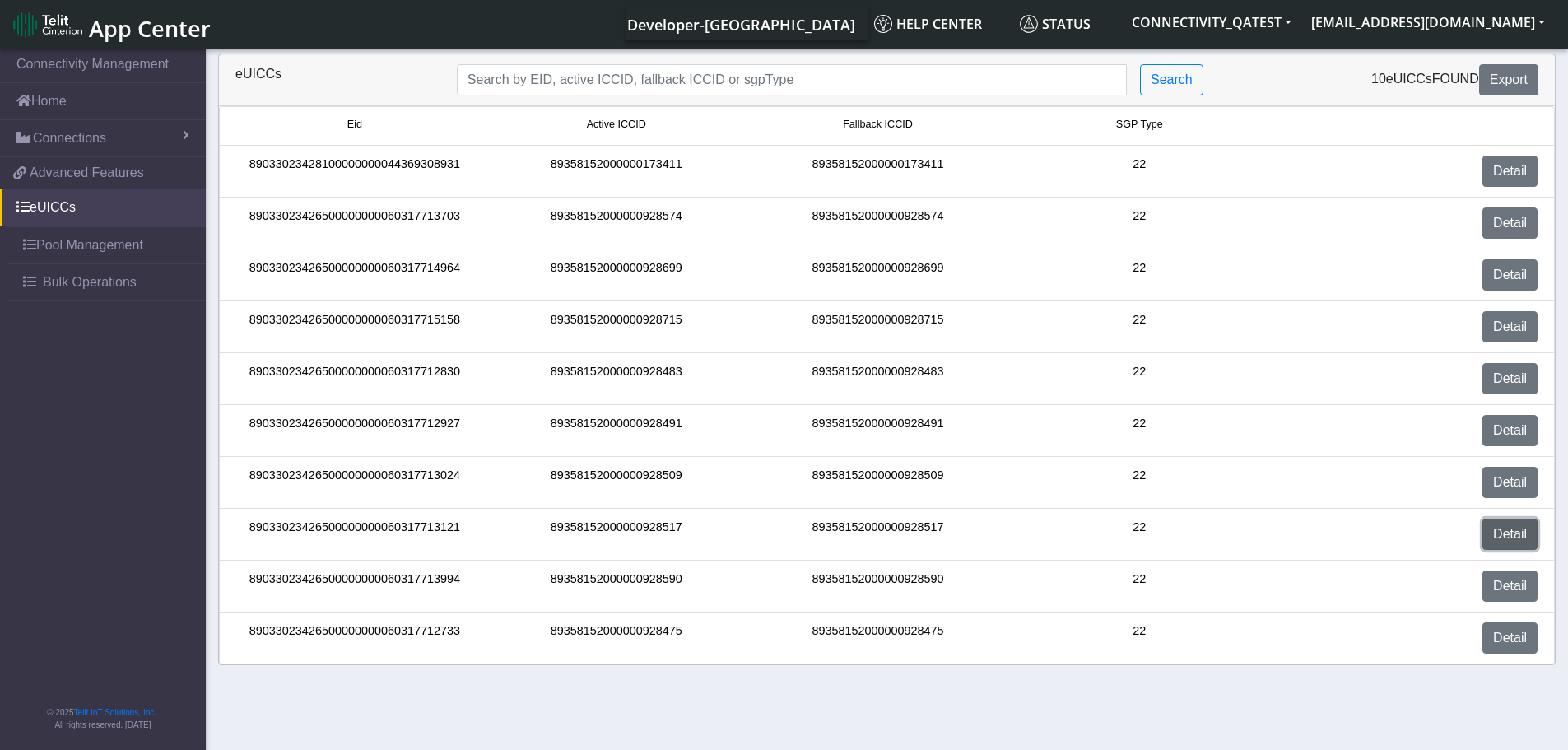
click at [1521, 525] on link "Detail" at bounding box center [1509, 533] width 55 height 31
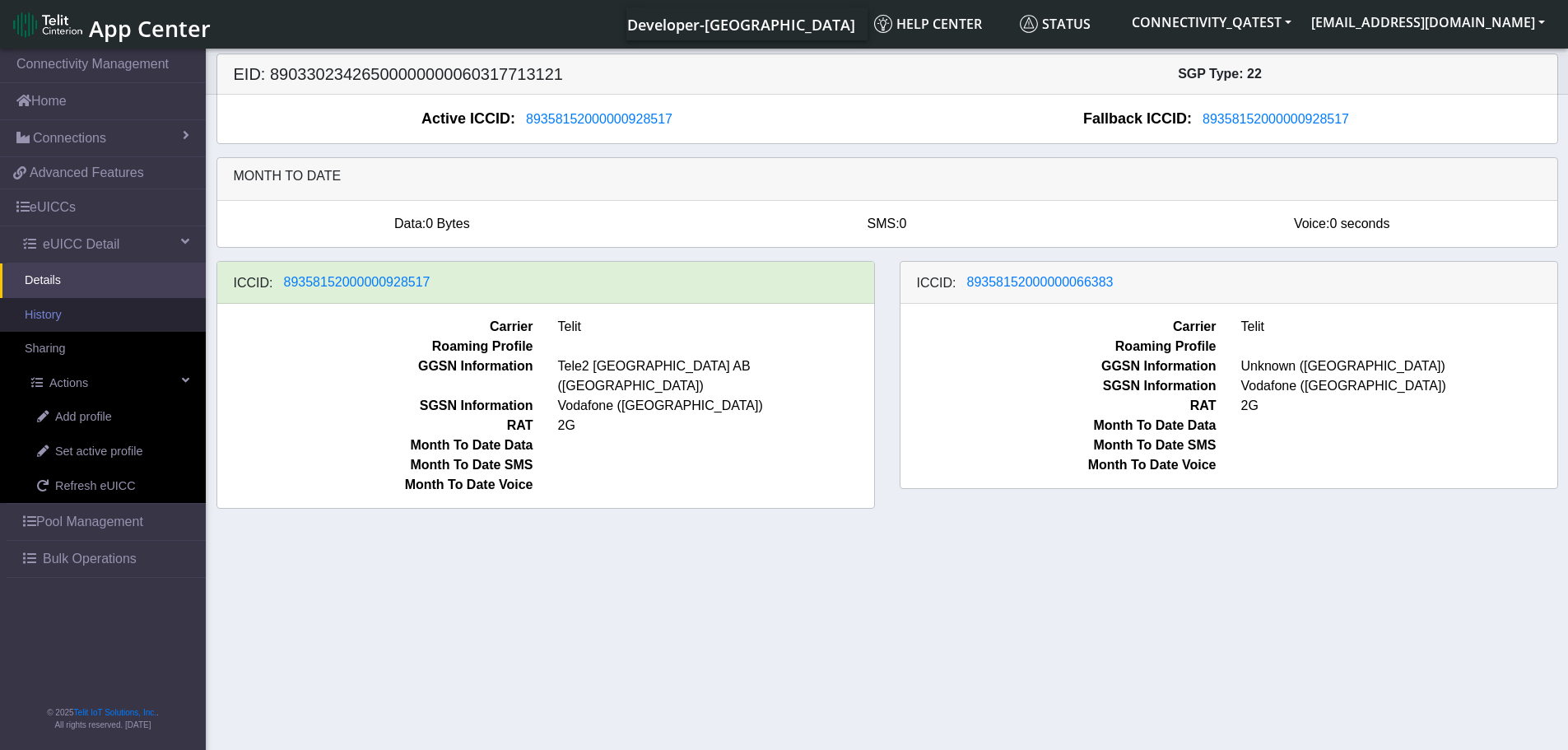
click at [70, 316] on link "History" at bounding box center [102, 315] width 206 height 35
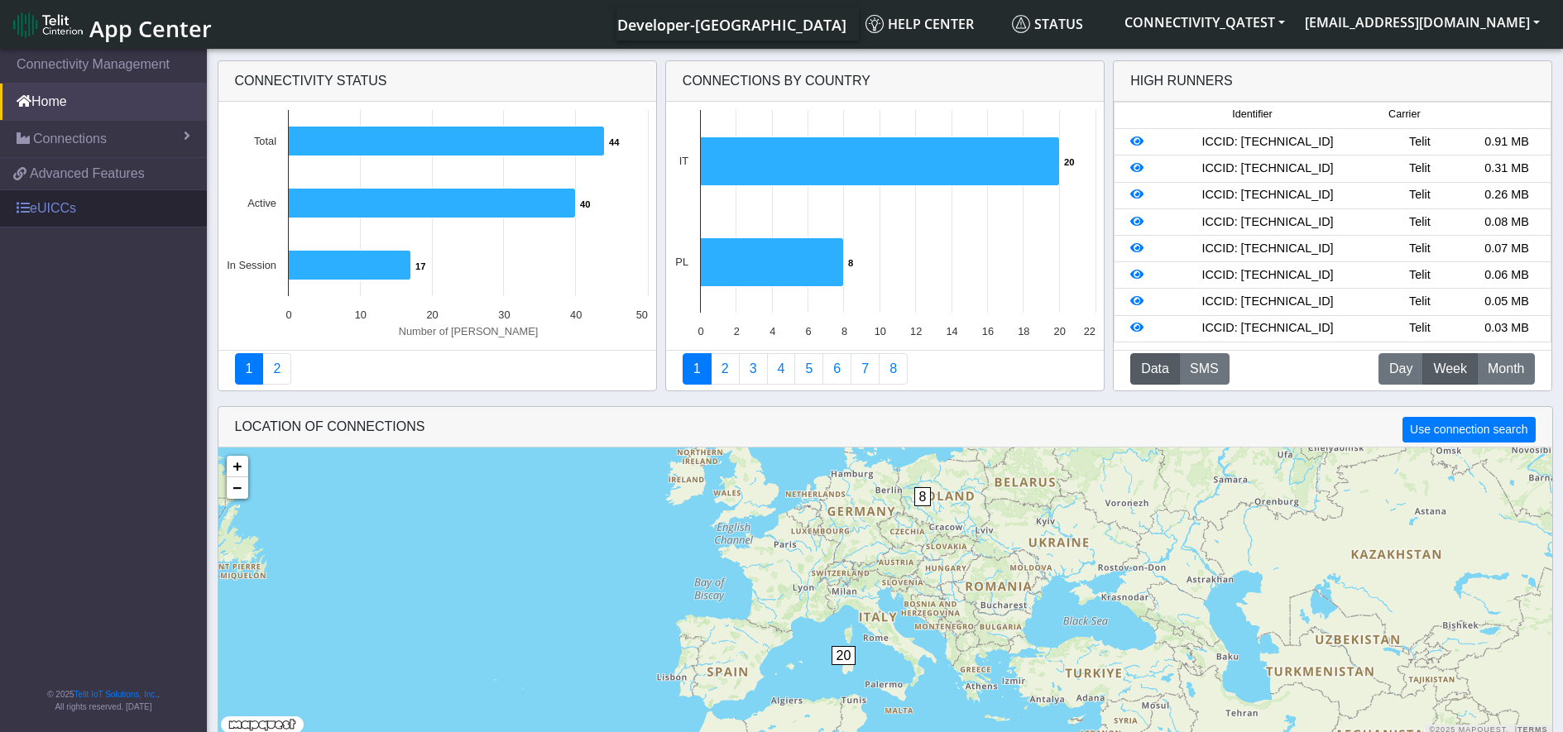
click at [41, 203] on link "eUICCs" at bounding box center [103, 208] width 207 height 36
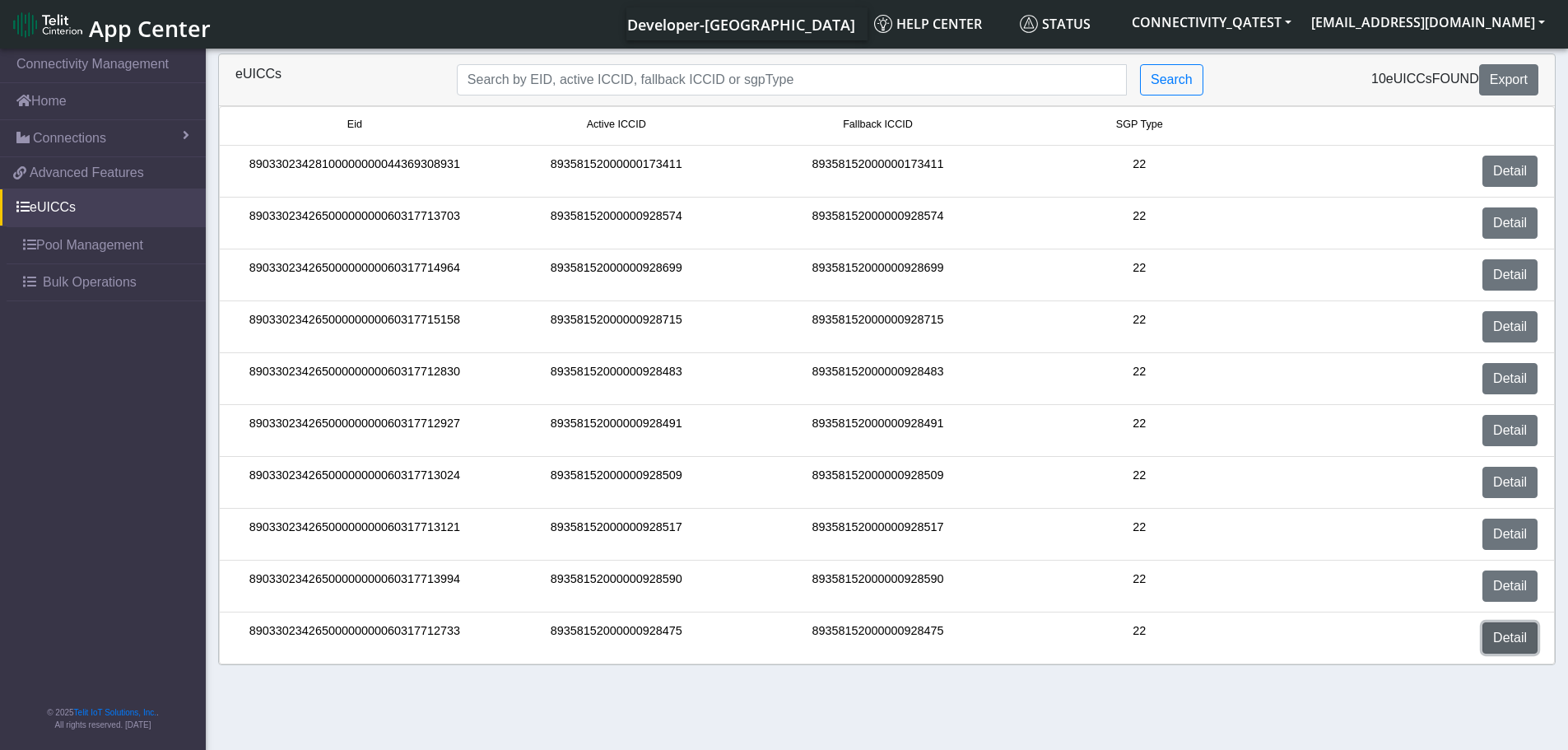
click at [1510, 634] on link "Detail" at bounding box center [1509, 638] width 55 height 31
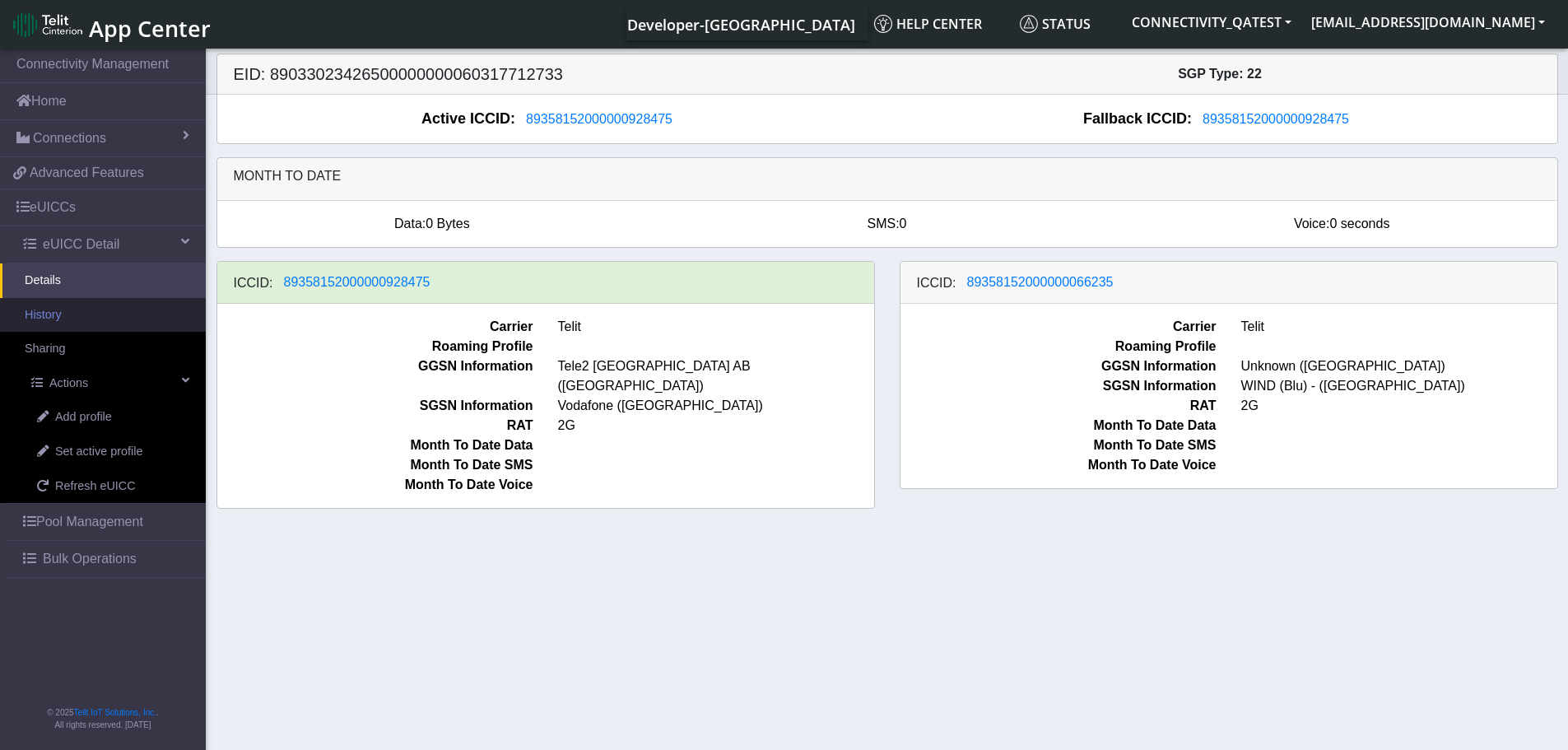
click at [56, 309] on link "History" at bounding box center [102, 315] width 206 height 35
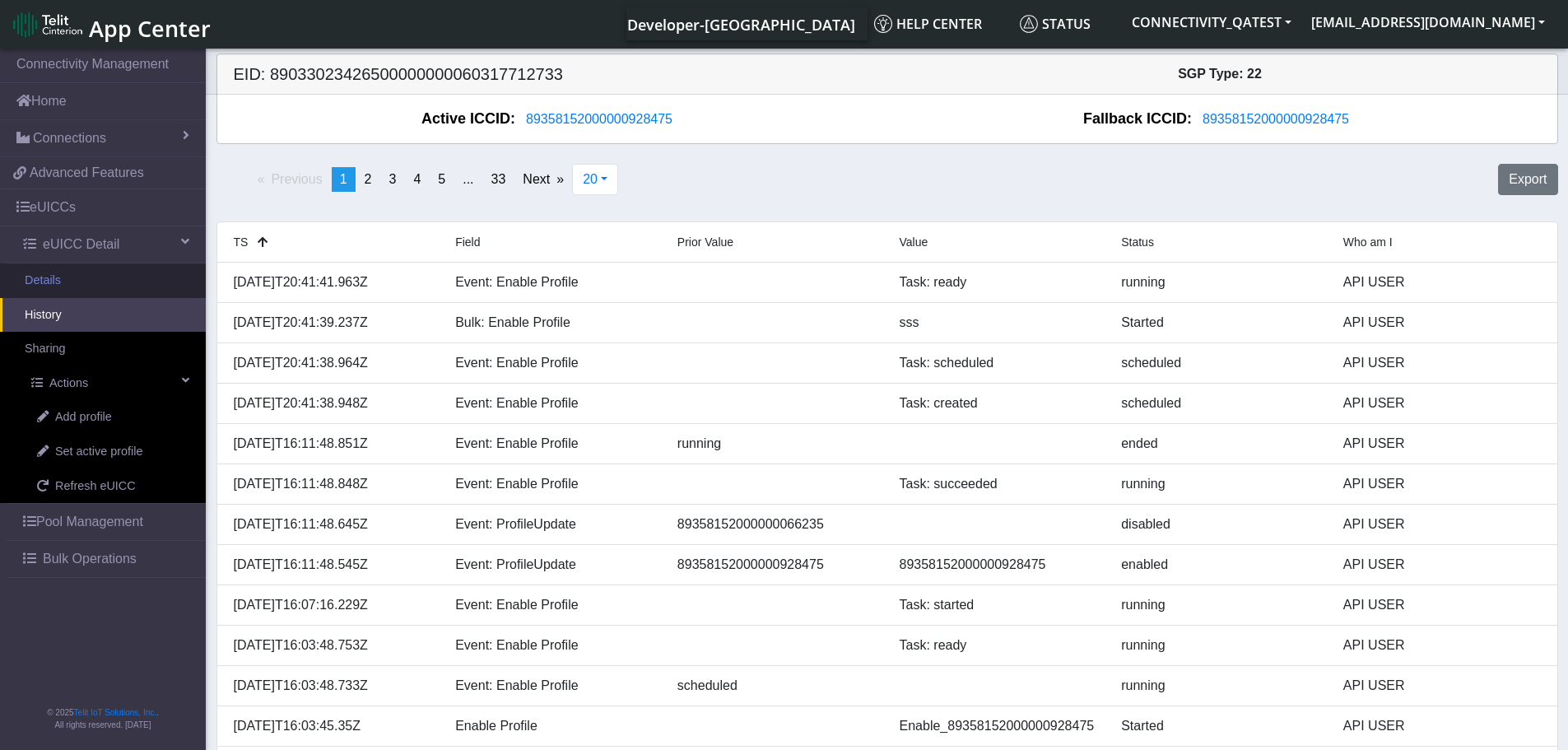
click at [60, 281] on link "Details" at bounding box center [102, 281] width 206 height 35
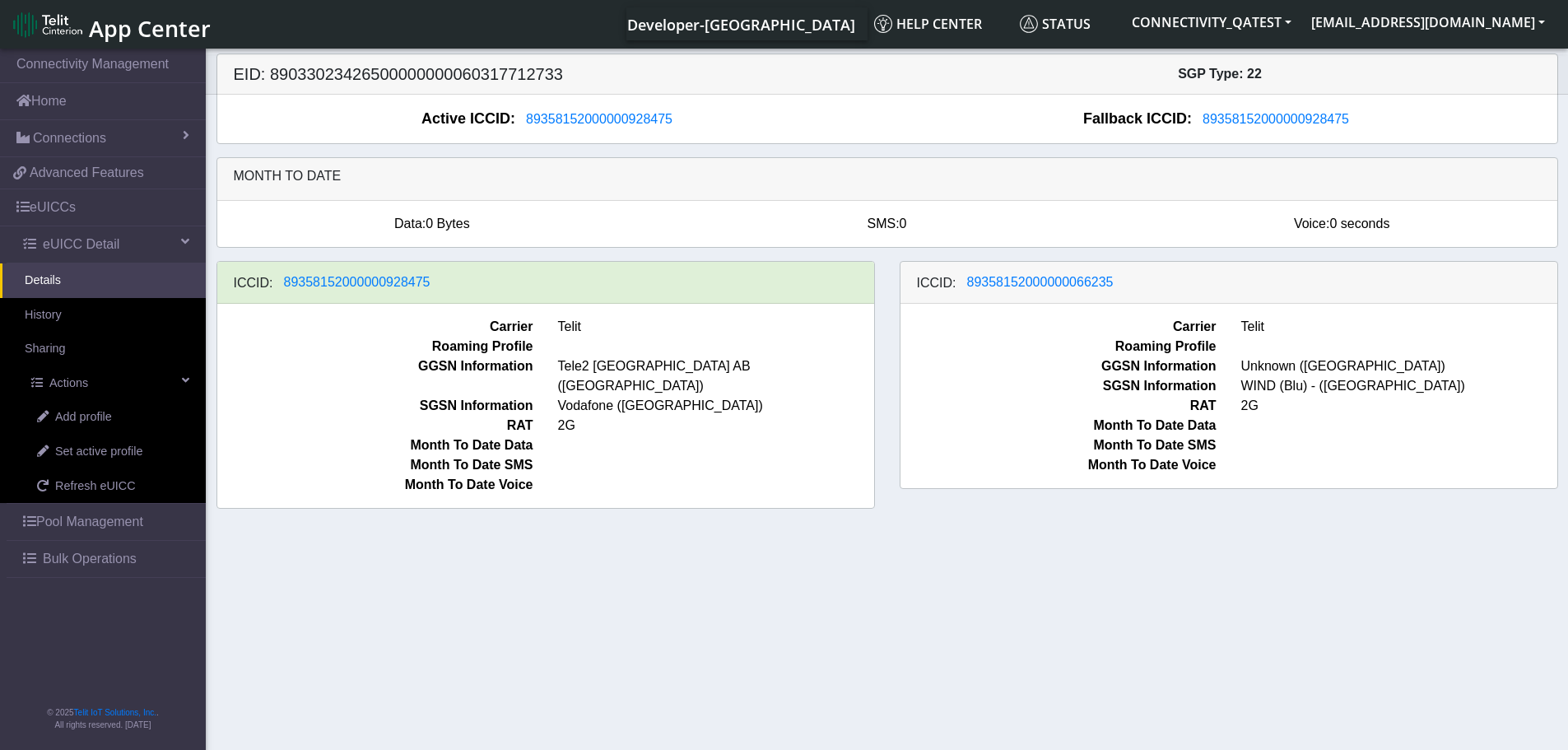
click at [46, 275] on link "Details" at bounding box center [102, 281] width 206 height 35
click at [68, 209] on link "eUICCs" at bounding box center [102, 207] width 206 height 36
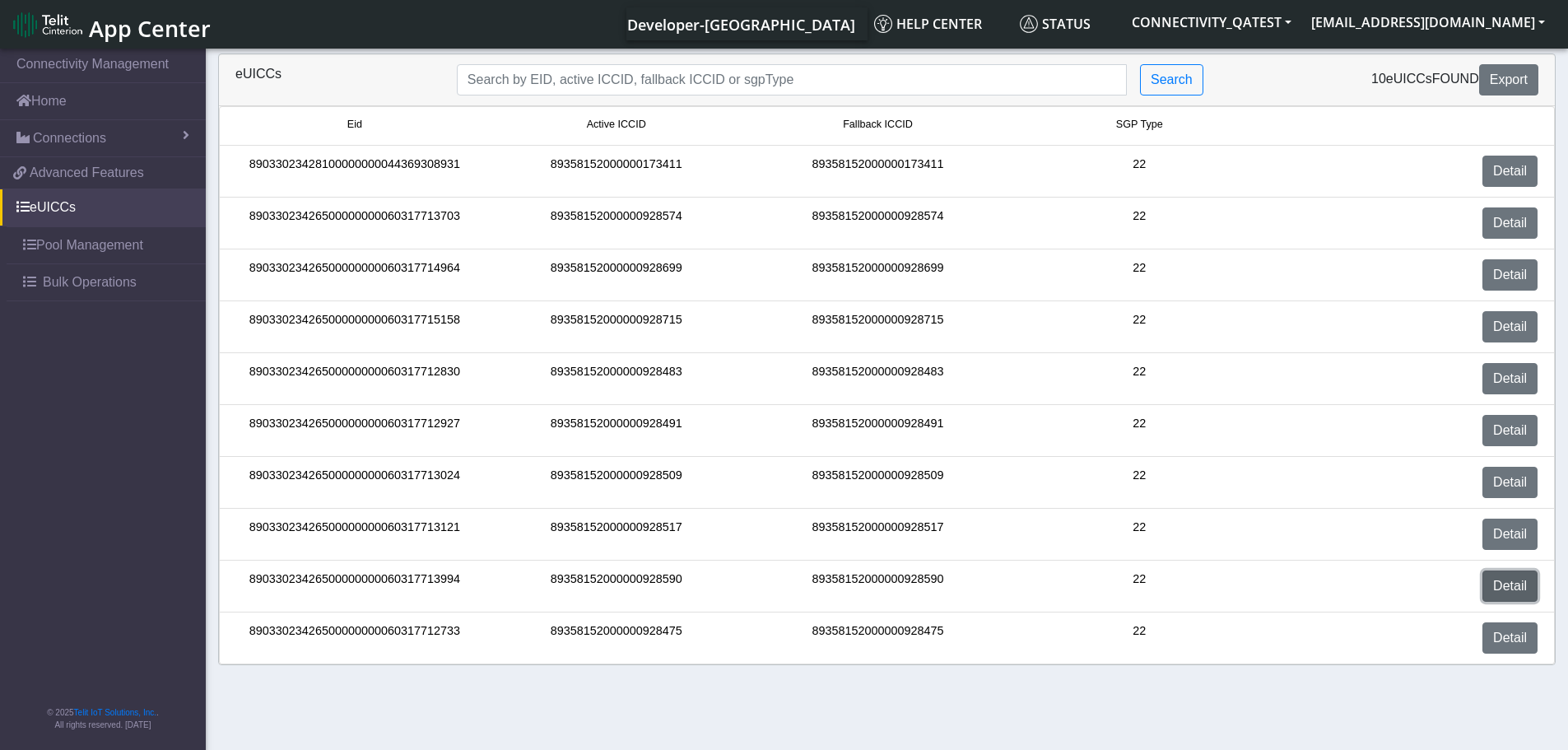
click at [1525, 580] on link "Detail" at bounding box center [1509, 585] width 55 height 31
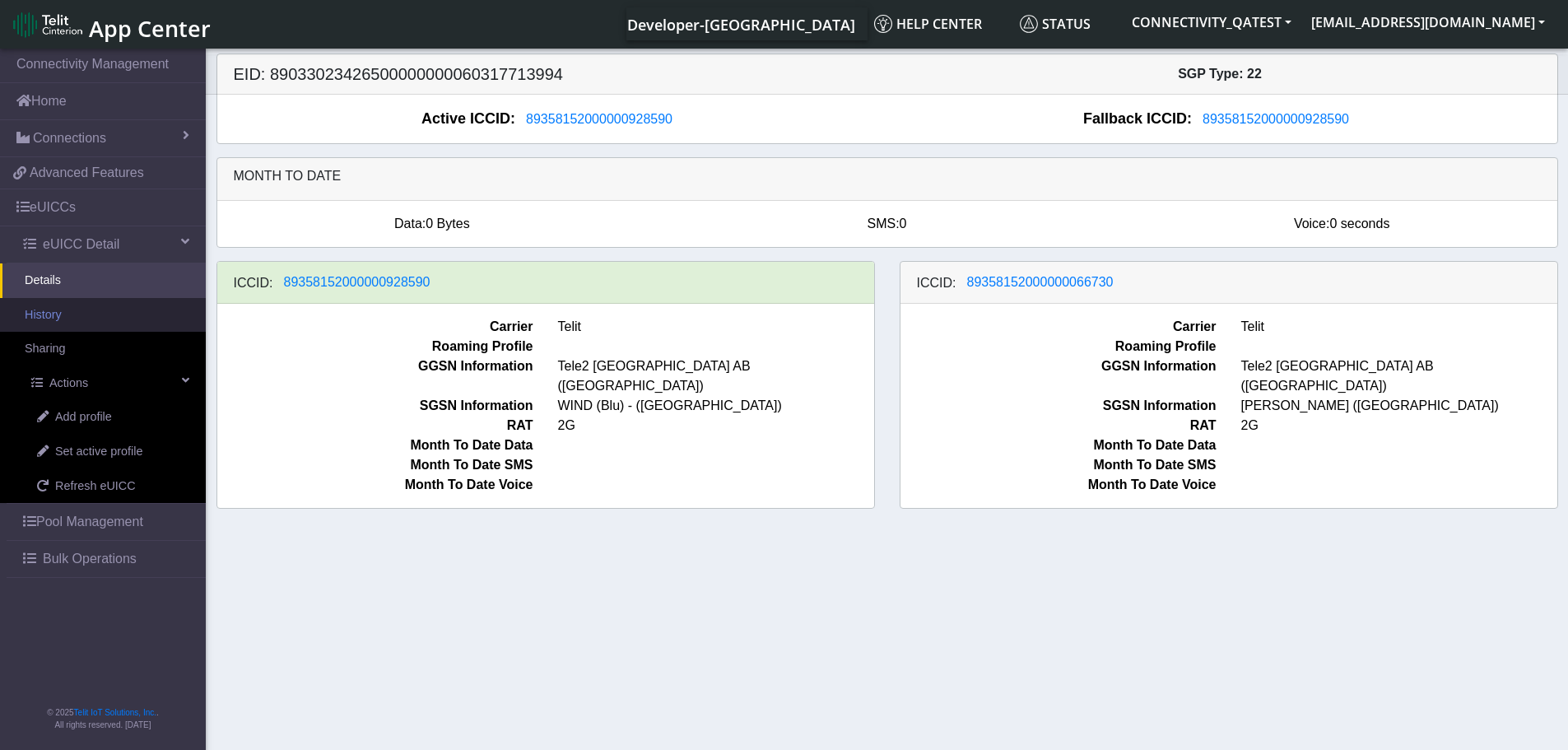
click at [89, 318] on link "History" at bounding box center [102, 315] width 206 height 35
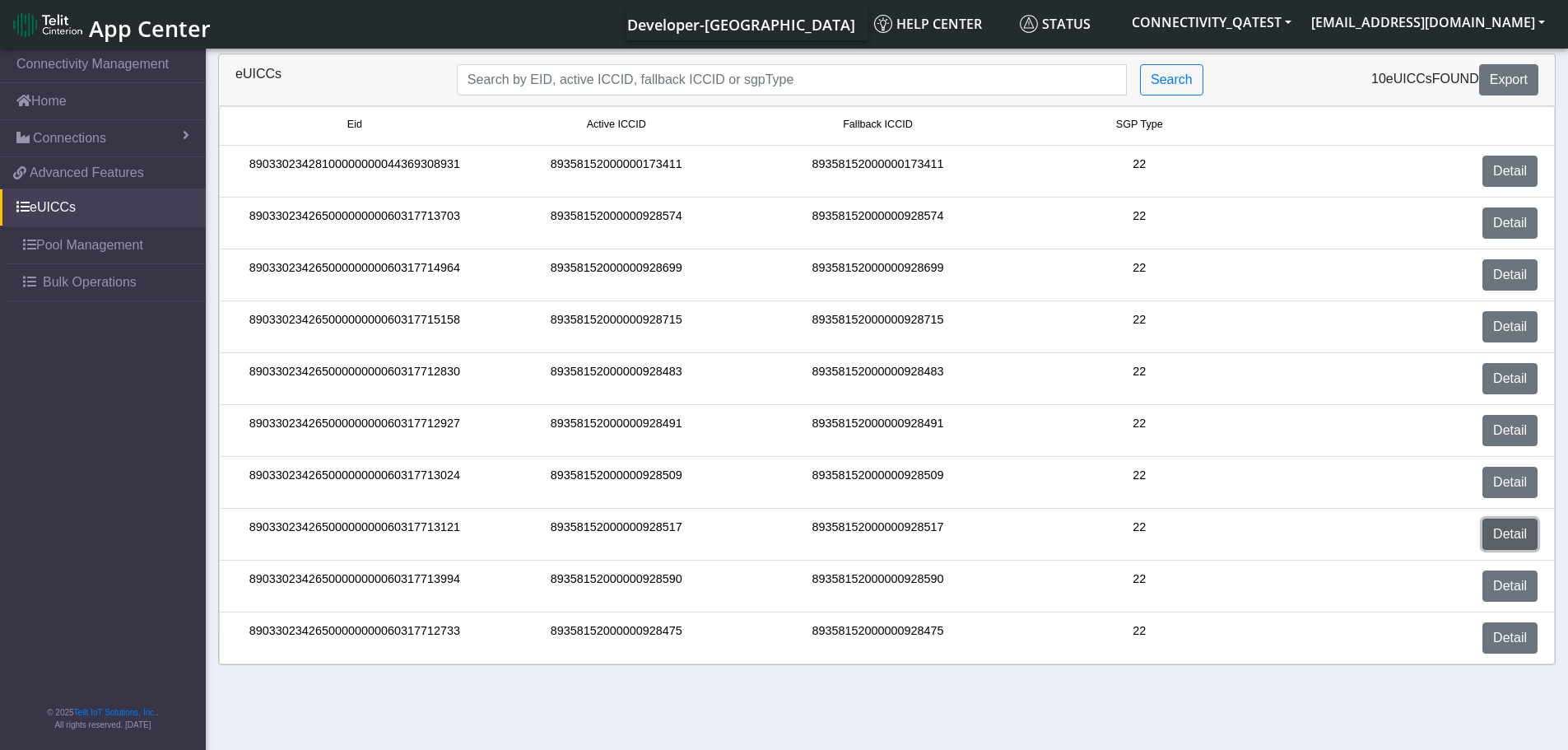
click at [1524, 531] on link "Detail" at bounding box center [1509, 533] width 55 height 31
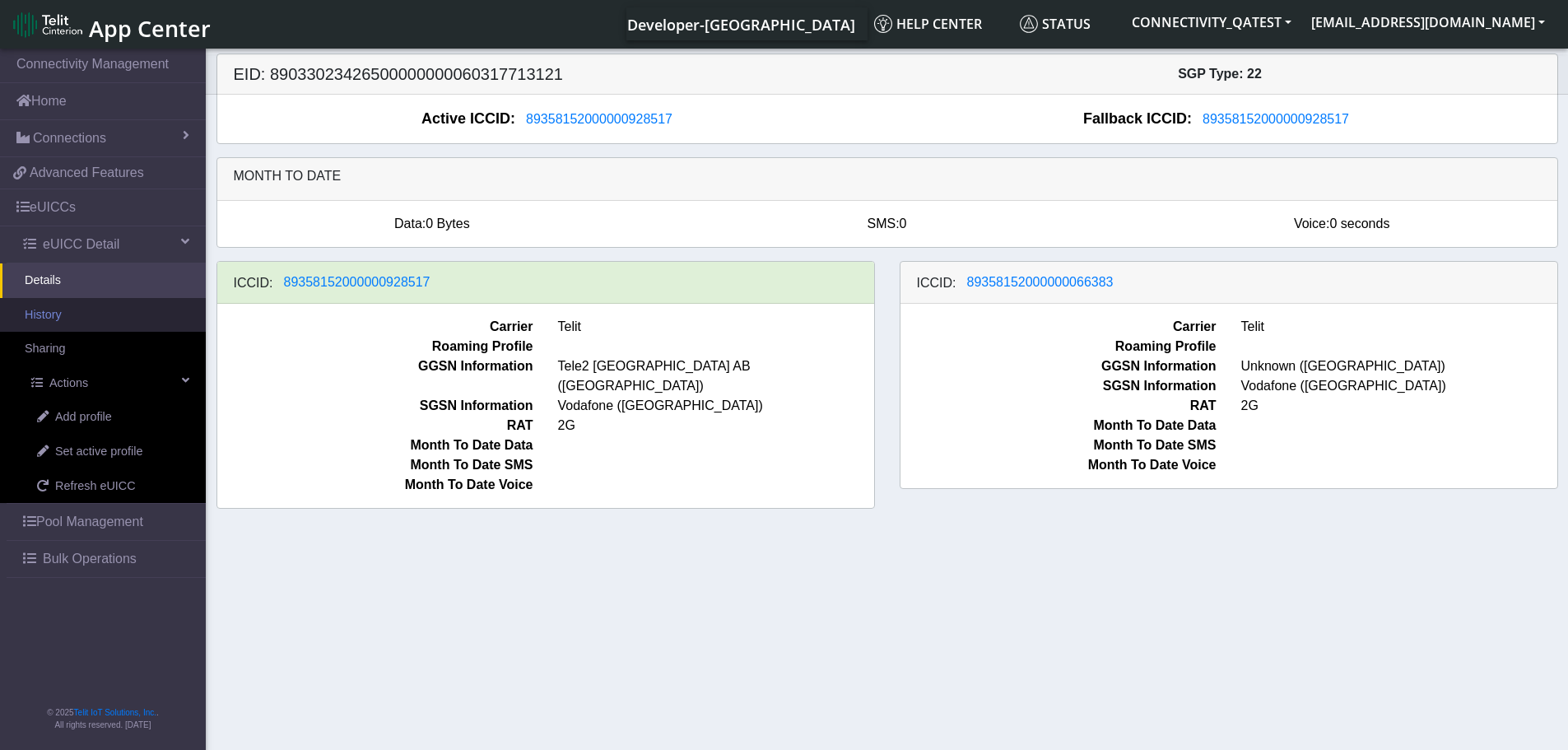
click at [65, 311] on link "History" at bounding box center [102, 315] width 206 height 35
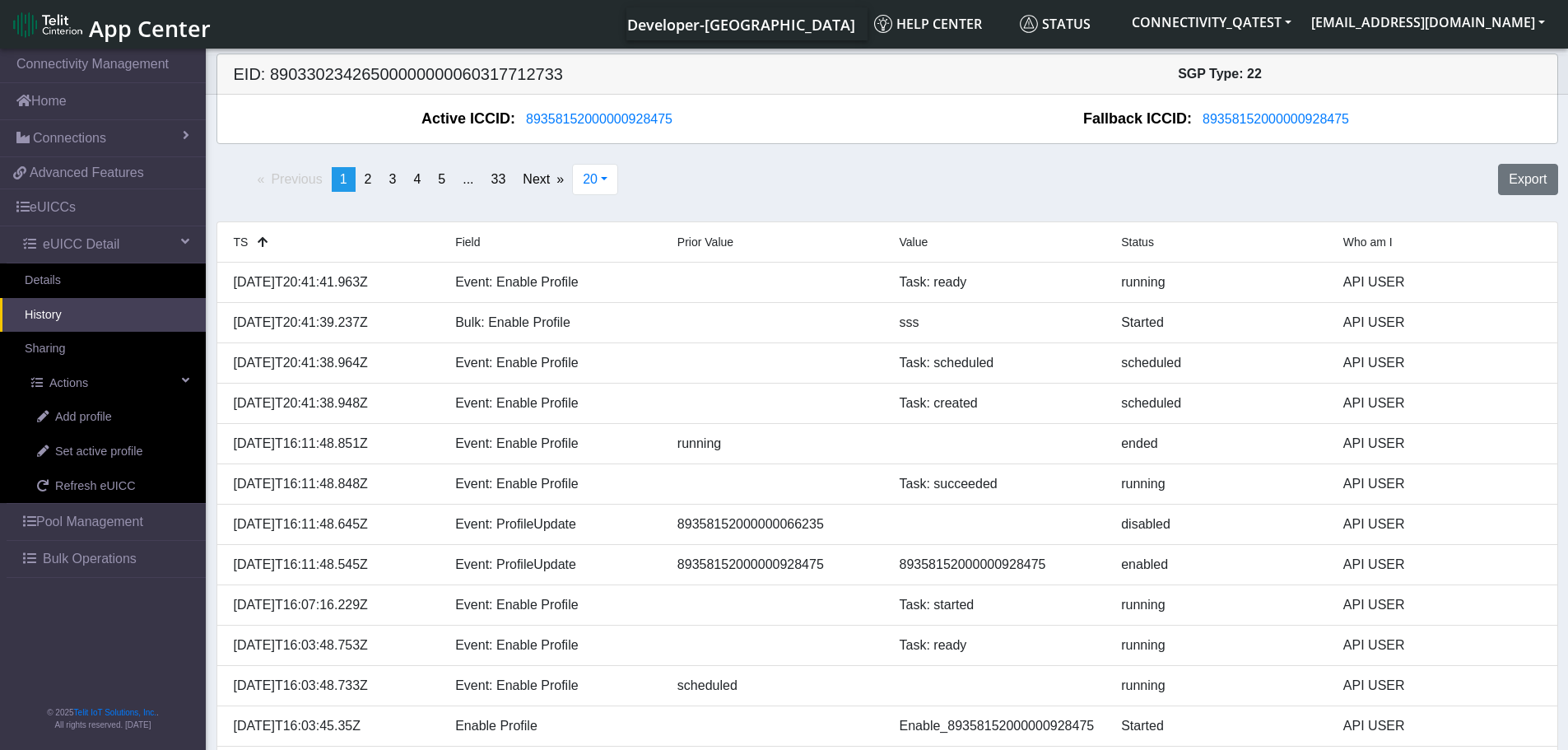
click at [57, 314] on link "History" at bounding box center [102, 315] width 206 height 35
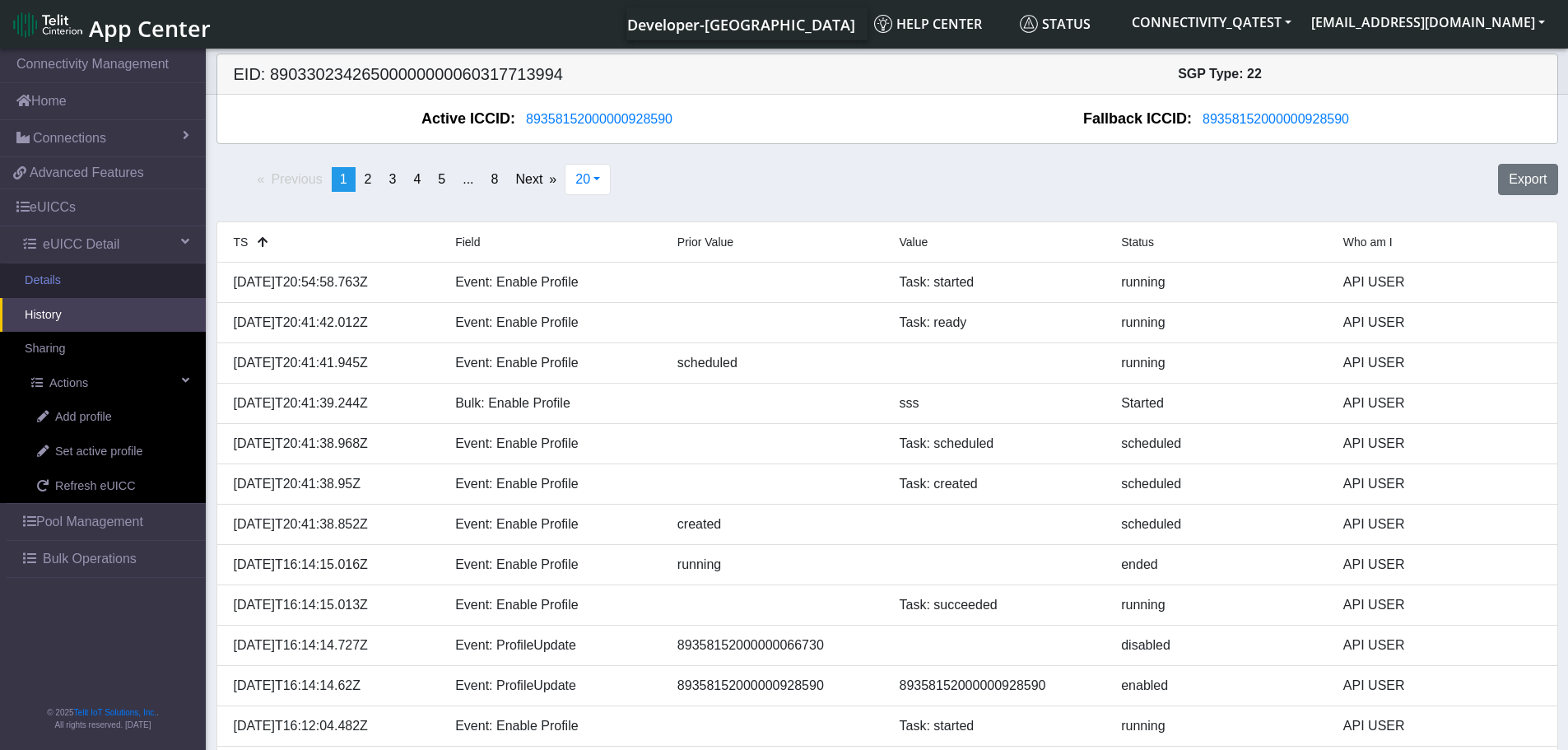
click at [55, 275] on link "Details" at bounding box center [102, 281] width 206 height 35
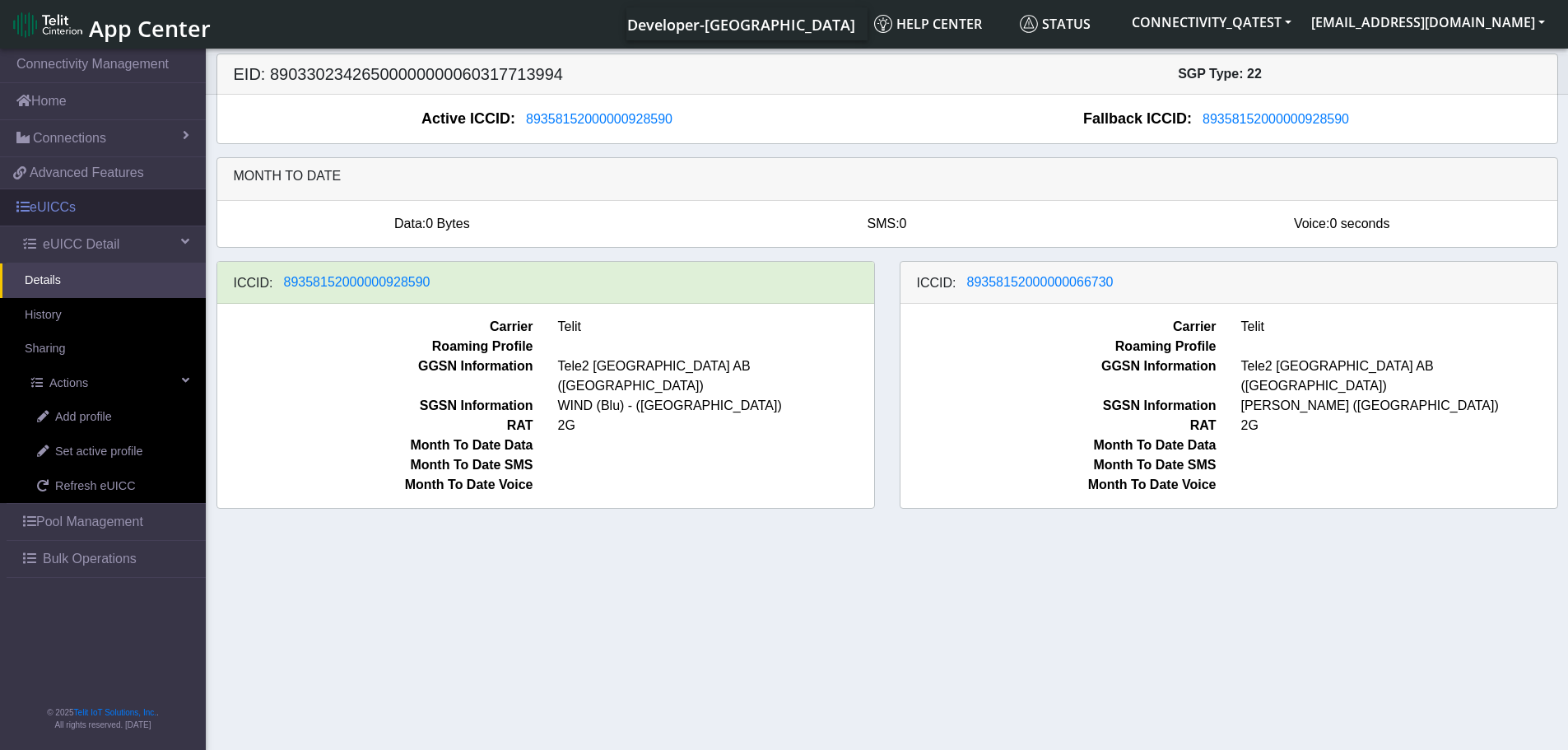
click at [65, 208] on link "eUICCs" at bounding box center [102, 207] width 206 height 36
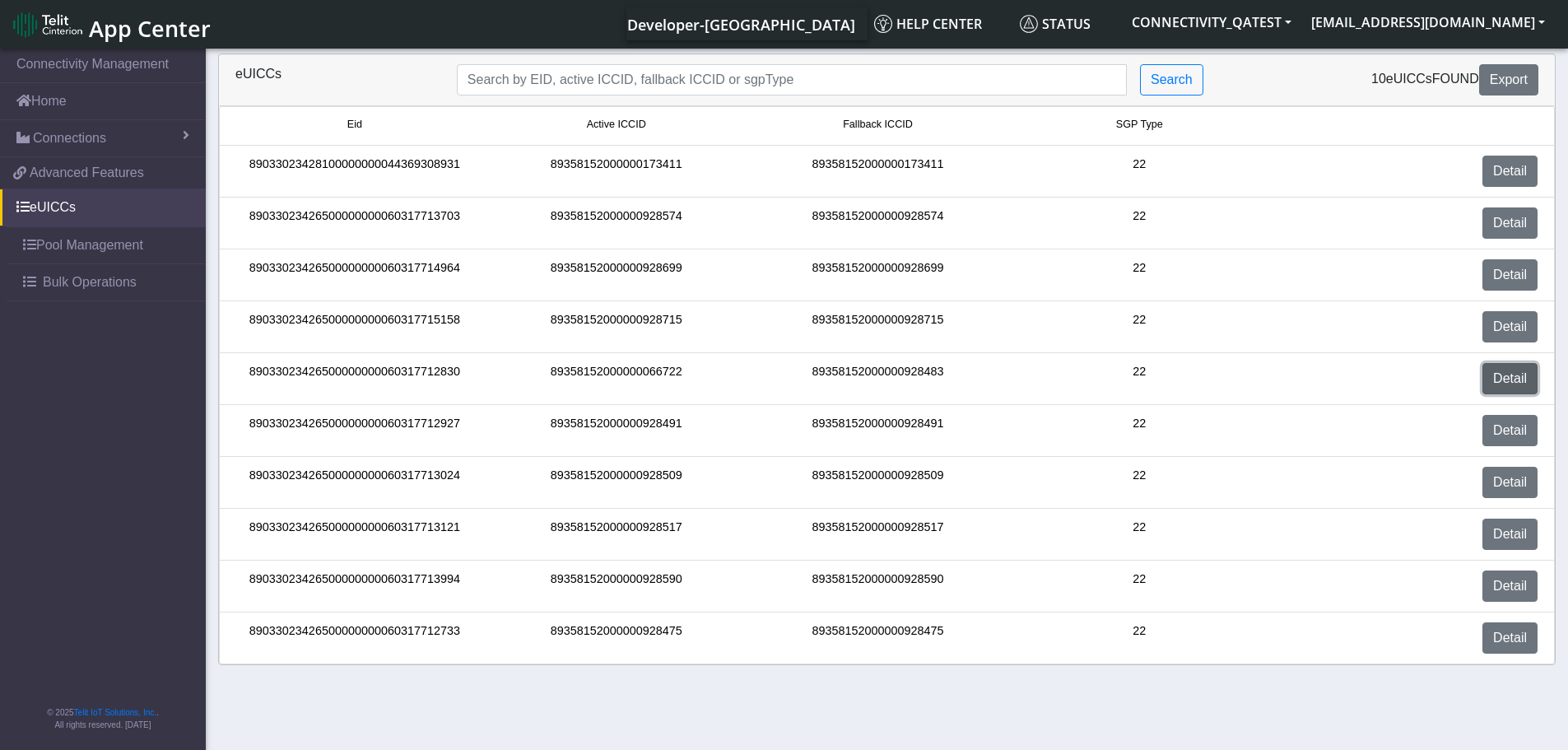
click at [1495, 375] on link "Detail" at bounding box center [1509, 378] width 55 height 31
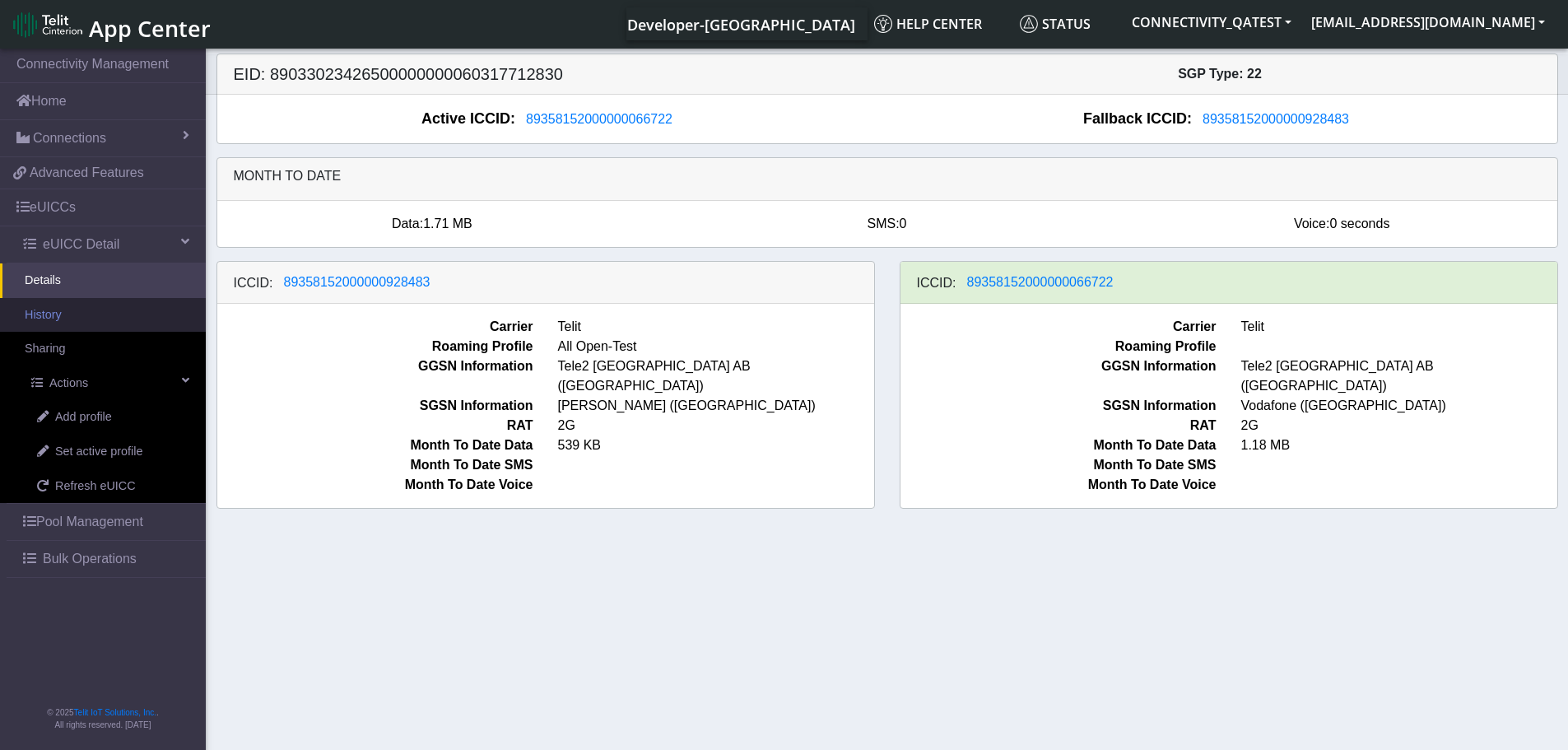
click at [70, 317] on link "History" at bounding box center [102, 315] width 206 height 35
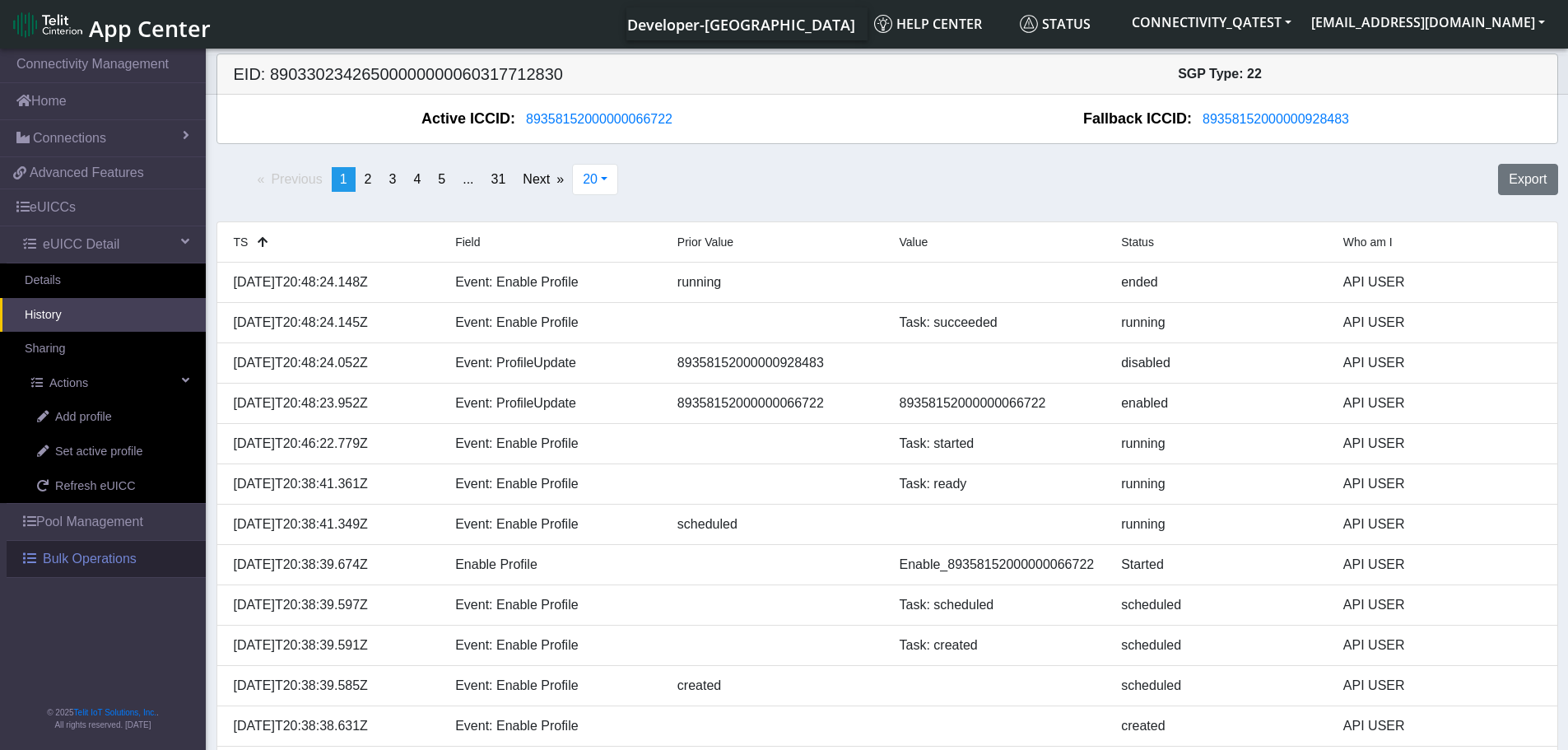
click at [66, 563] on span "Bulk Operations" at bounding box center [90, 559] width 94 height 20
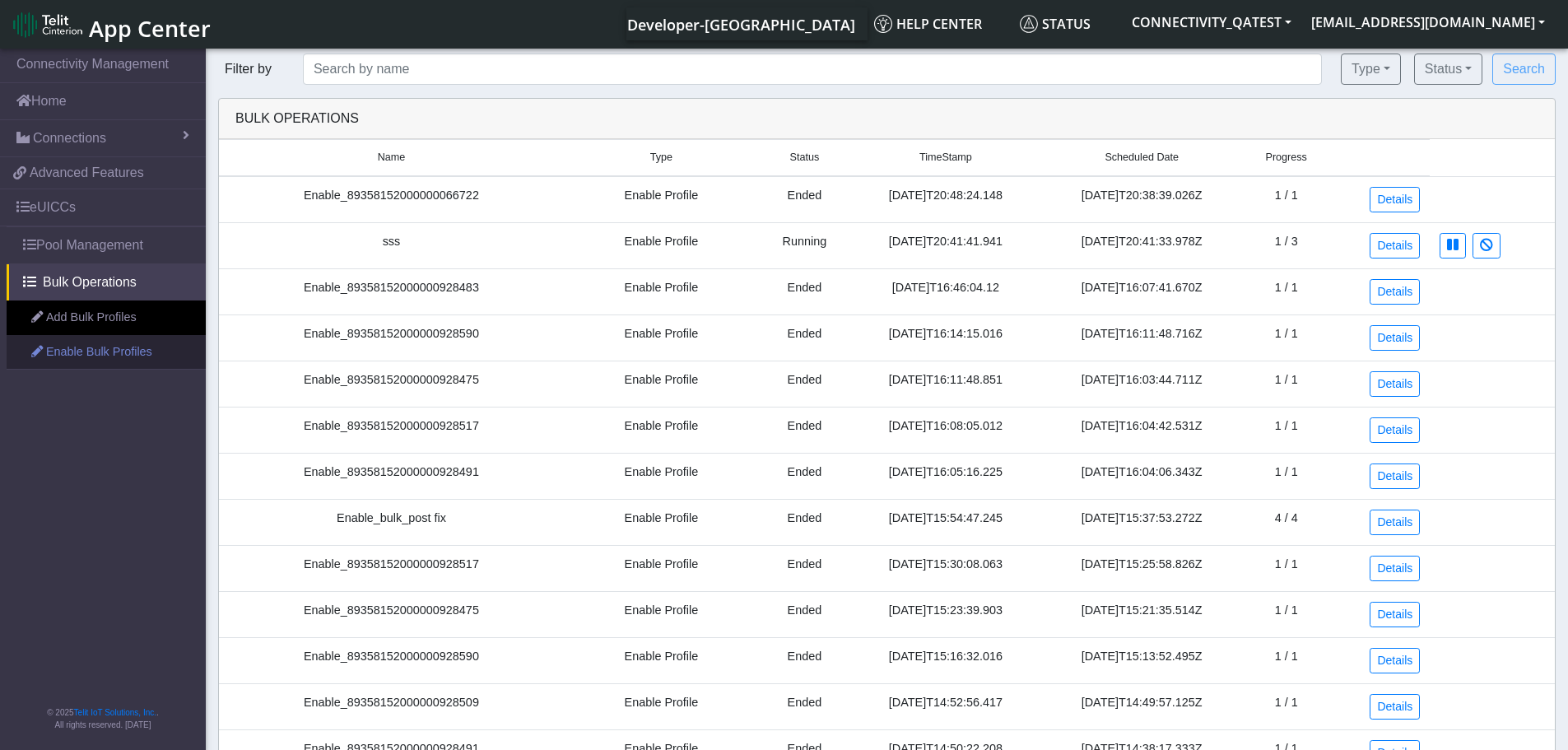
click at [97, 353] on link "Enable Bulk Profiles" at bounding box center [106, 352] width 199 height 35
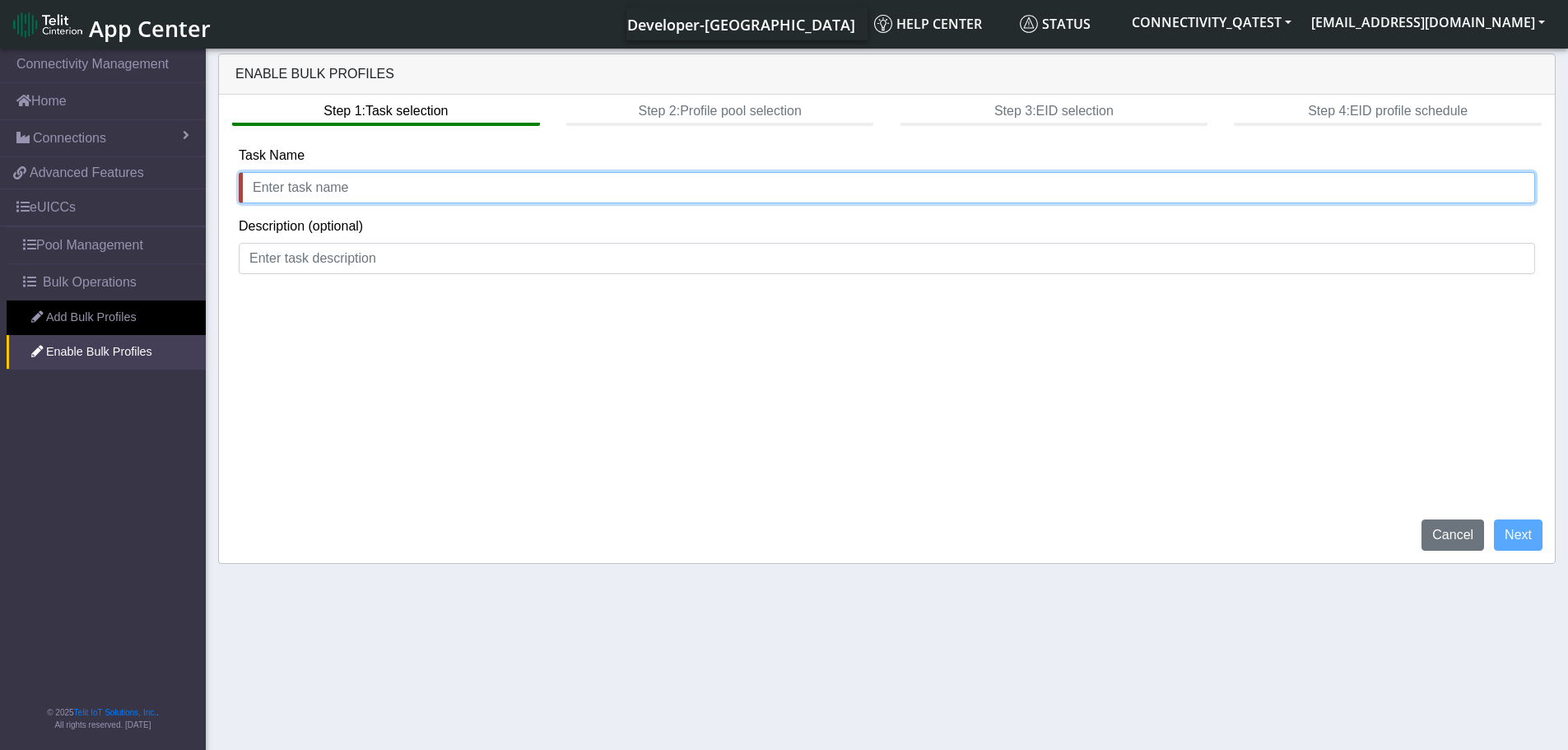
click at [329, 189] on input "text" at bounding box center [886, 187] width 1296 height 31
type input "ddd"
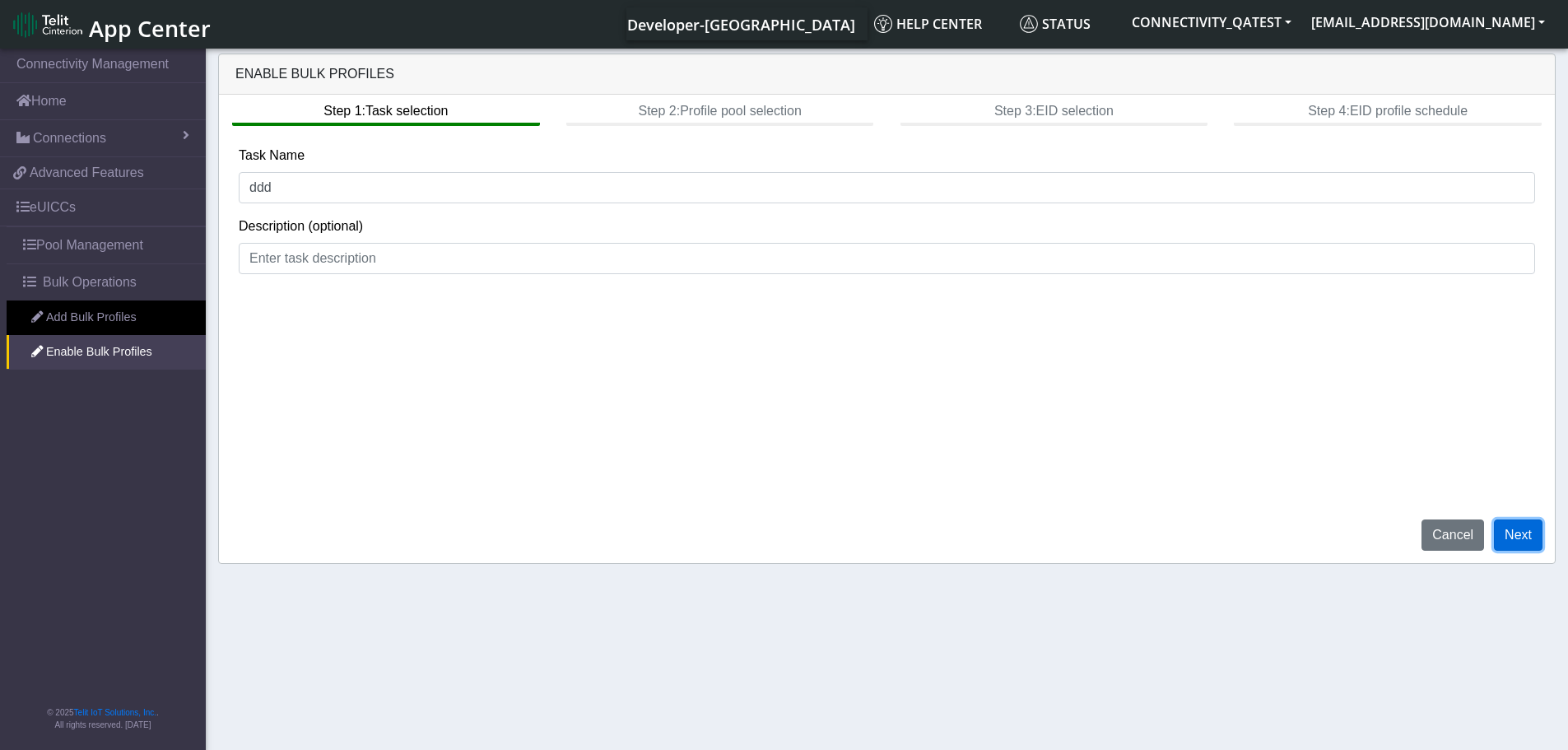
click at [1514, 530] on button "Next" at bounding box center [1518, 534] width 49 height 31
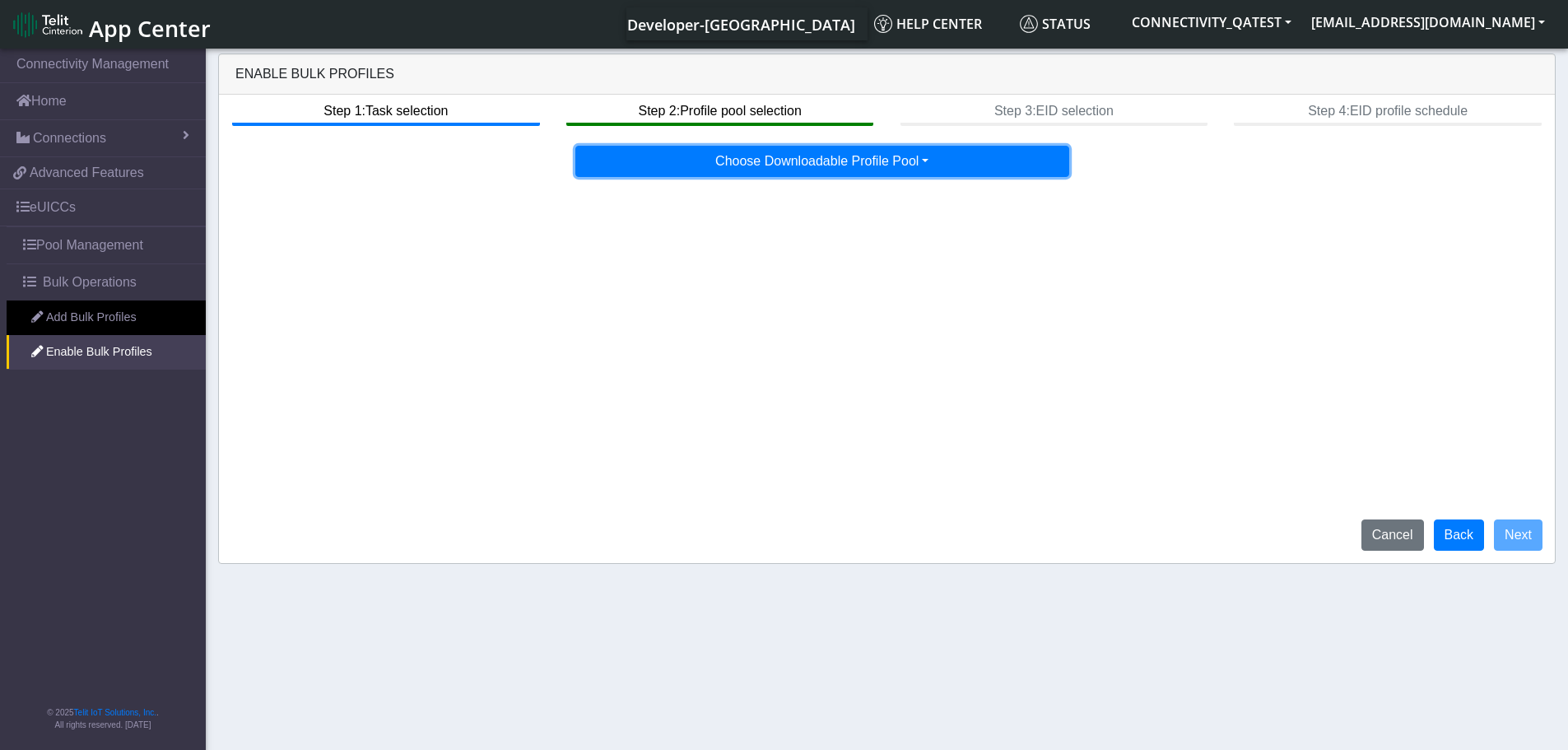
click at [800, 153] on button "Choose Downloadable Profile Pool" at bounding box center [822, 160] width 493 height 31
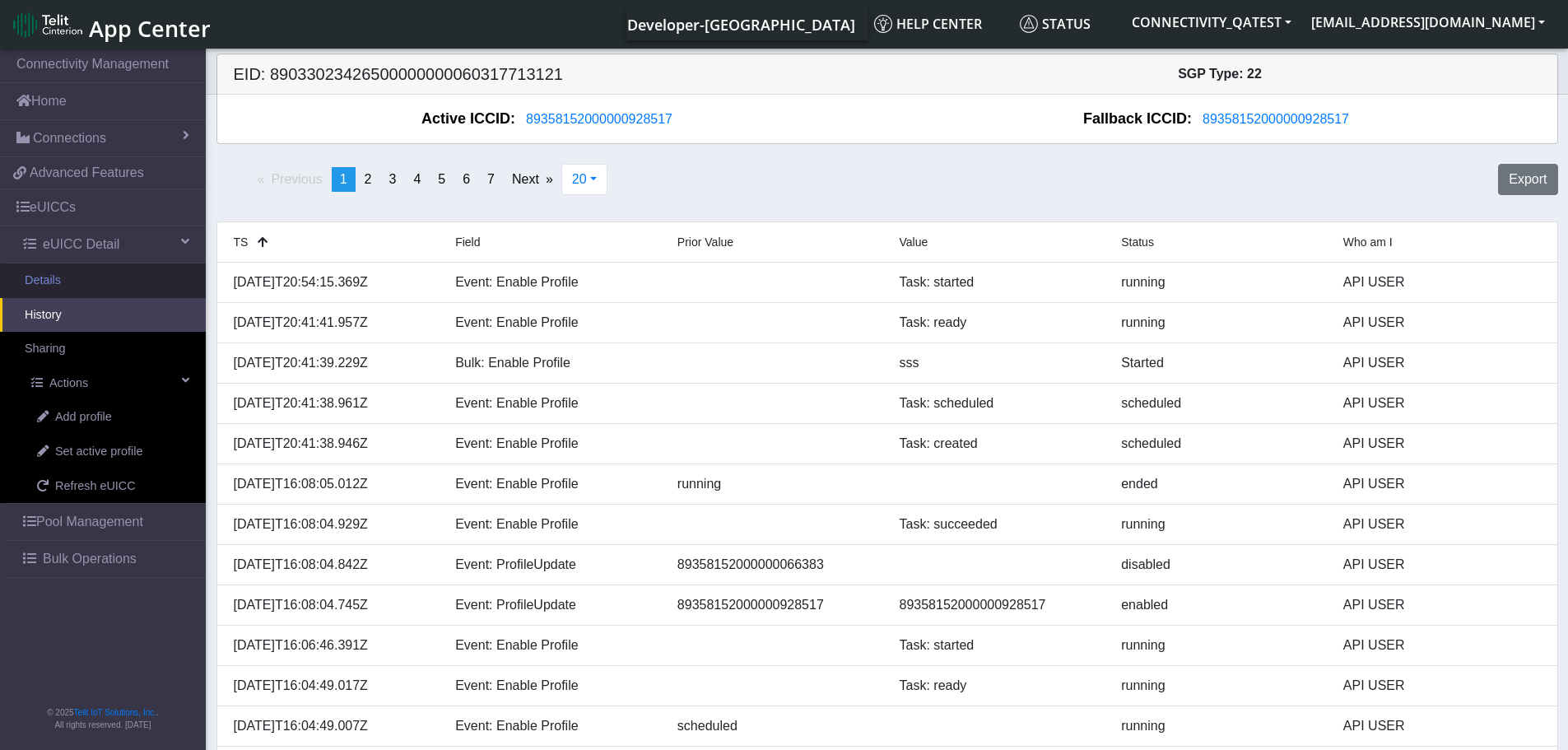
click at [51, 291] on link "Details" at bounding box center [102, 281] width 206 height 35
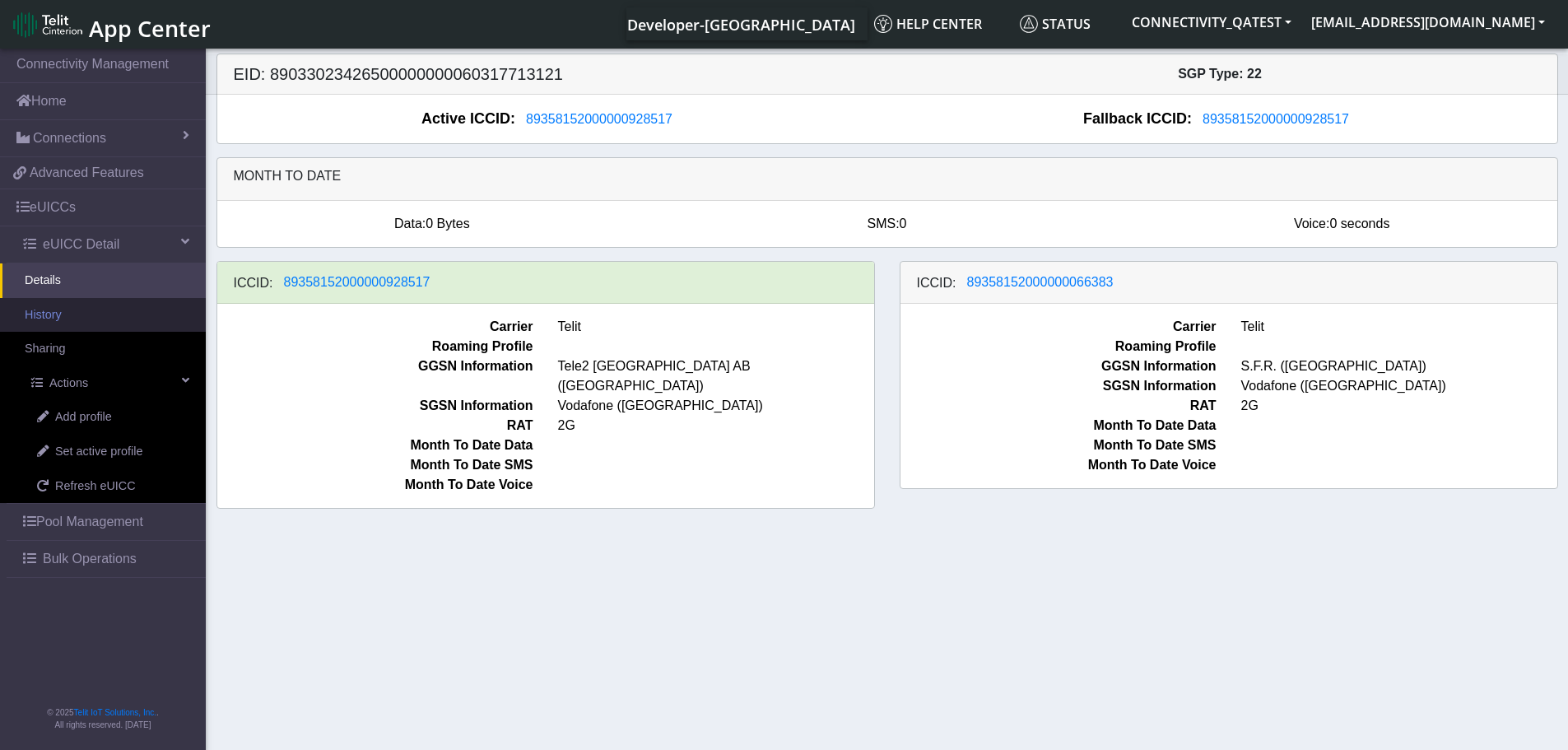
click at [51, 312] on link "History" at bounding box center [102, 315] width 206 height 35
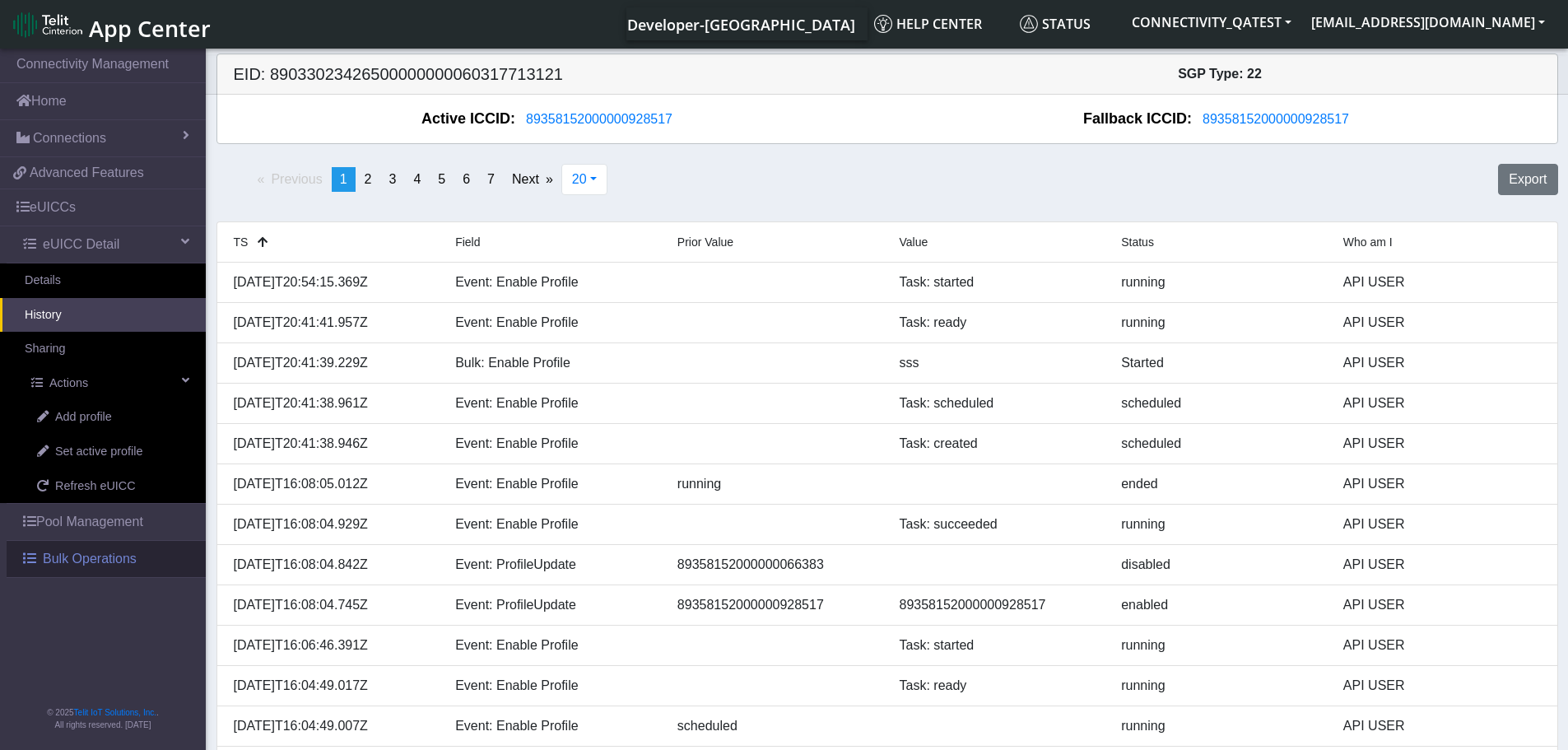
click at [98, 563] on span "Bulk Operations" at bounding box center [90, 559] width 94 height 20
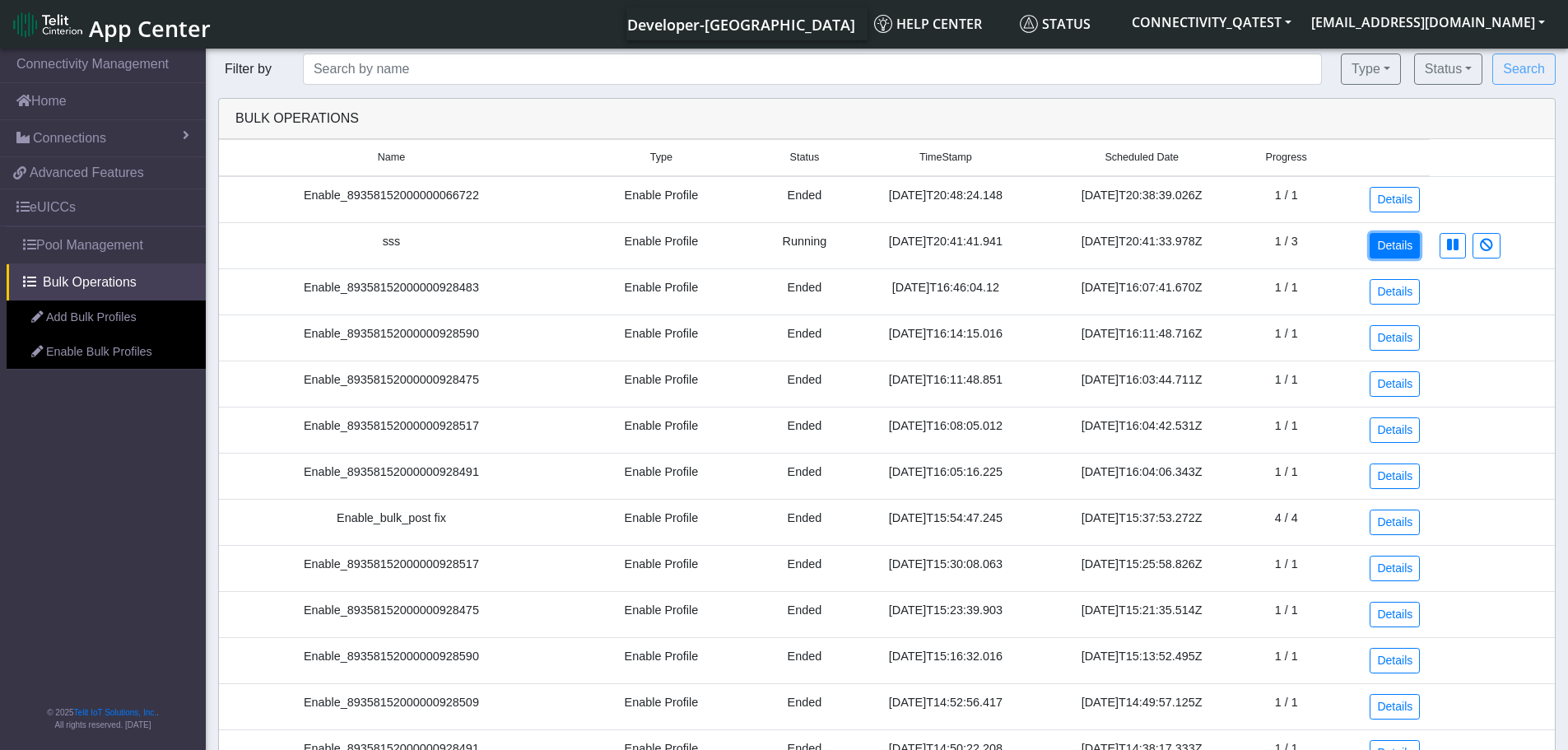
click at [1397, 247] on link "Details" at bounding box center [1395, 246] width 50 height 26
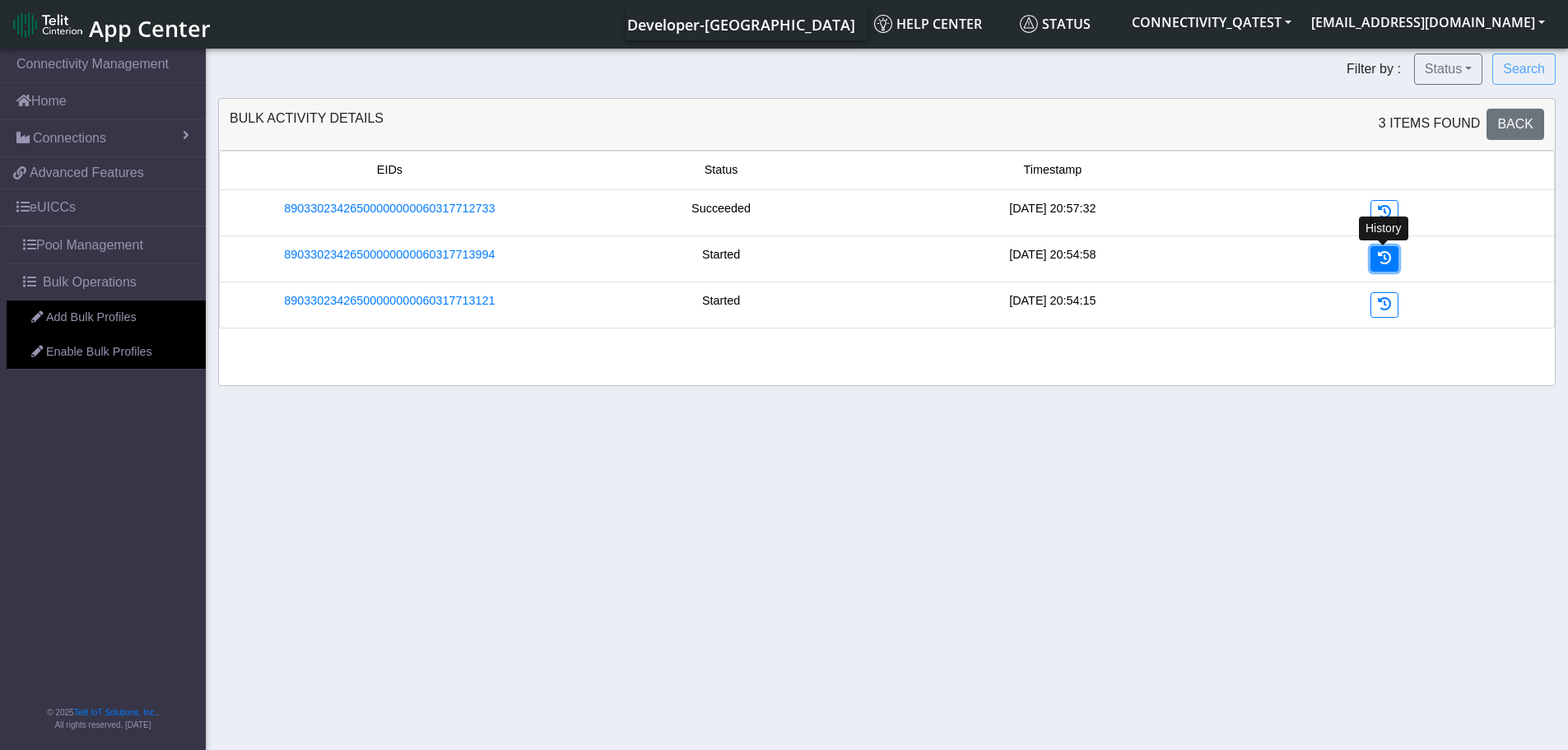
click at [1379, 260] on icon at bounding box center [1384, 257] width 13 height 13
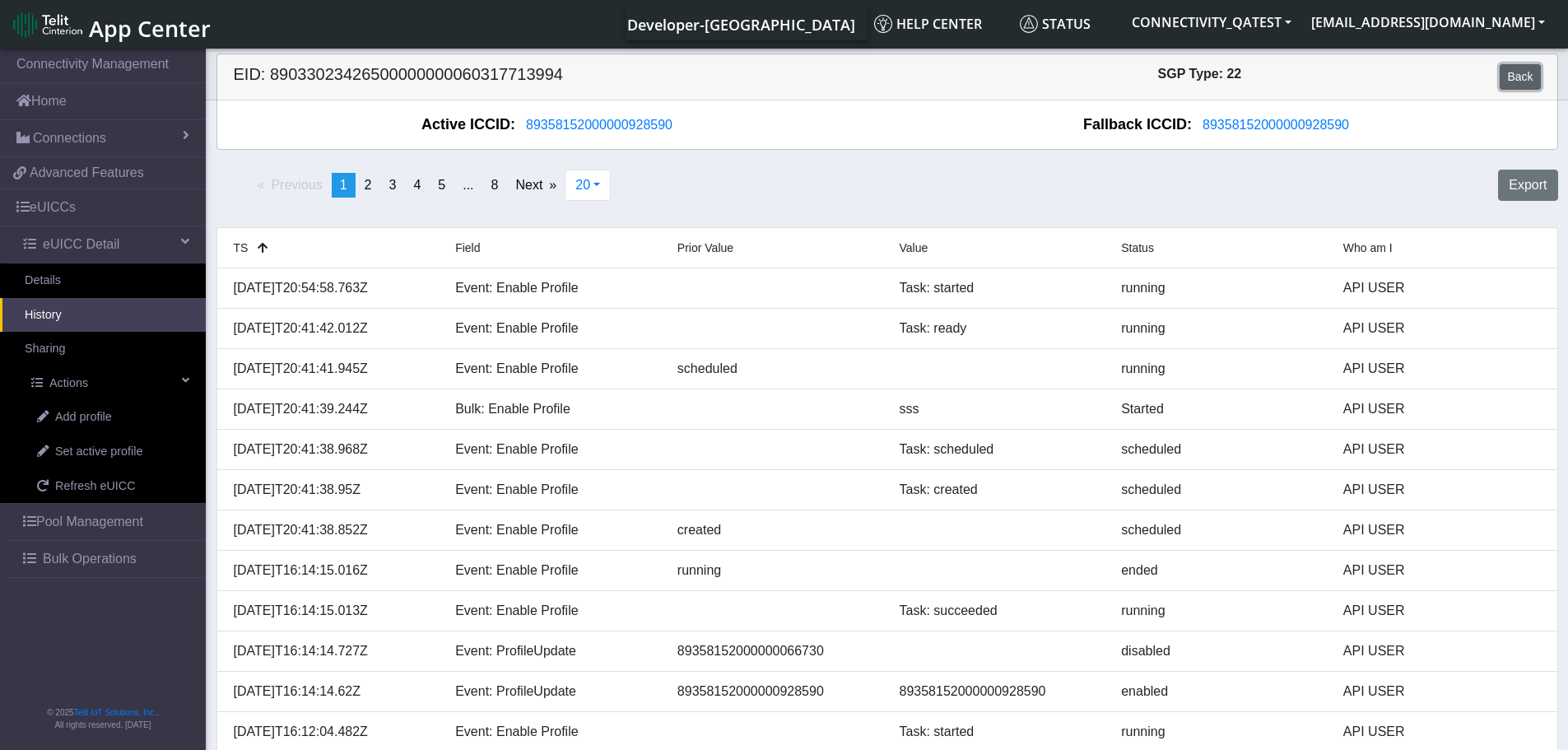
click at [1529, 76] on link "Back" at bounding box center [1520, 78] width 41 height 26
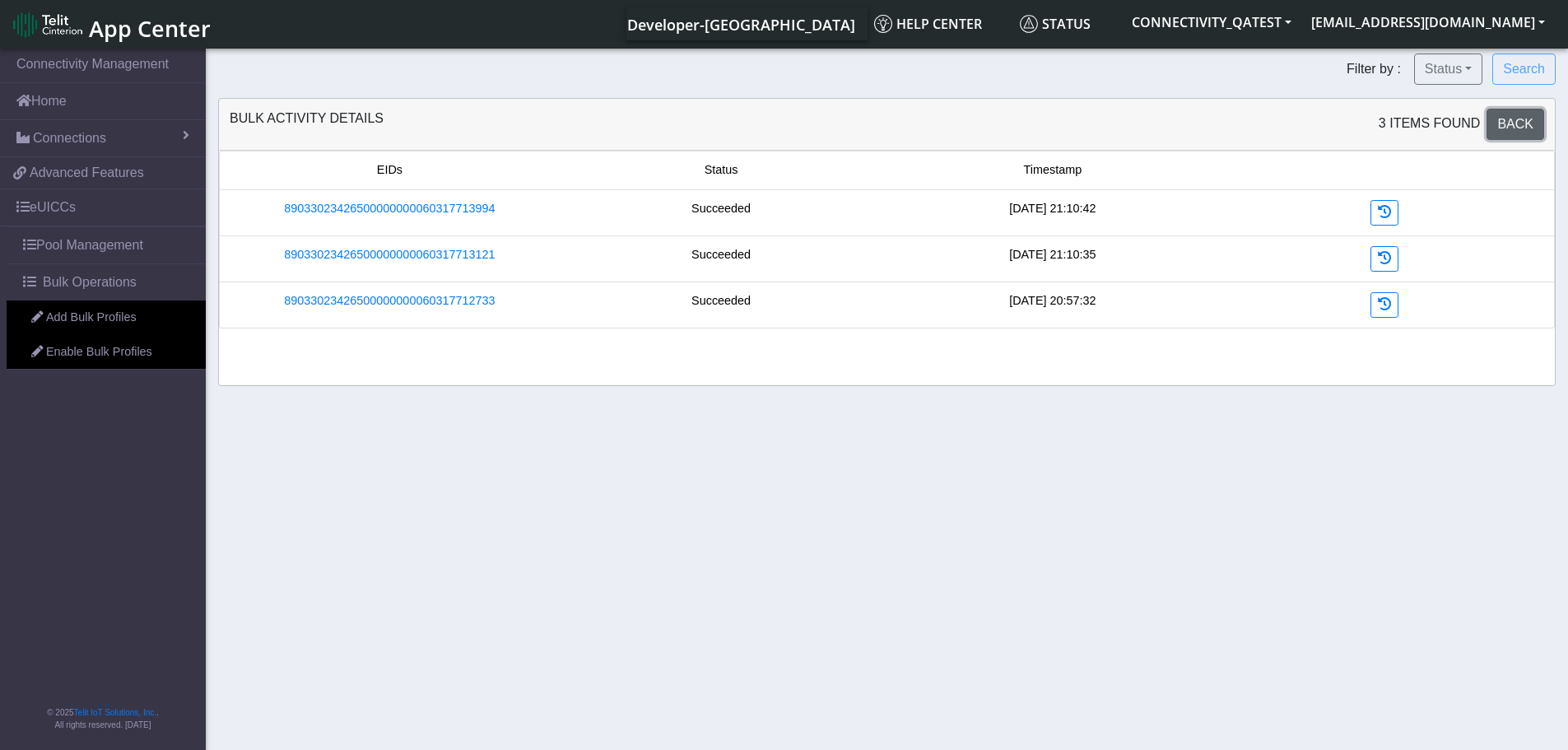
click at [1507, 120] on span "Back" at bounding box center [1515, 123] width 36 height 14
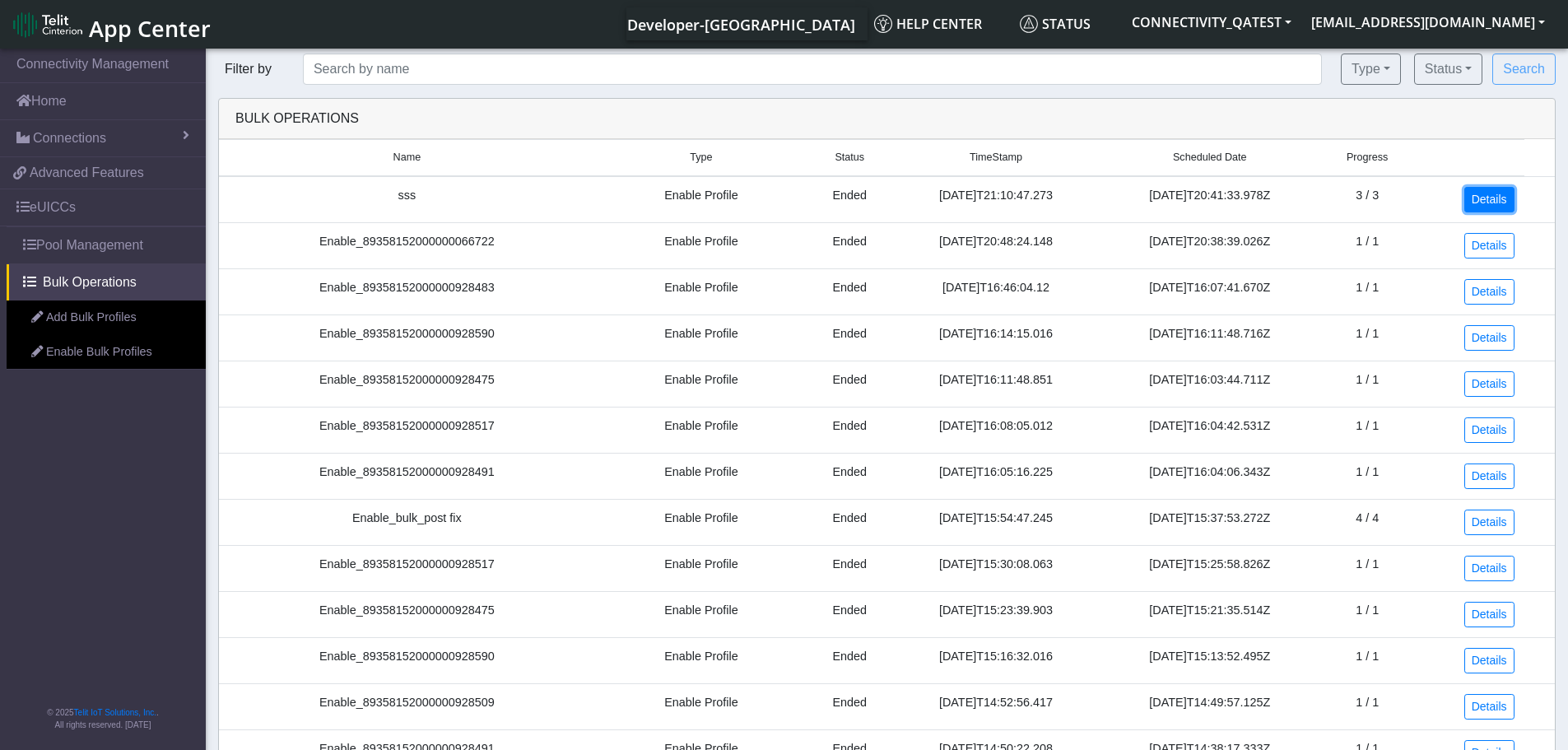
click at [1483, 195] on link "Details" at bounding box center [1489, 200] width 50 height 26
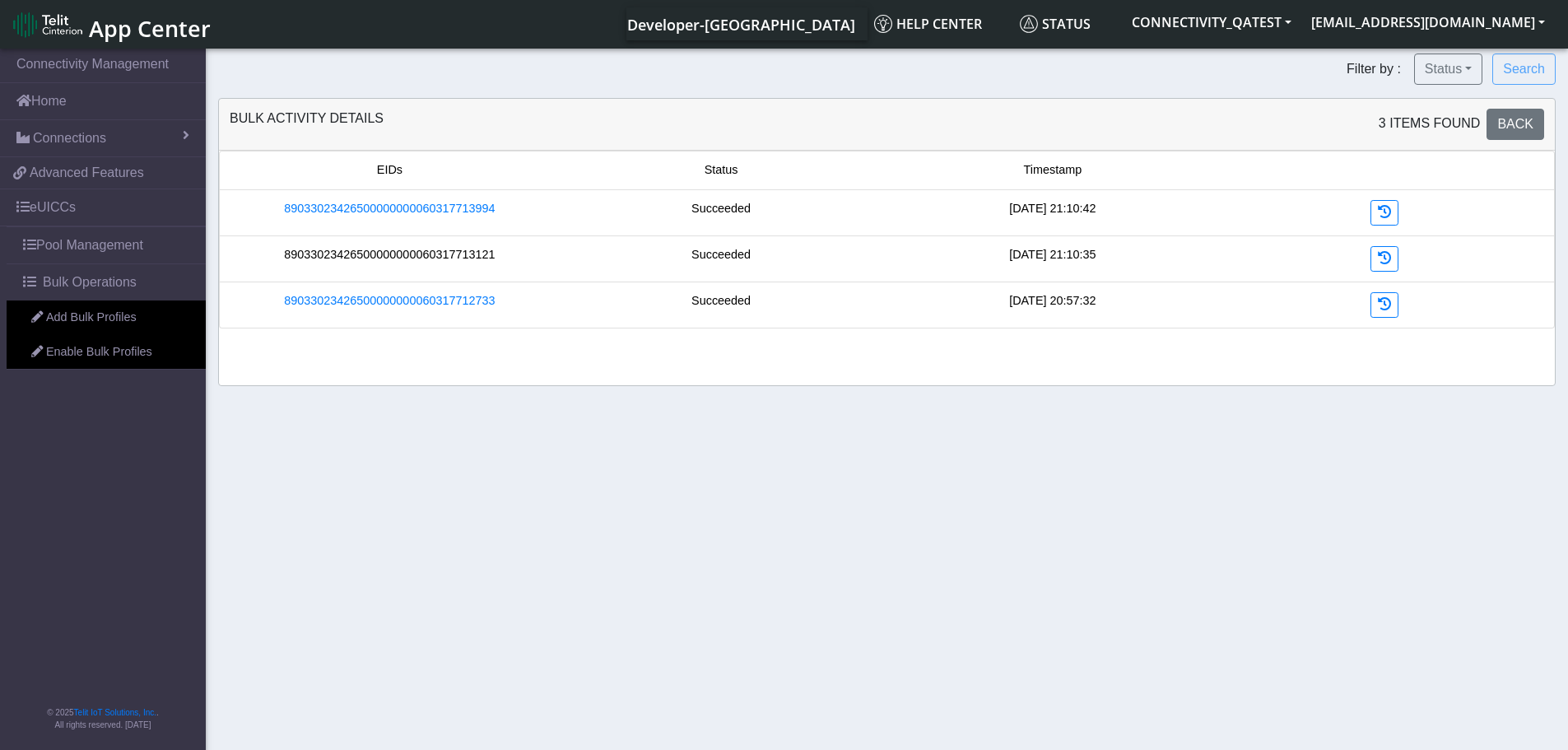
click at [440, 253] on link "89033023426500000000060317713121" at bounding box center [389, 255] width 211 height 18
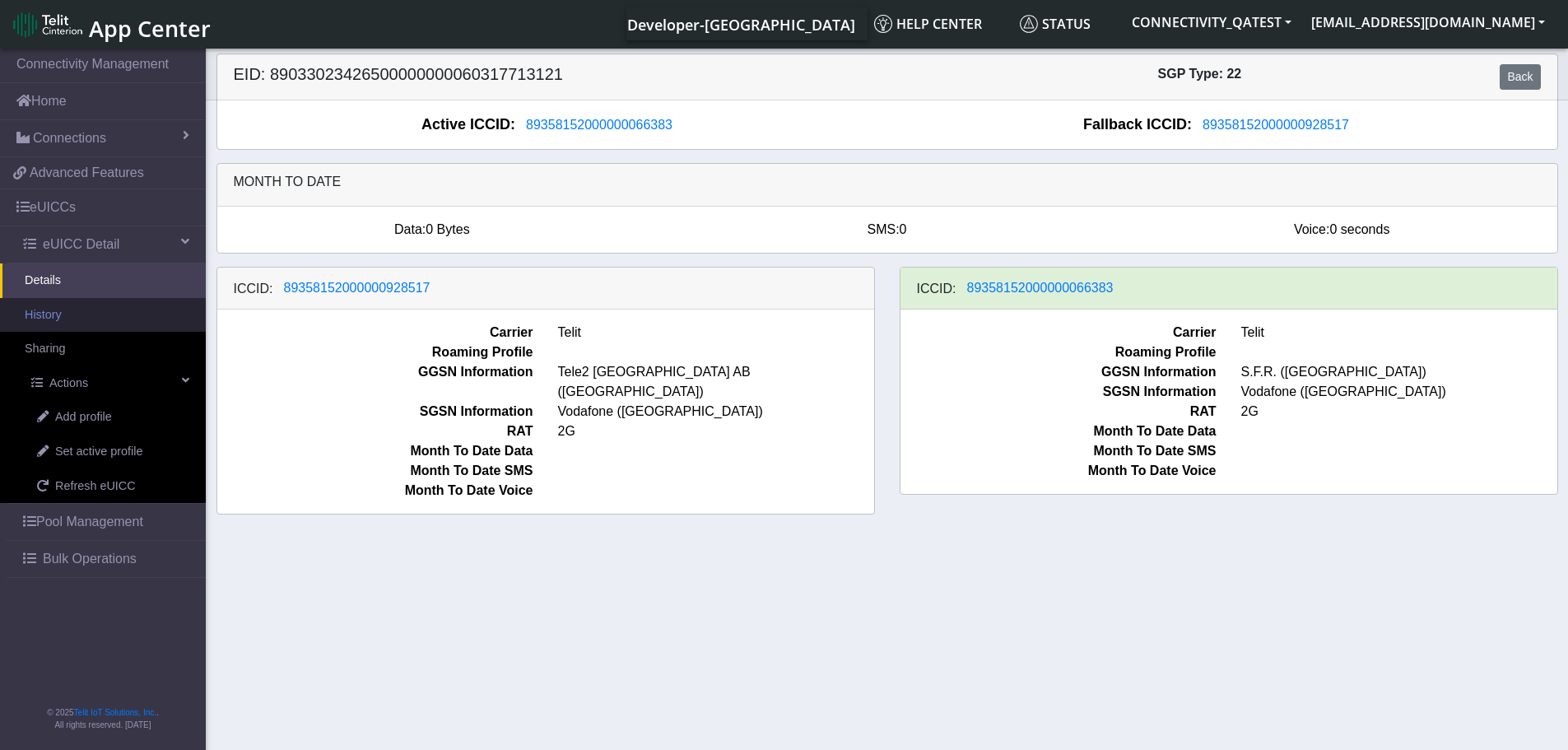
click at [70, 324] on link "History" at bounding box center [102, 315] width 206 height 35
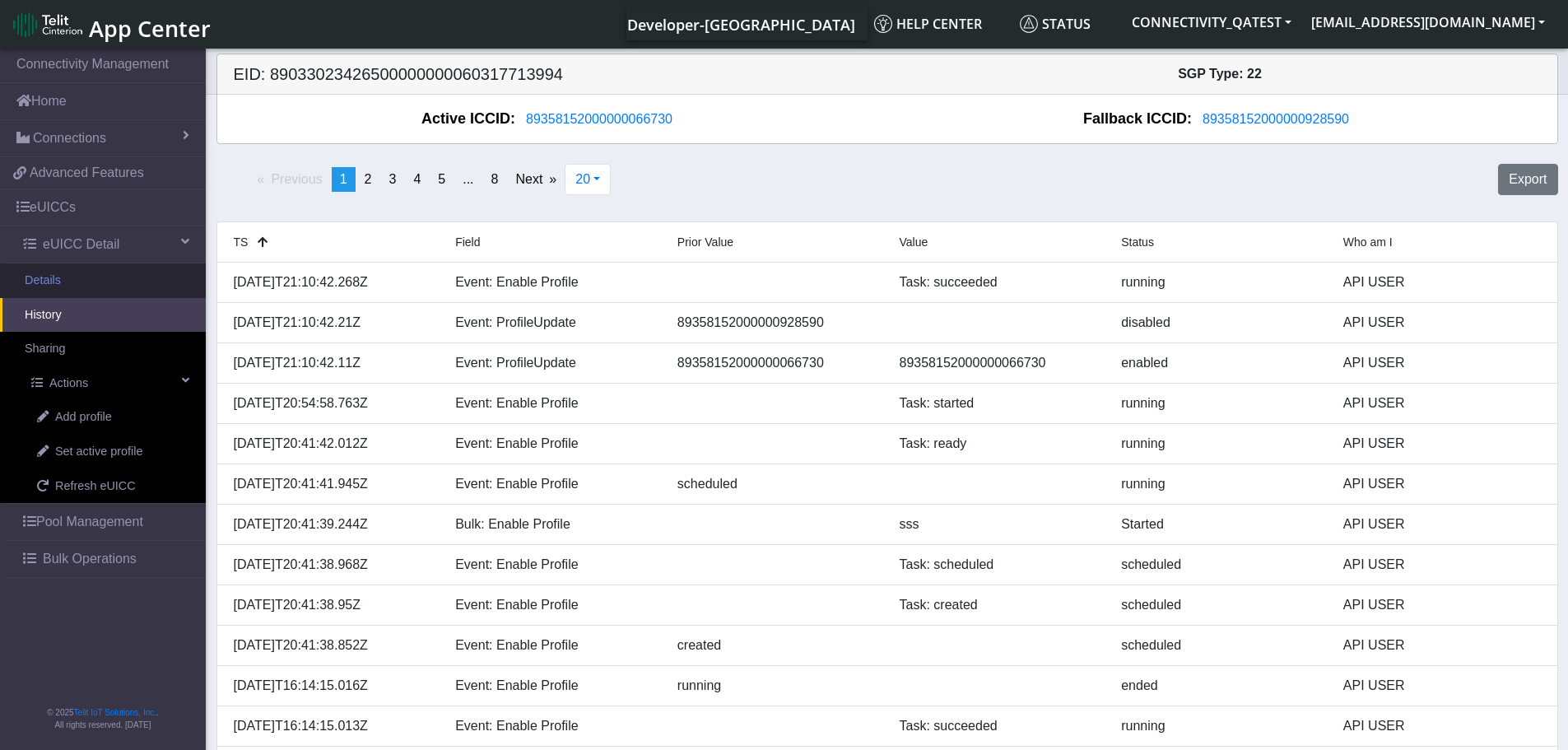
click at [64, 276] on link "Details" at bounding box center [102, 281] width 206 height 35
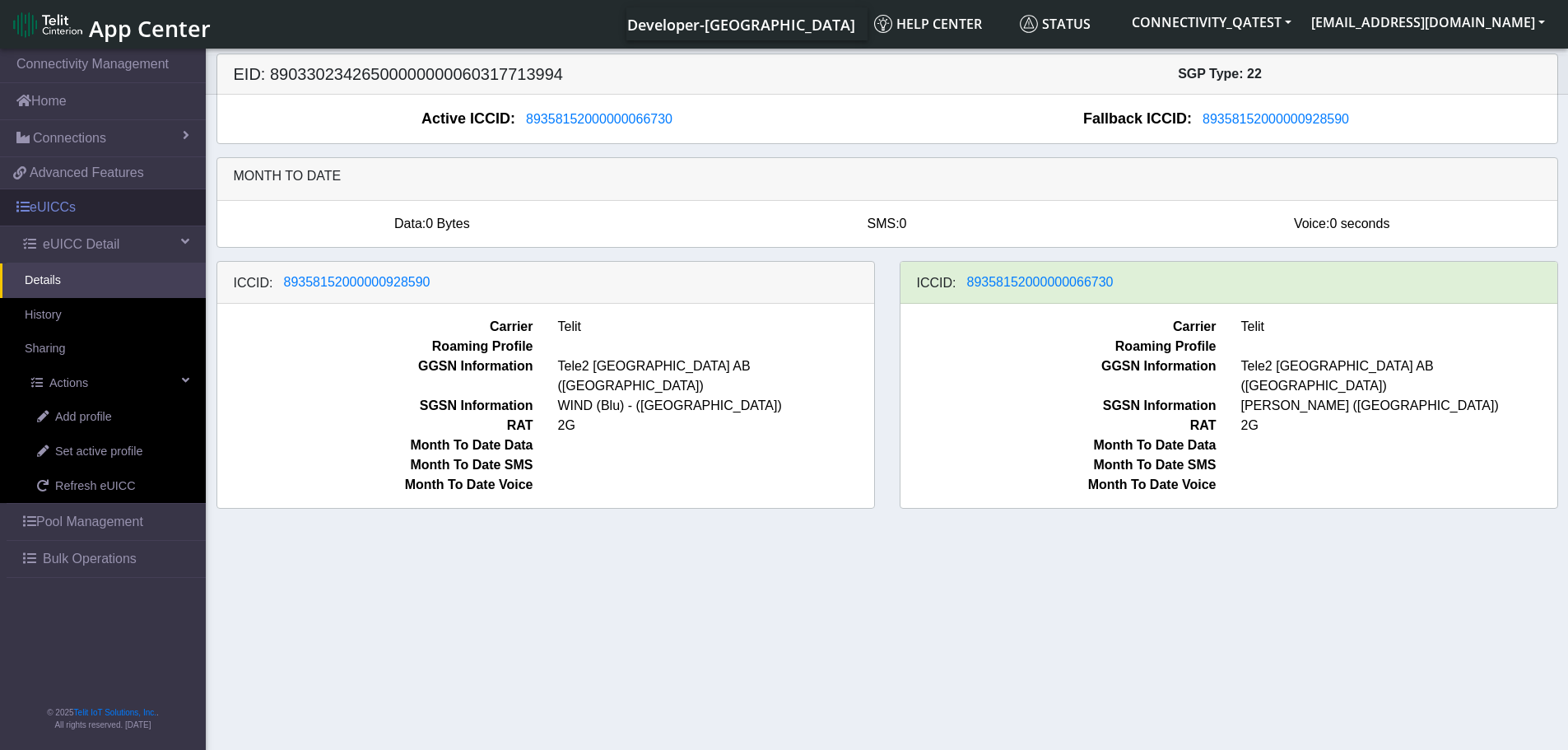
click at [60, 201] on link "eUICCs" at bounding box center [102, 207] width 206 height 36
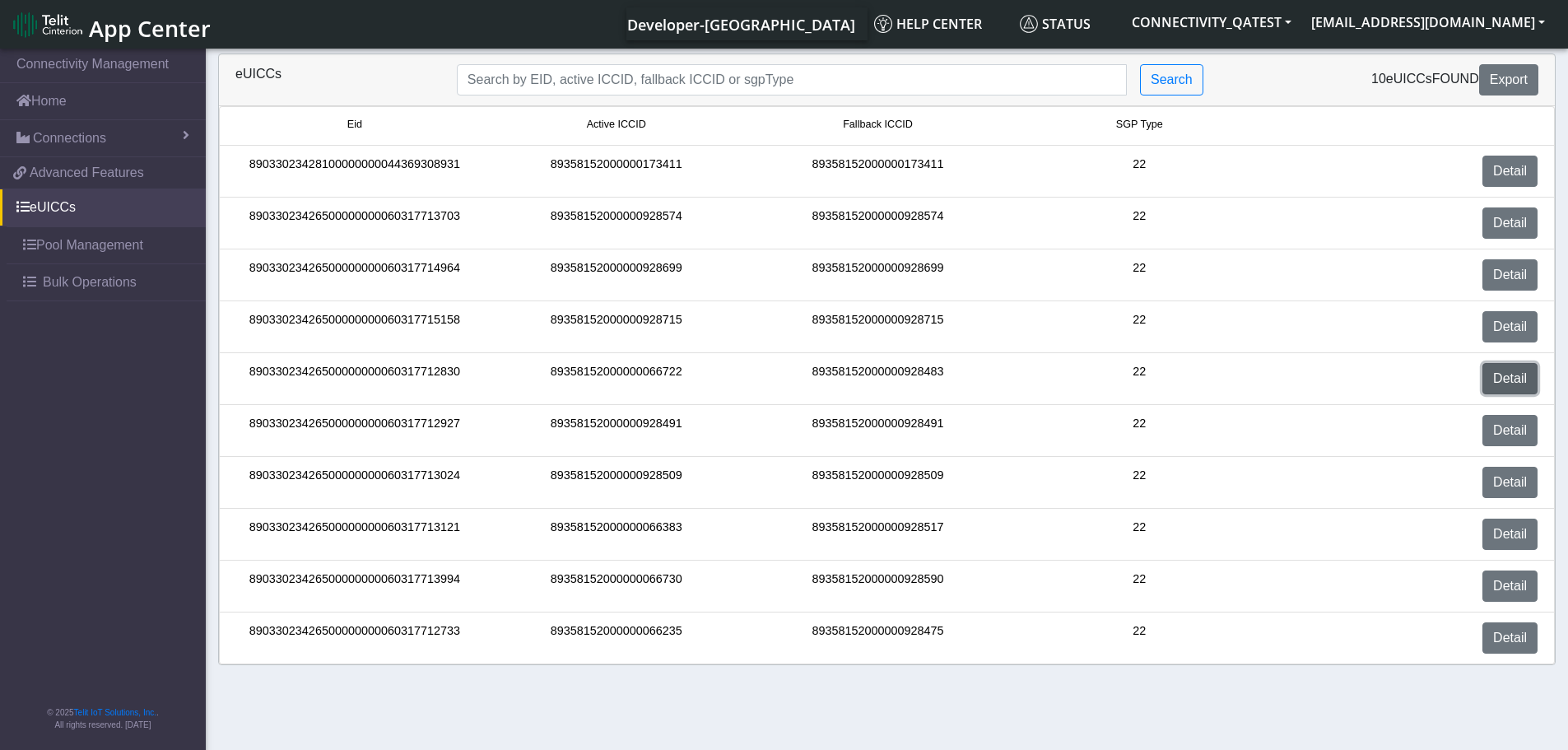
click at [1518, 376] on link "Detail" at bounding box center [1509, 378] width 55 height 31
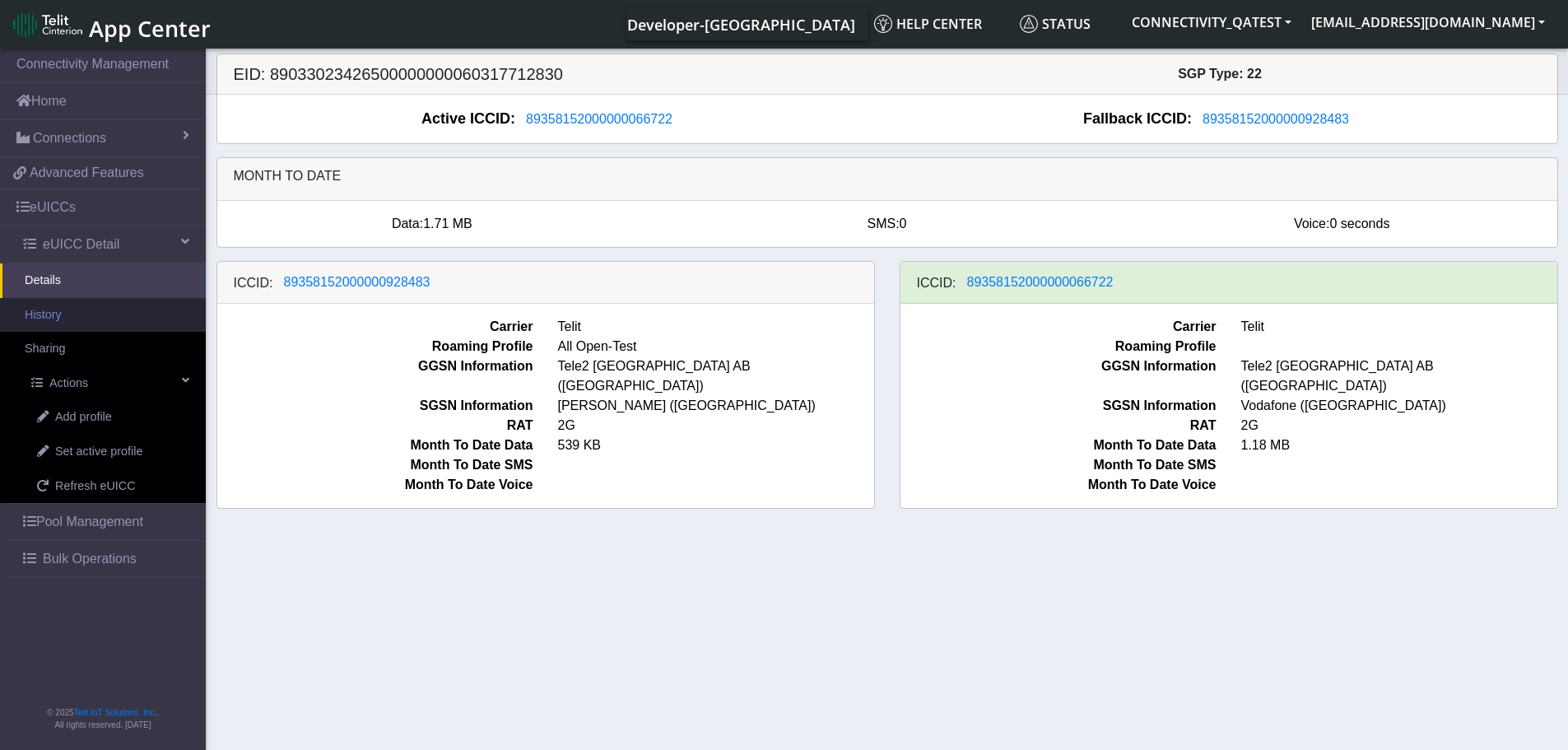
click at [63, 312] on link "History" at bounding box center [102, 315] width 206 height 35
